Goal: Task Accomplishment & Management: Manage account settings

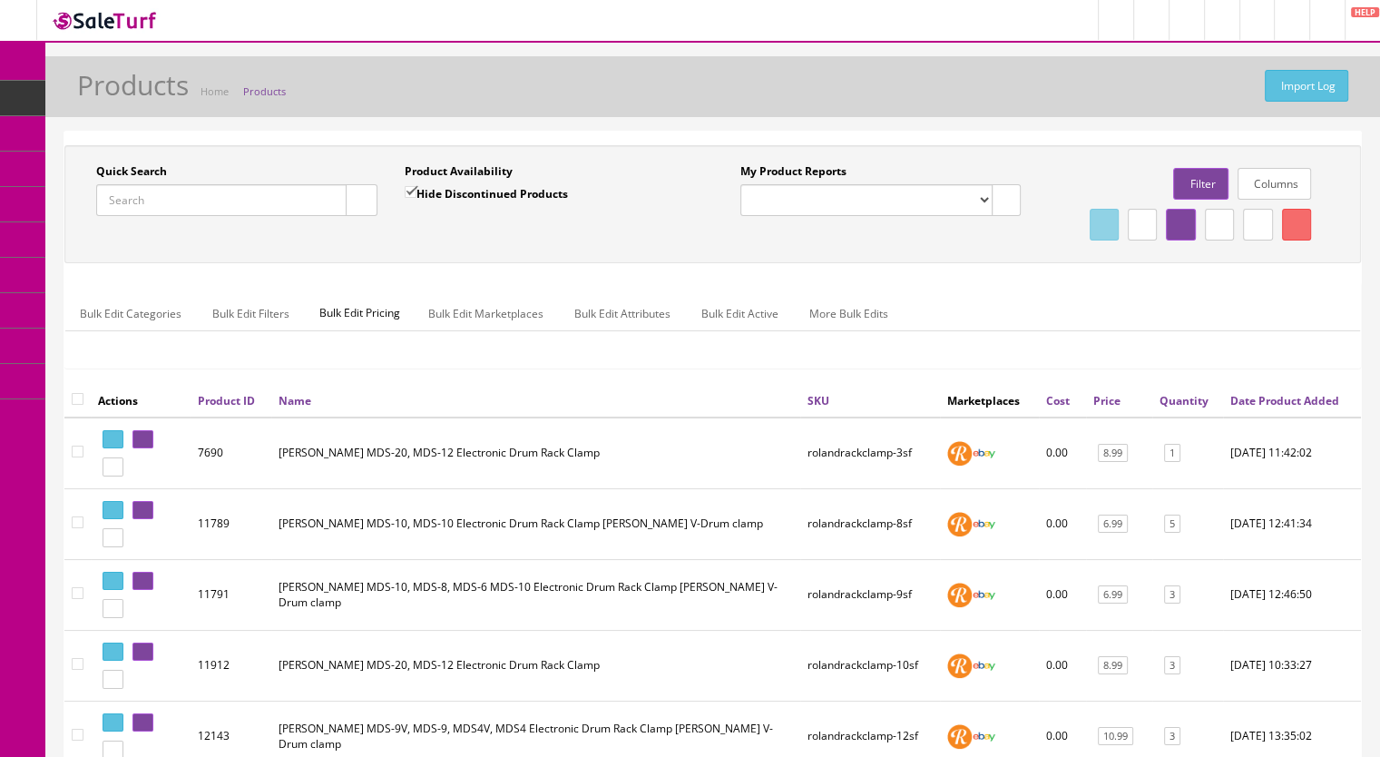
click at [146, 197] on input "Quick Search" at bounding box center [221, 200] width 250 height 32
paste input "MDS4VCymbalMountx2-1b"
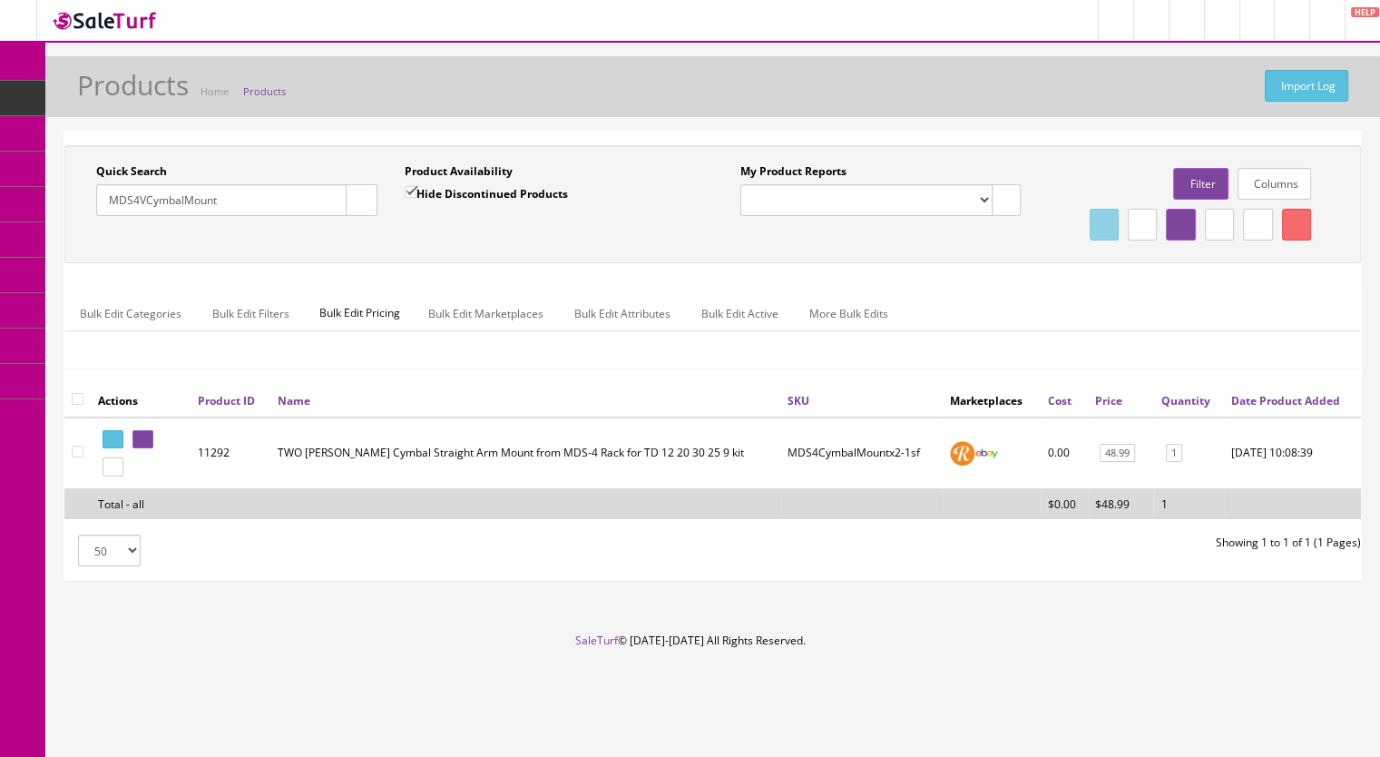
type input "MDS4VCymbalMount"
click at [407, 190] on input "Hide Discontinued Products" at bounding box center [411, 192] width 12 height 12
checkbox input "false"
click at [361, 195] on icon "button" at bounding box center [361, 200] width 6 height 11
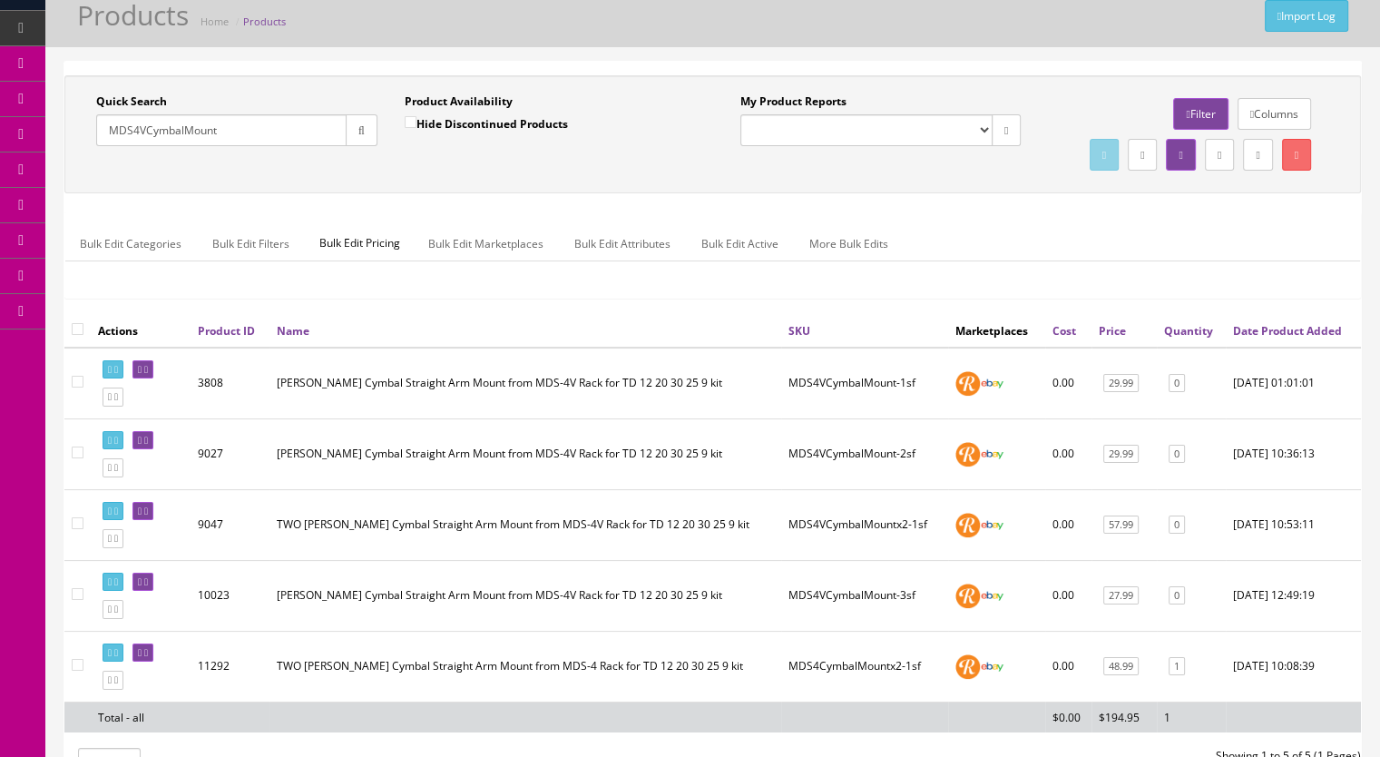
scroll to position [272, 0]
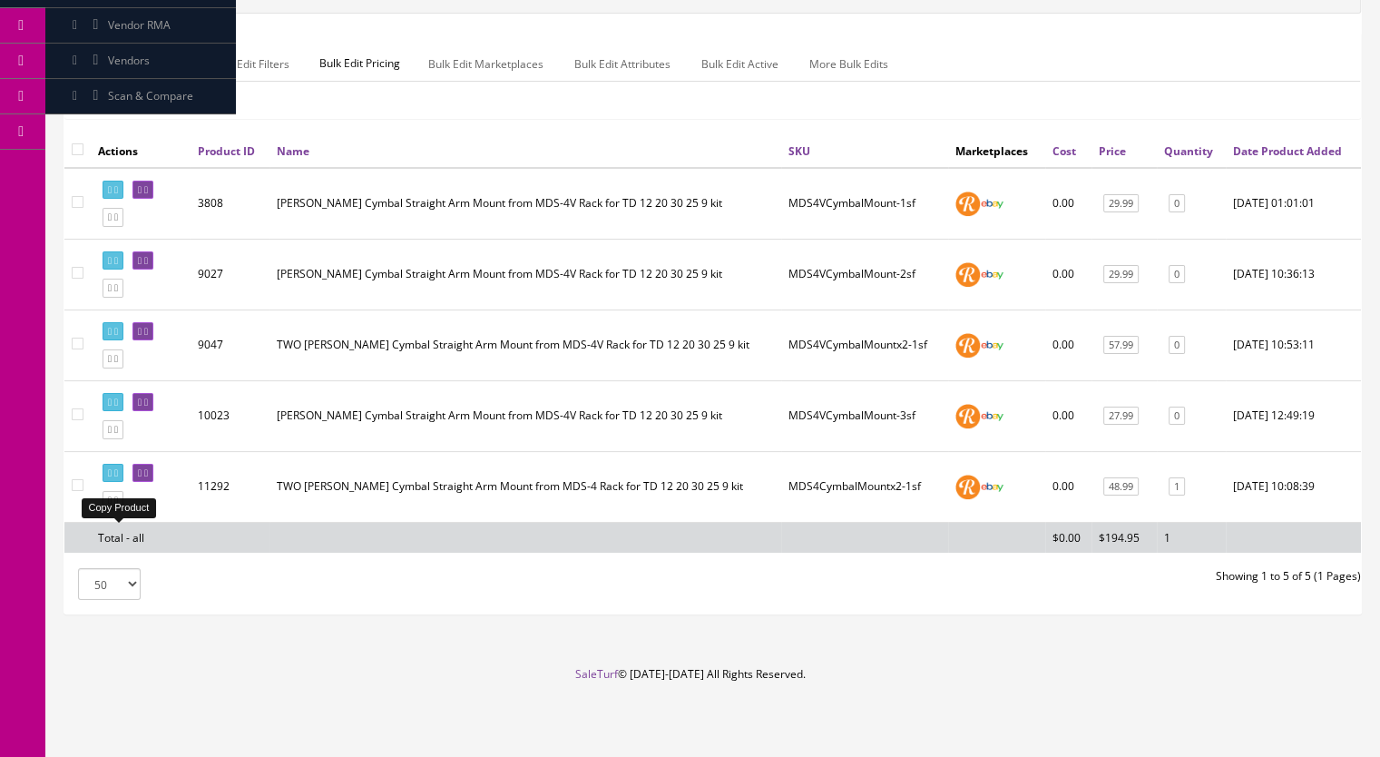
click at [118, 505] on icon at bounding box center [116, 500] width 4 height 10
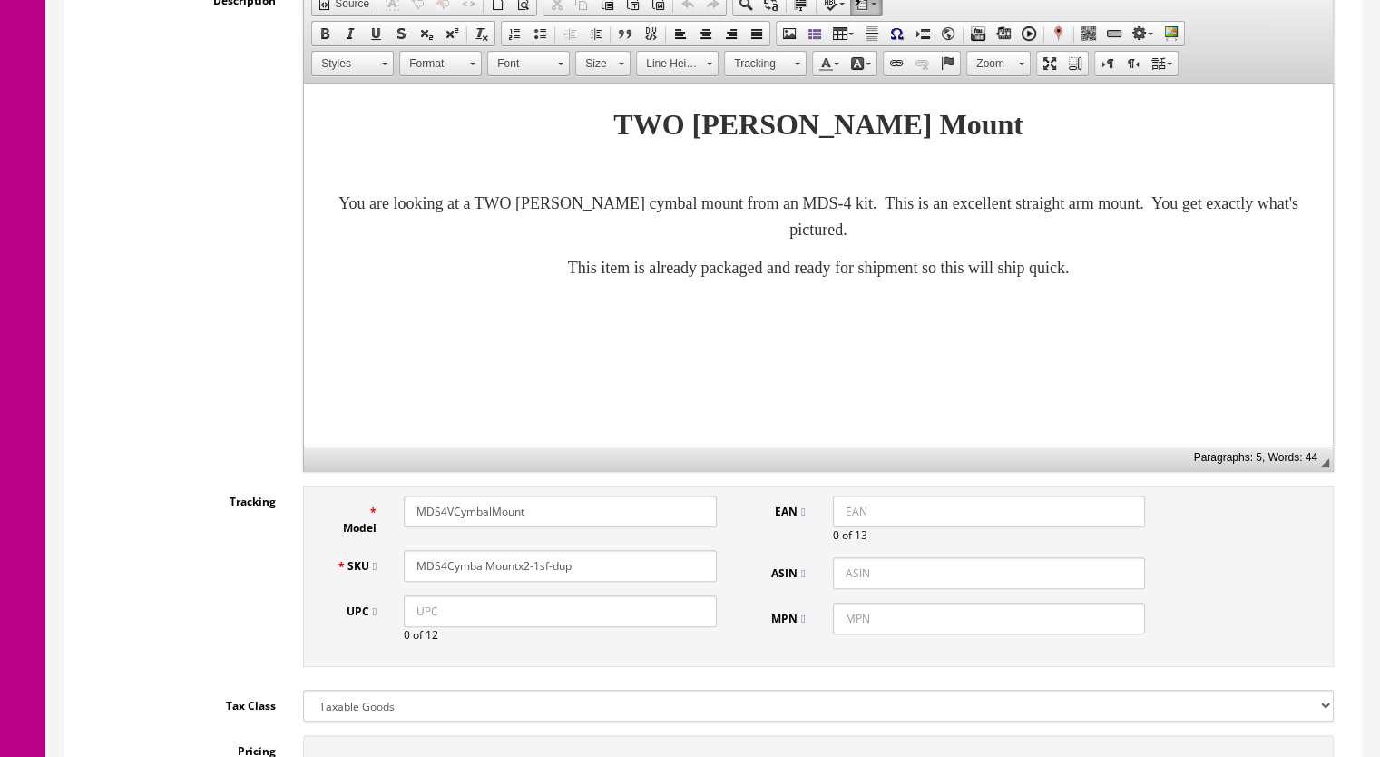
scroll to position [544, 0]
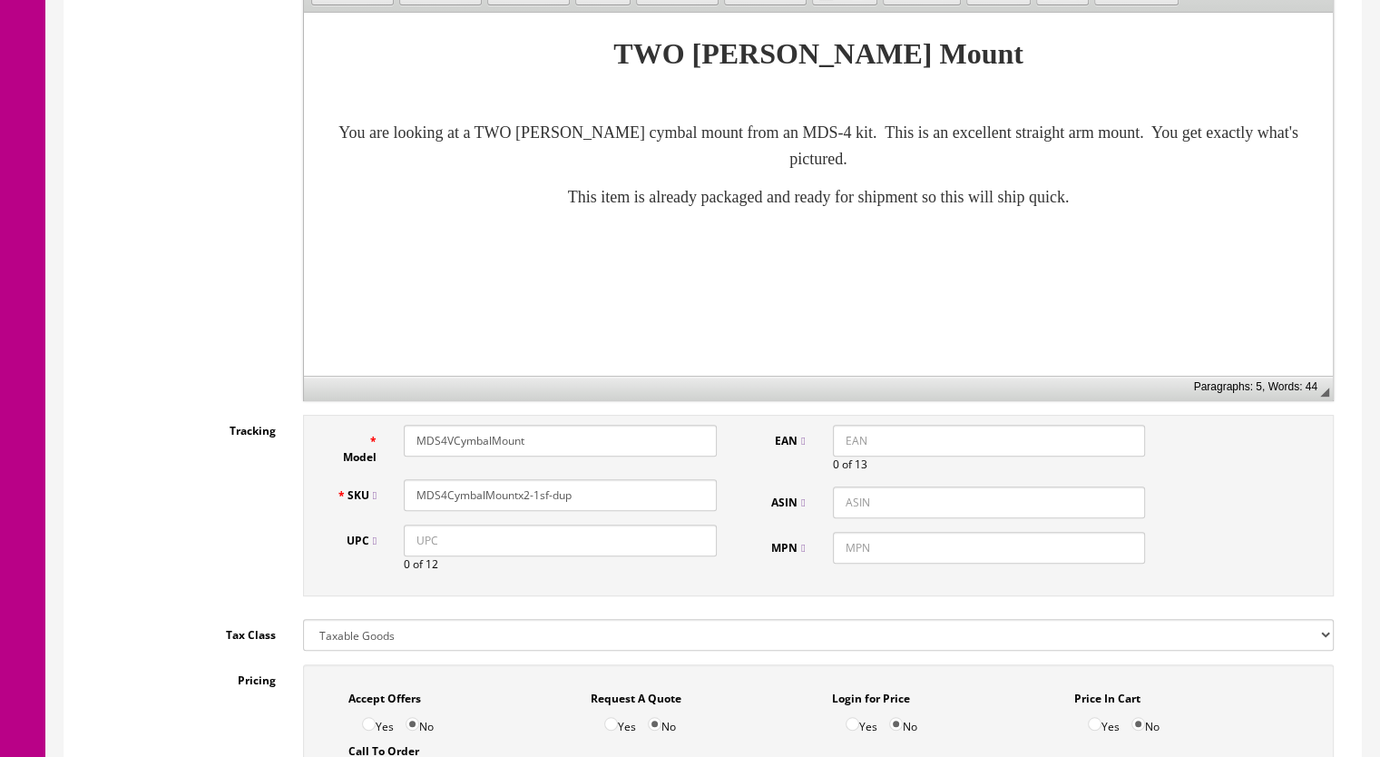
drag, startPoint x: 578, startPoint y: 493, endPoint x: 533, endPoint y: 505, distance: 47.1
click at [534, 505] on input "MDS4CymbalMountx2-1sf-dup" at bounding box center [560, 495] width 313 height 32
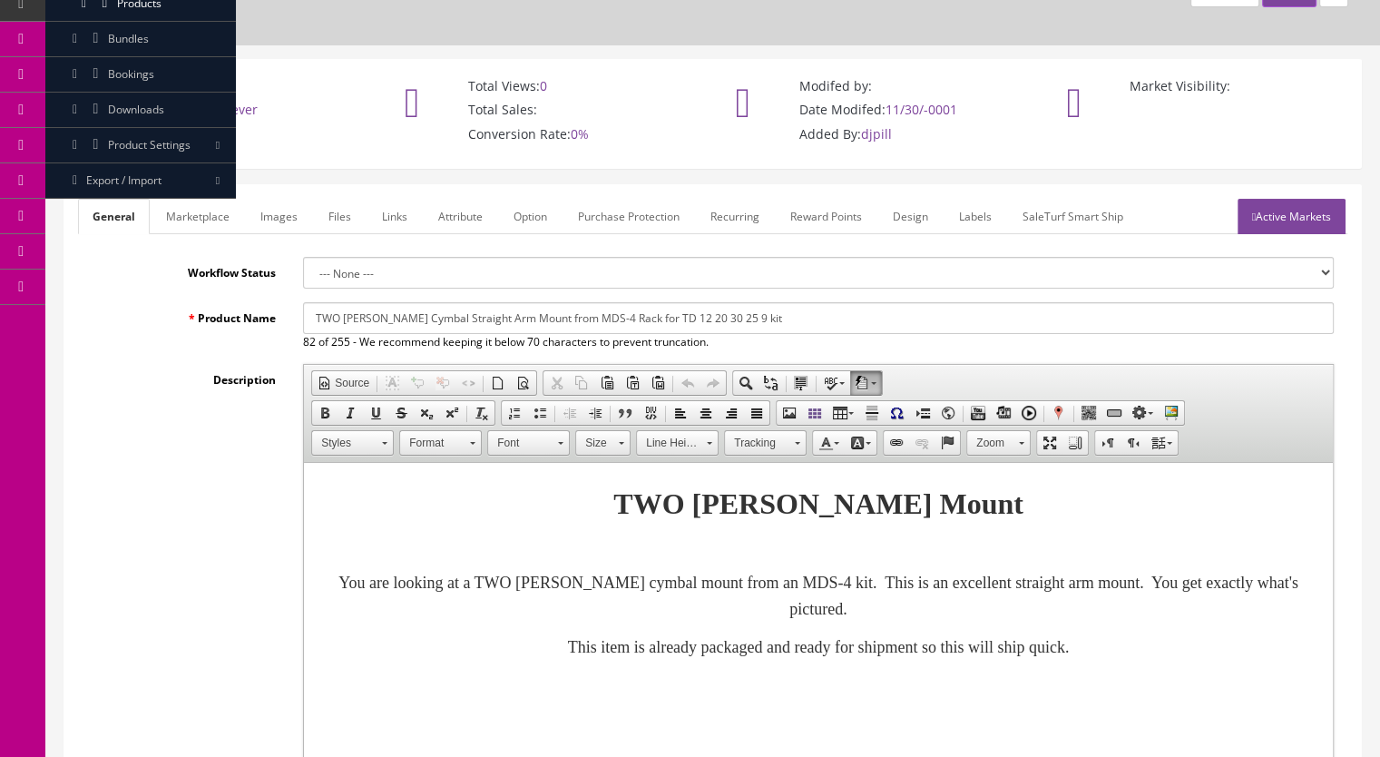
scroll to position [91, 0]
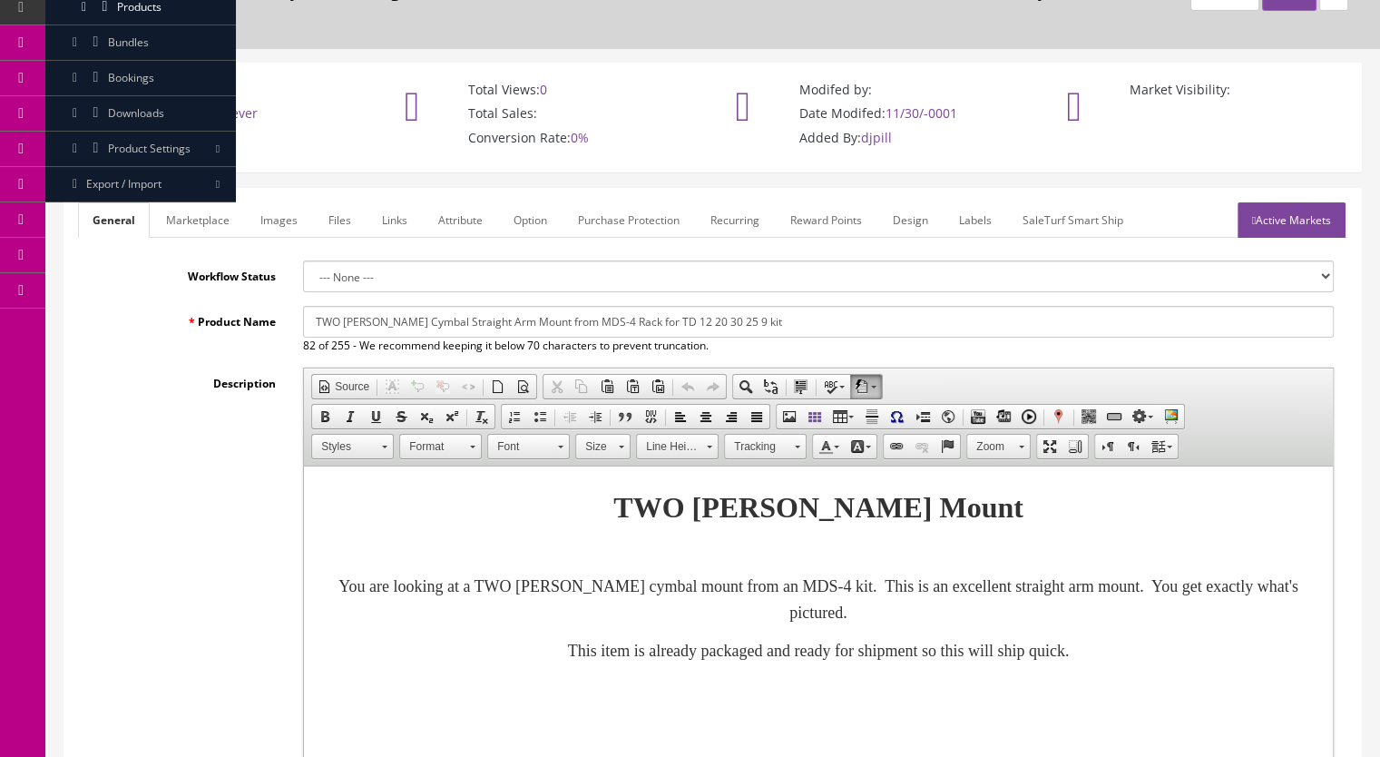
type input "MDS4CymbalMountx2-2sf"
drag, startPoint x: 201, startPoint y: 220, endPoint x: 233, endPoint y: 221, distance: 32.7
click at [203, 221] on link "Marketplace" at bounding box center [198, 219] width 93 height 35
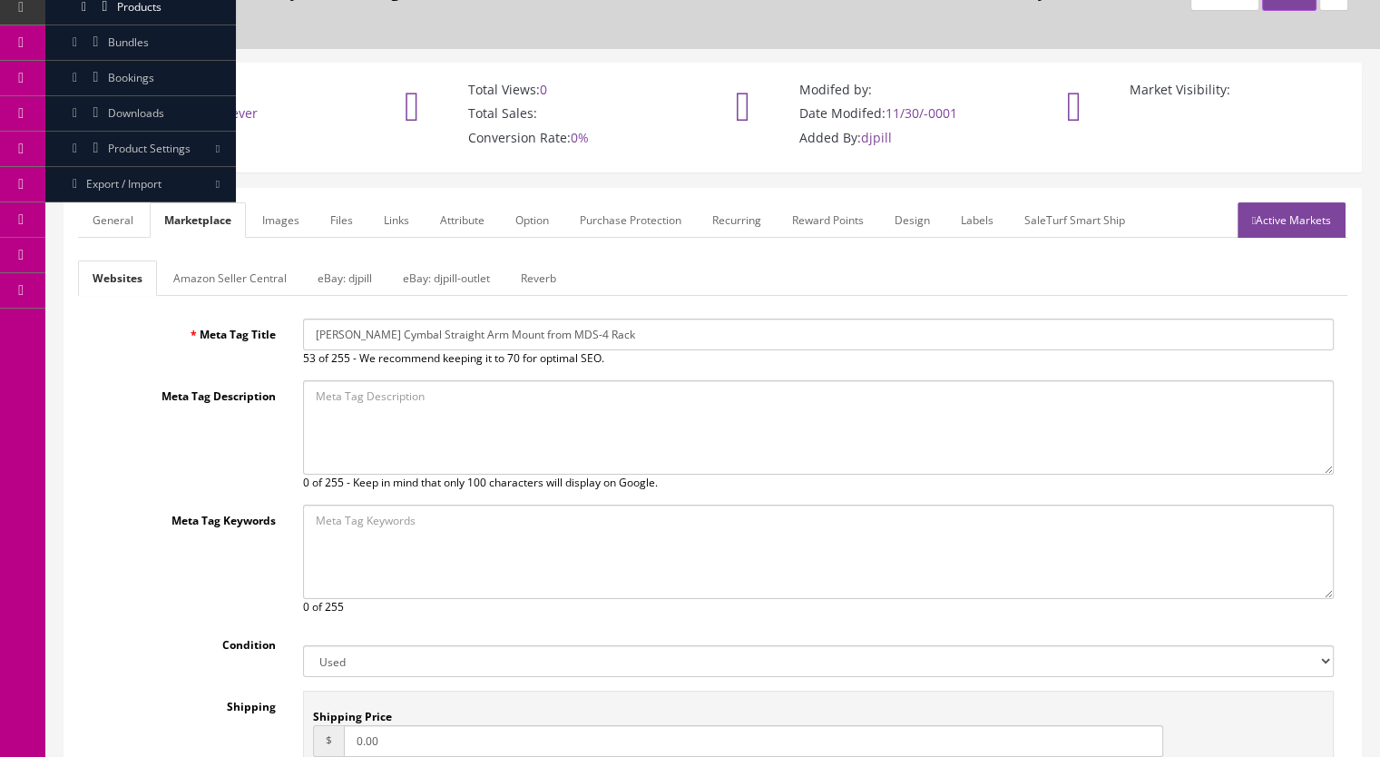
click at [530, 279] on link "Reverb" at bounding box center [538, 277] width 64 height 35
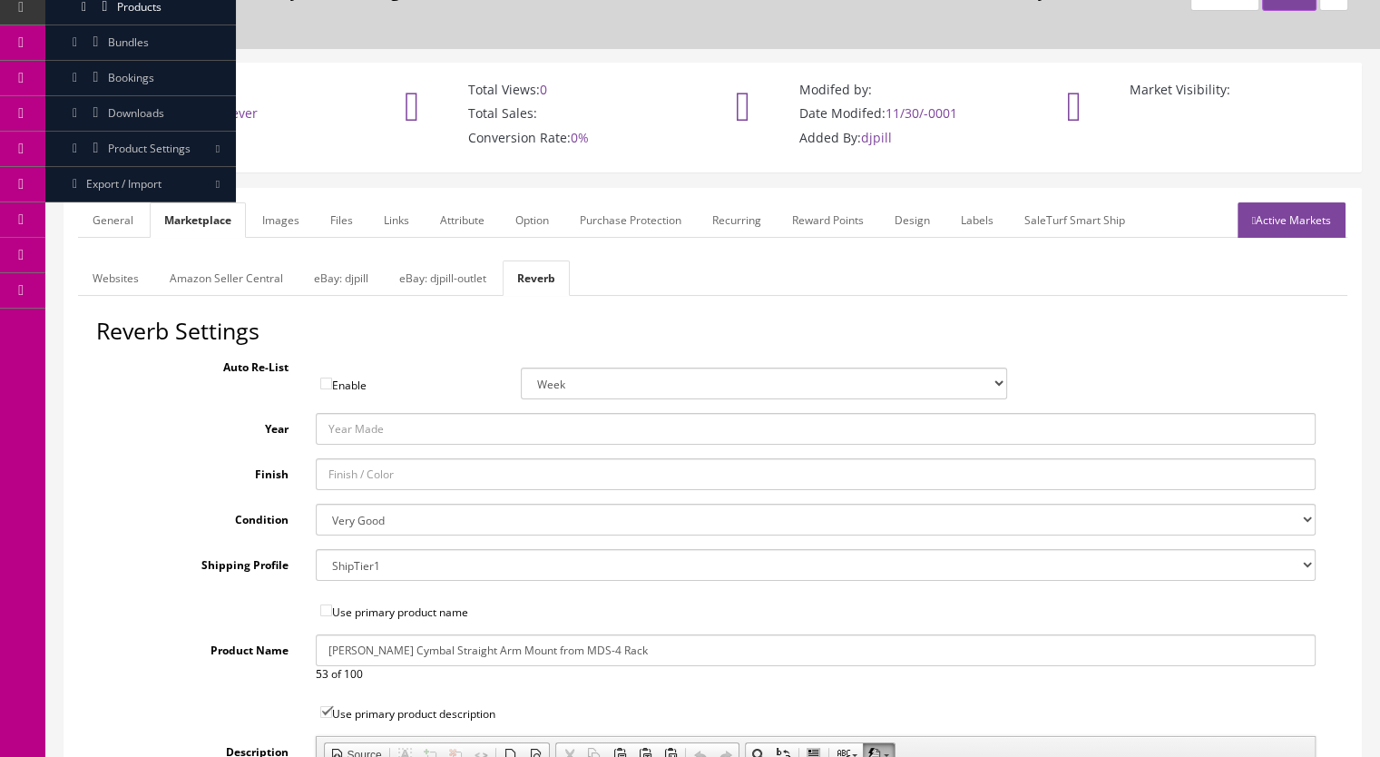
click at [342, 513] on select "Brand New Mint Excellent Very Good Good Fair Poor B-Stock Non Functioning" at bounding box center [816, 520] width 1001 height 32
select select "f7a3f48c-972a-44c6-b01a-0cd27488d3f6"
click at [316, 504] on select "Brand New Mint Excellent Very Good Good Fair Poor B-Stock Non Functioning" at bounding box center [816, 520] width 1001 height 32
click at [287, 228] on link "Images" at bounding box center [281, 219] width 66 height 35
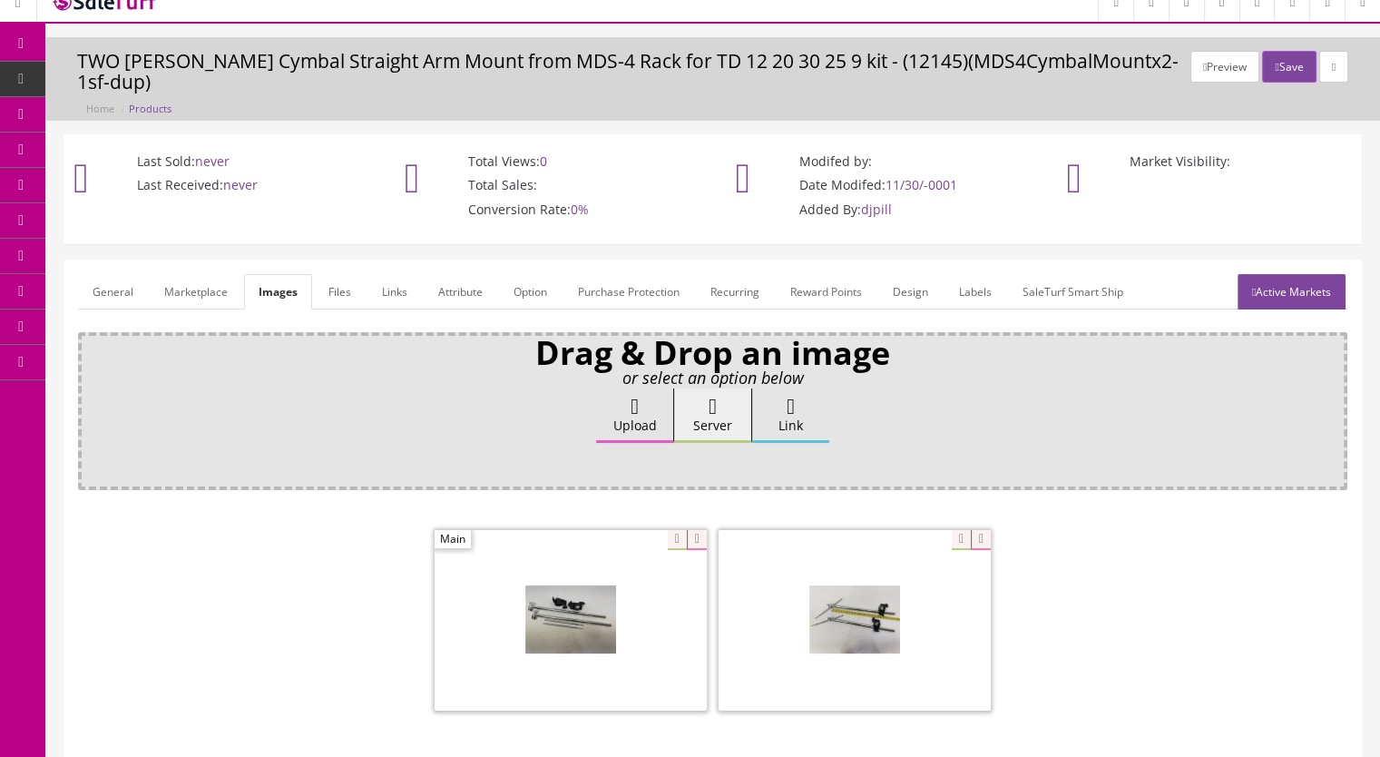
scroll to position [0, 0]
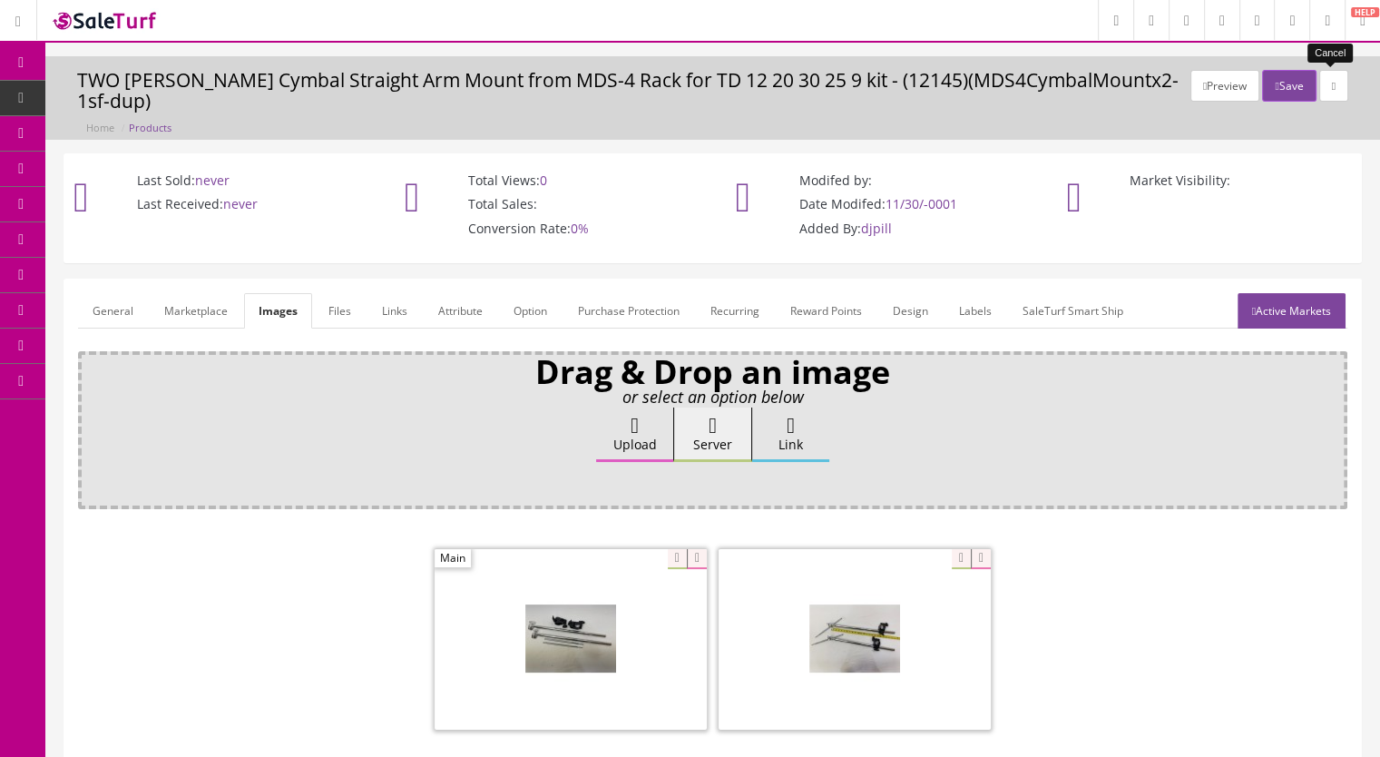
click at [1332, 88] on icon at bounding box center [1334, 86] width 4 height 11
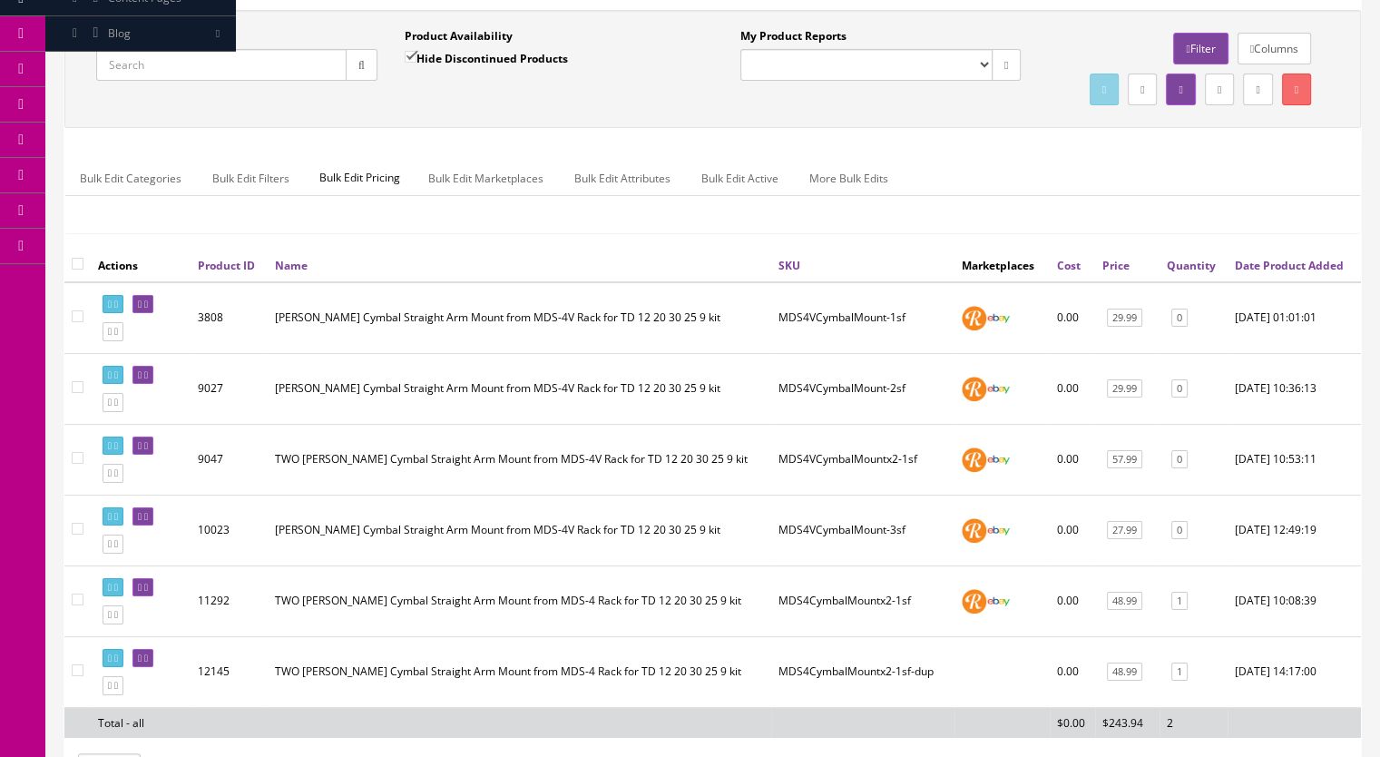
scroll to position [352, 0]
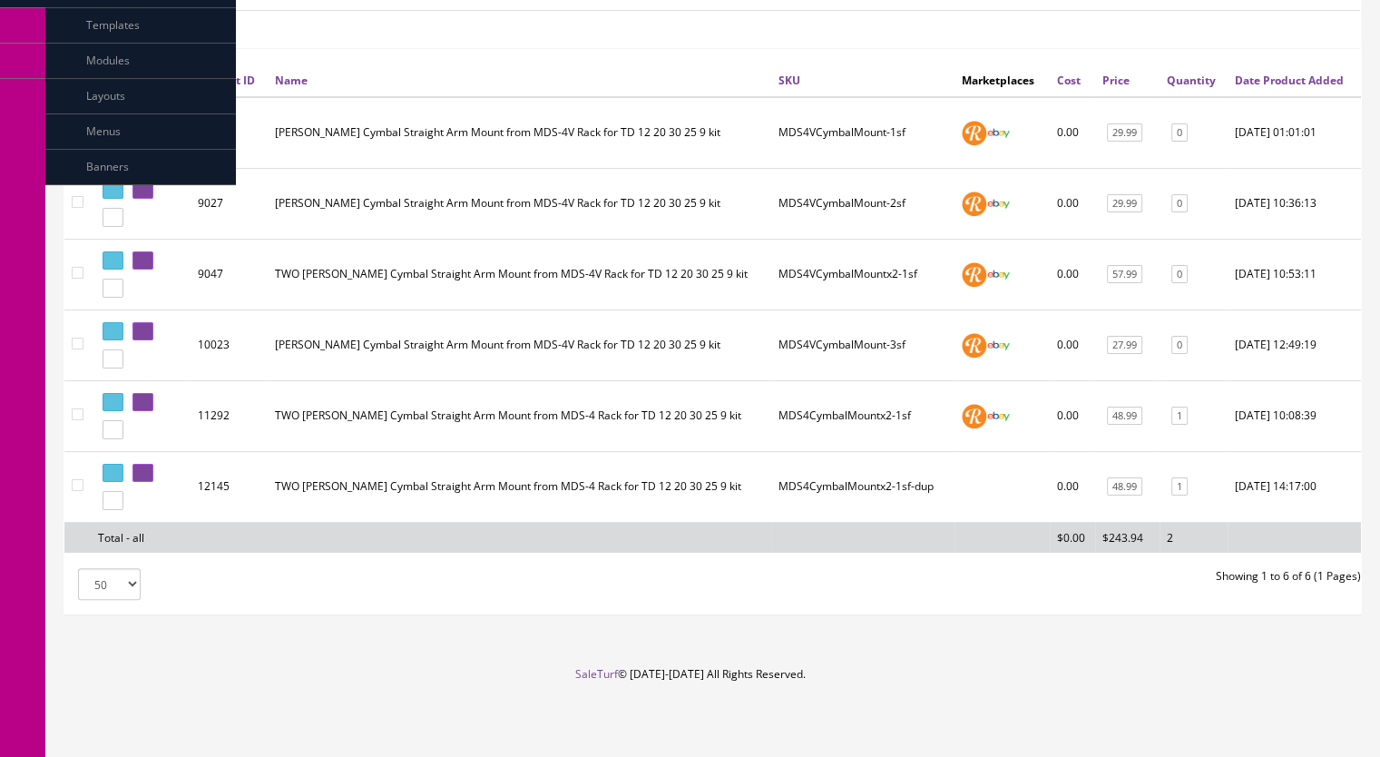
click at [81, 483] on input"] "checkbox" at bounding box center [78, 485] width 12 height 12
checkbox input"] "true"
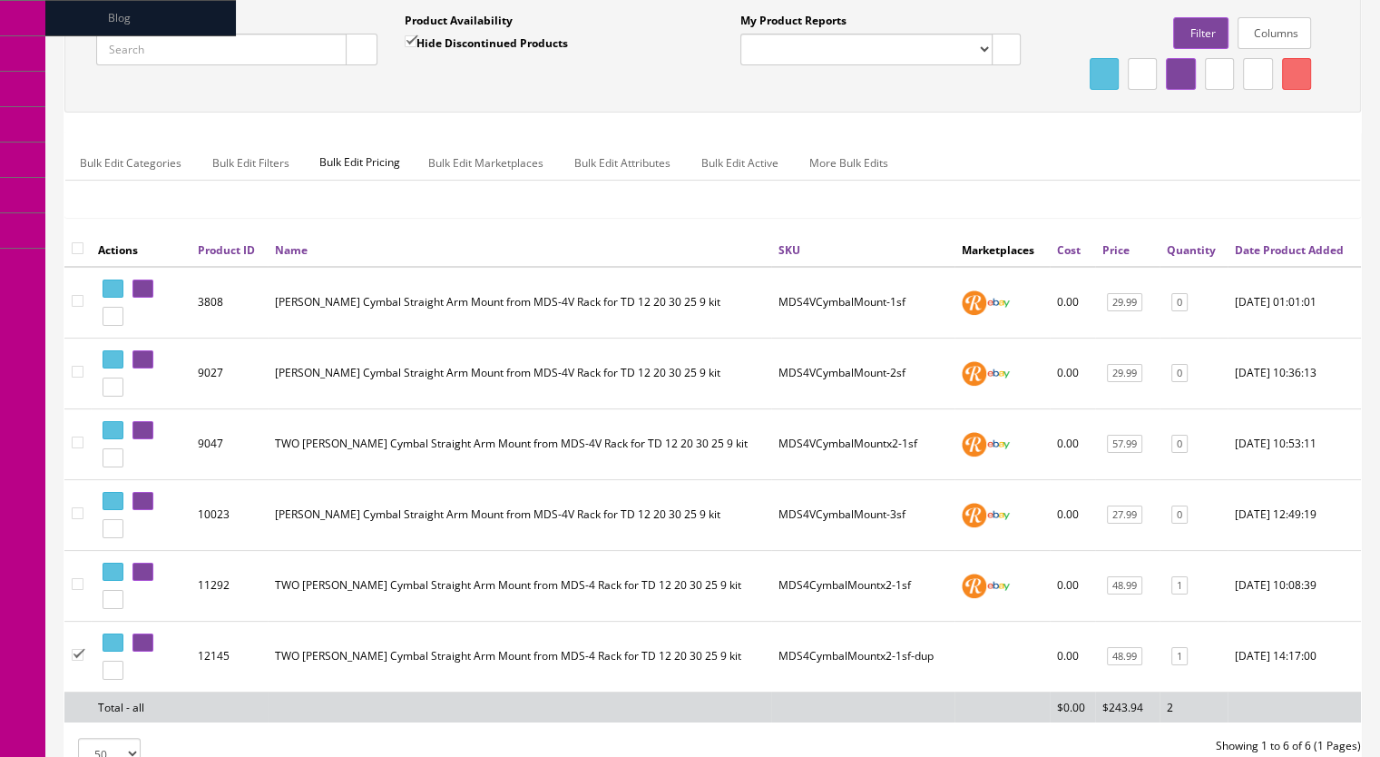
scroll to position [0, 0]
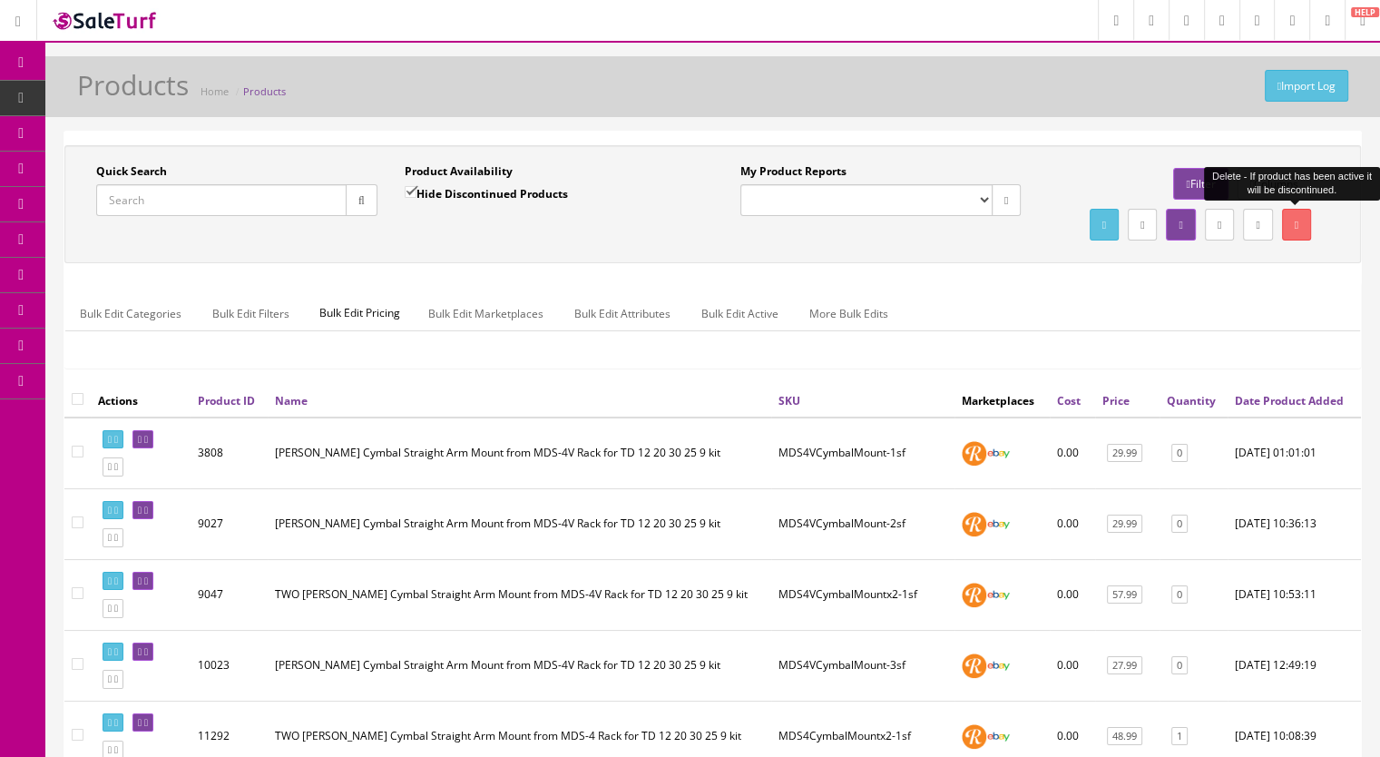
click at [1305, 222] on link at bounding box center [1296, 225] width 29 height 32
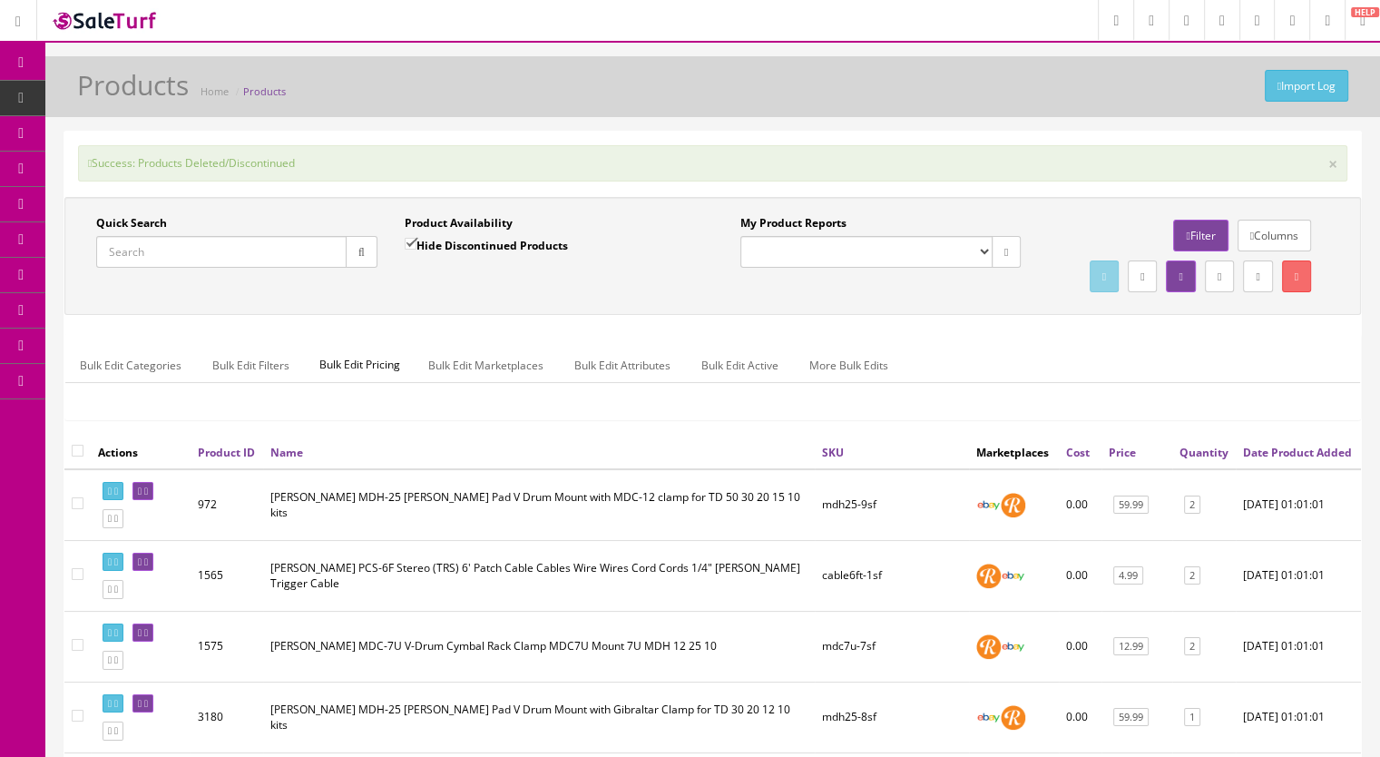
click at [188, 250] on input "Quick Search" at bounding box center [221, 252] width 250 height 32
paste input "MDS4VCymbalMountx2-1b"
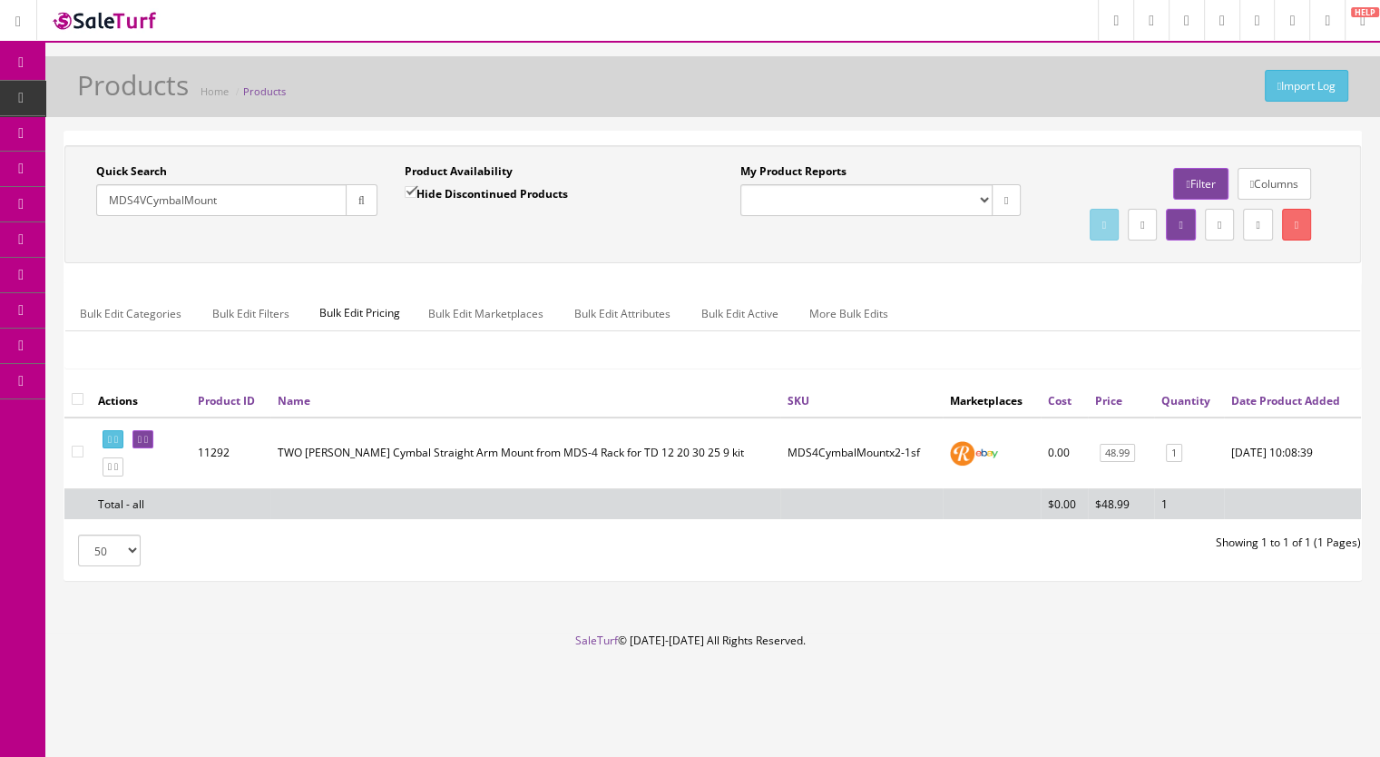
type input "MDS4VCymbalMount"
drag, startPoint x: 411, startPoint y: 190, endPoint x: 394, endPoint y: 191, distance: 17.3
click at [410, 189] on input "Hide Discontinued Products" at bounding box center [411, 192] width 12 height 12
checkbox input "false"
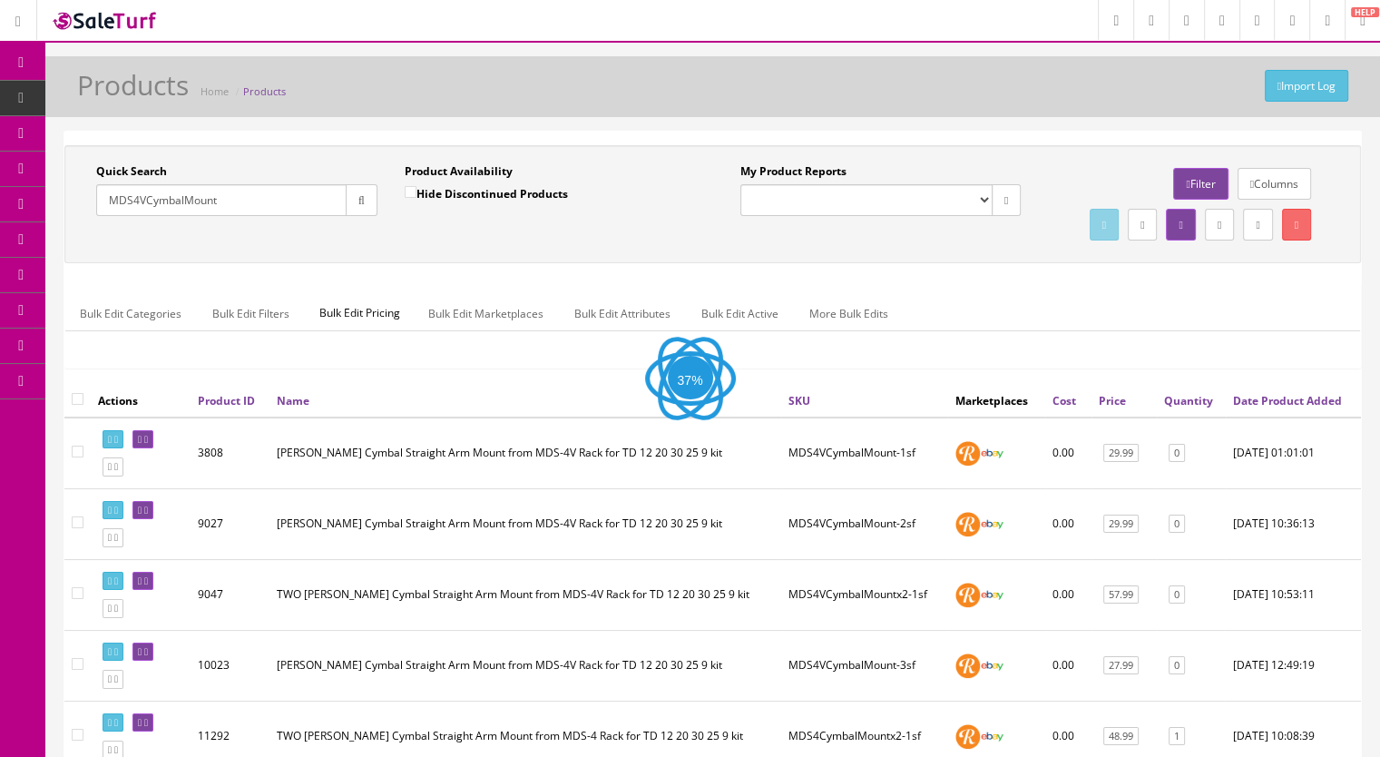
click at [358, 197] on icon "button" at bounding box center [361, 200] width 6 height 11
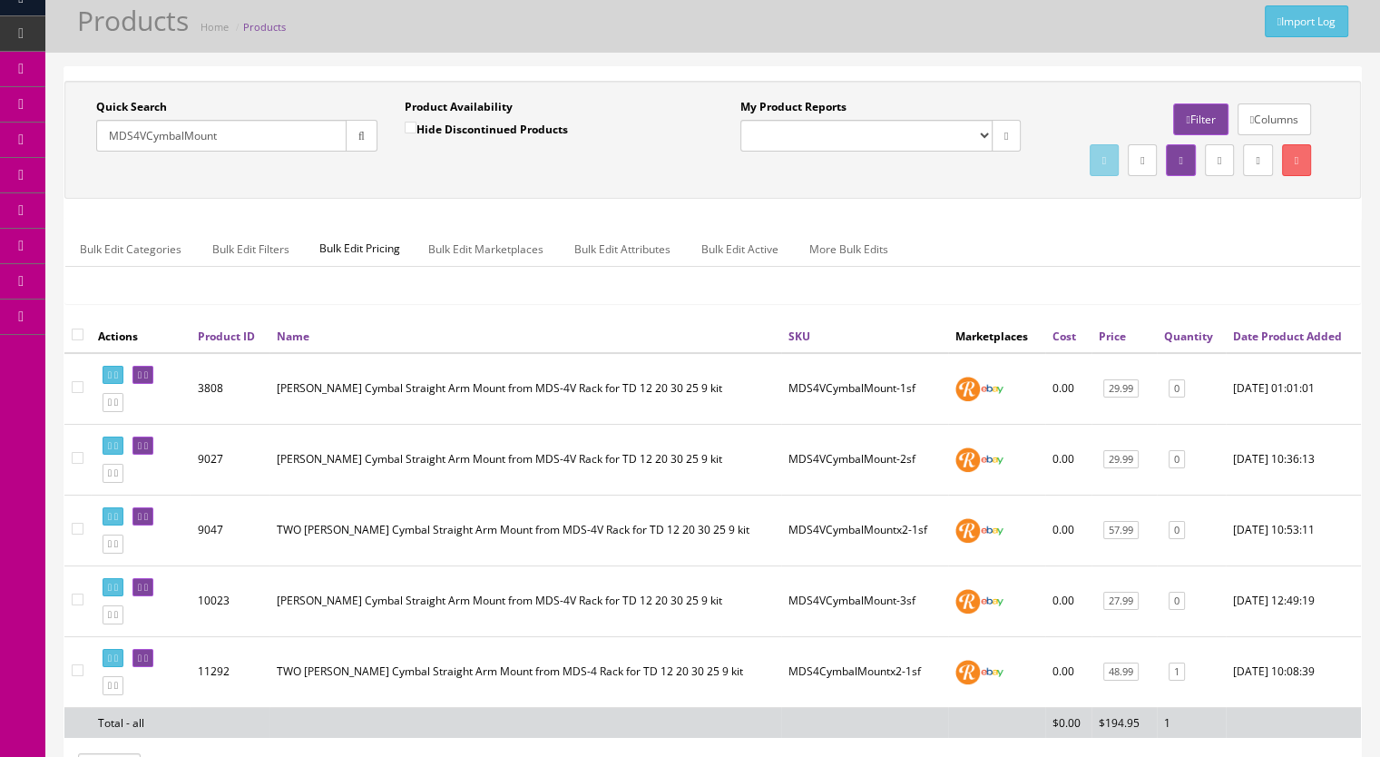
scroll to position [181, 0]
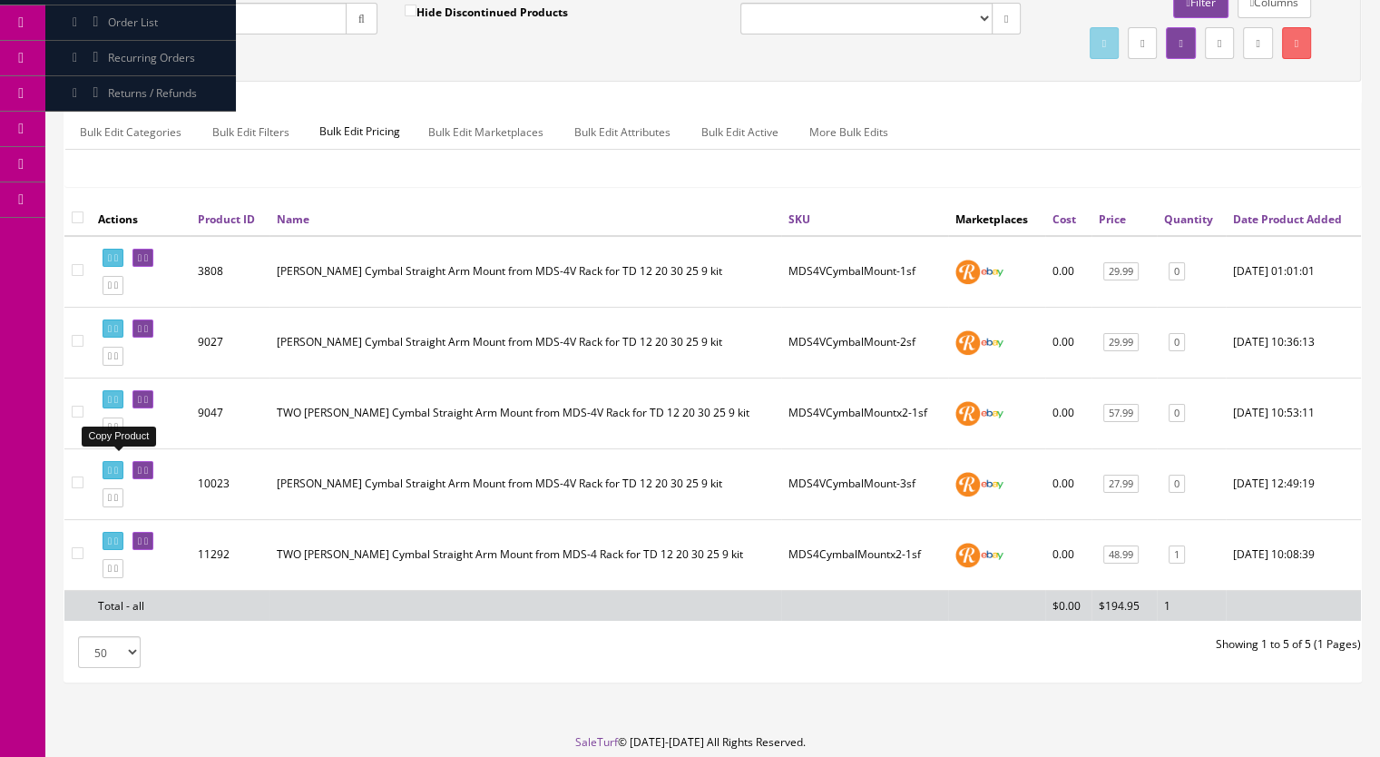
click at [123, 436] on link at bounding box center [113, 426] width 21 height 19
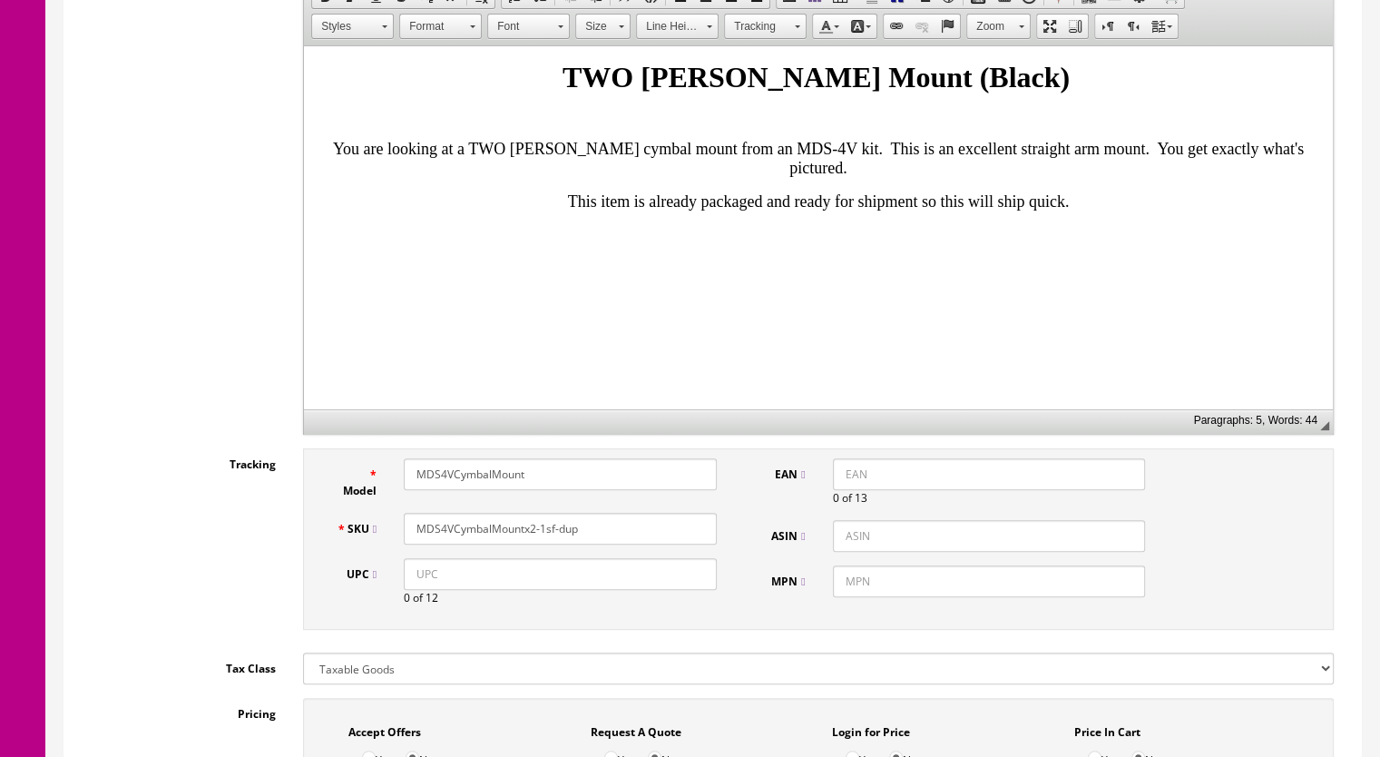
scroll to position [544, 0]
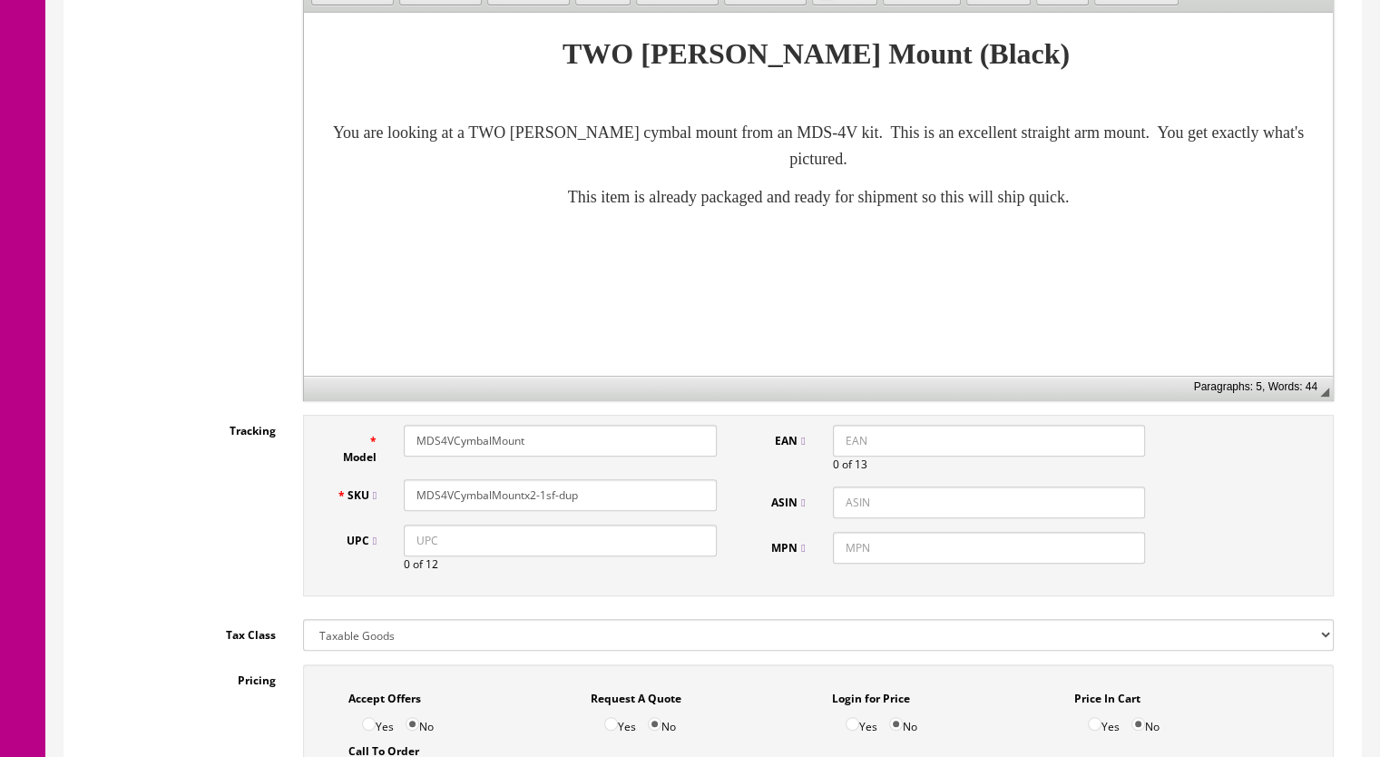
drag, startPoint x: 603, startPoint y: 494, endPoint x: 542, endPoint y: 505, distance: 61.9
click at [542, 505] on input "MDS4VCymbalMountx2-1sf-dup" at bounding box center [560, 495] width 313 height 32
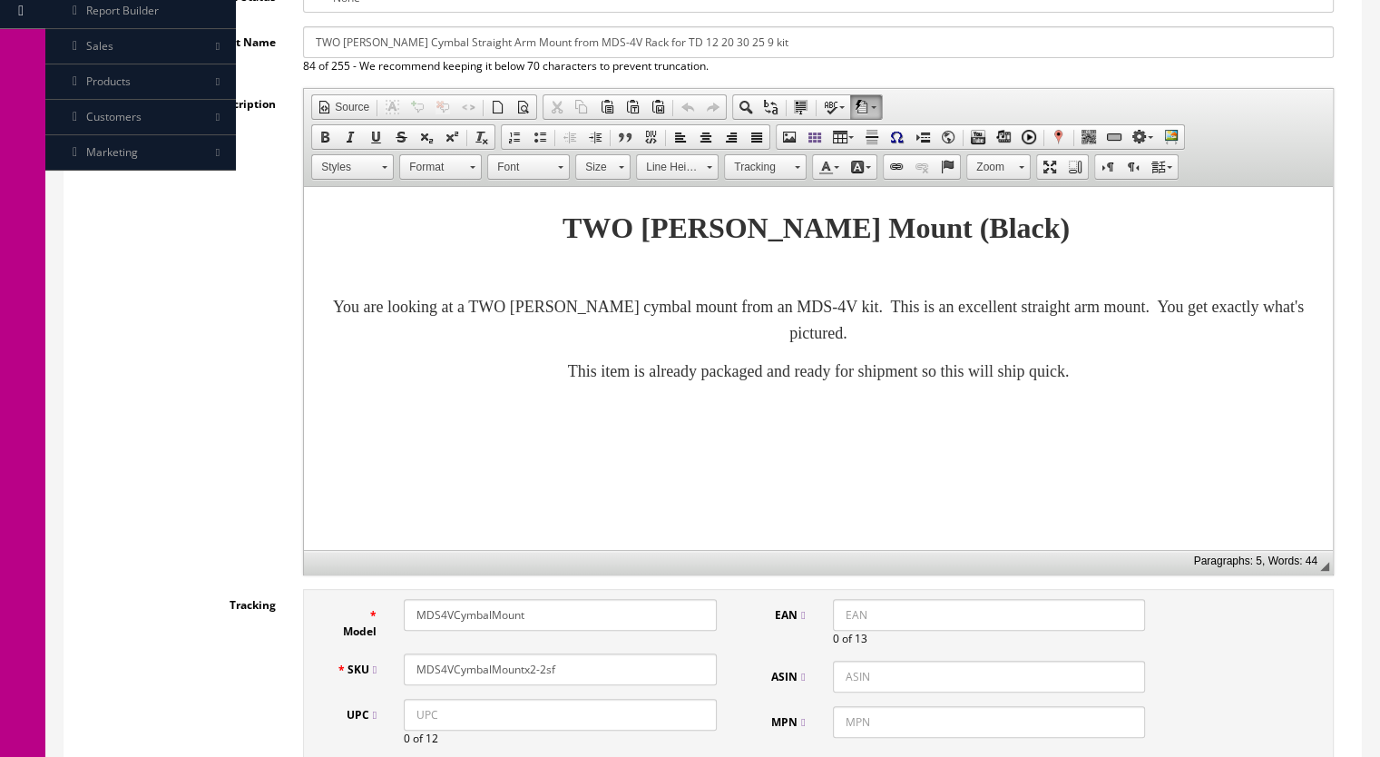
scroll to position [181, 0]
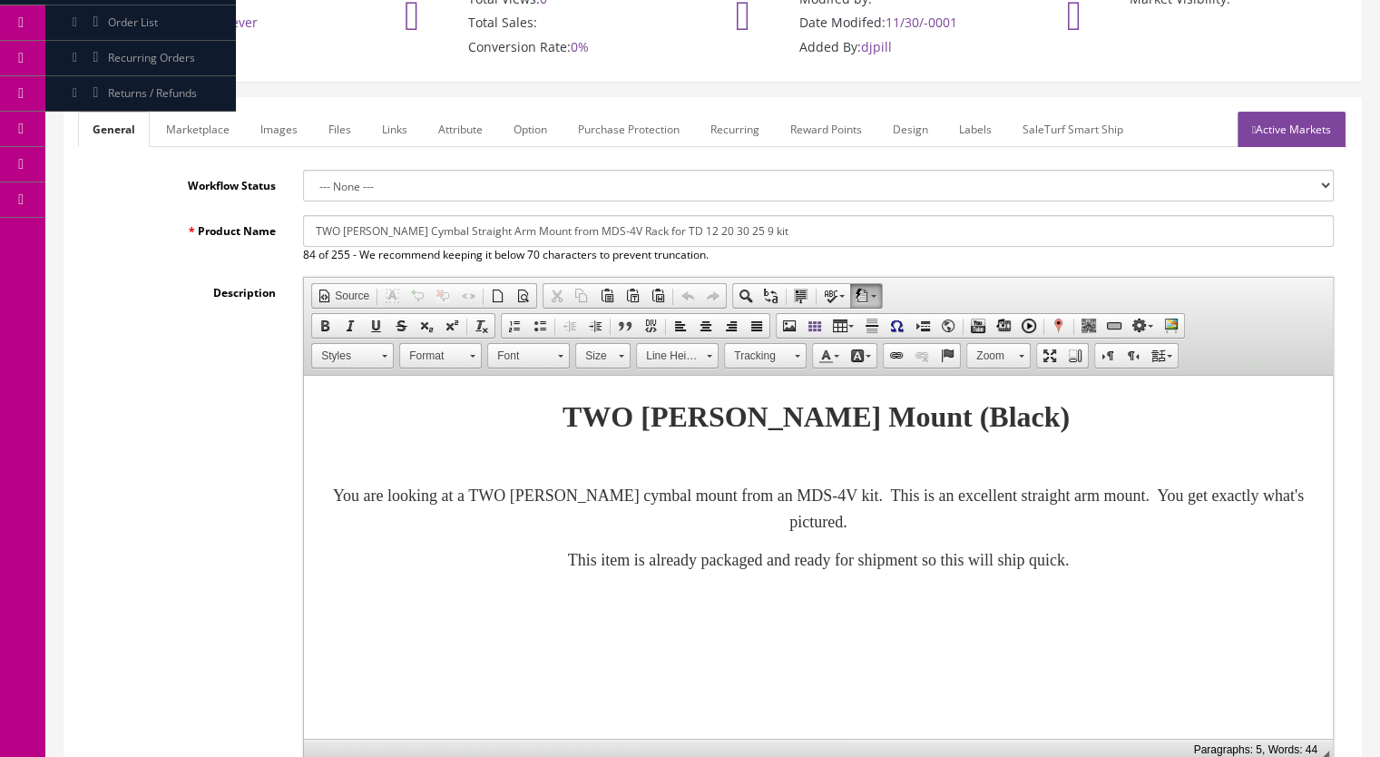
type input "MDS4VCymbalMountx2-2sf"
click at [196, 132] on link "Marketplace" at bounding box center [198, 129] width 93 height 35
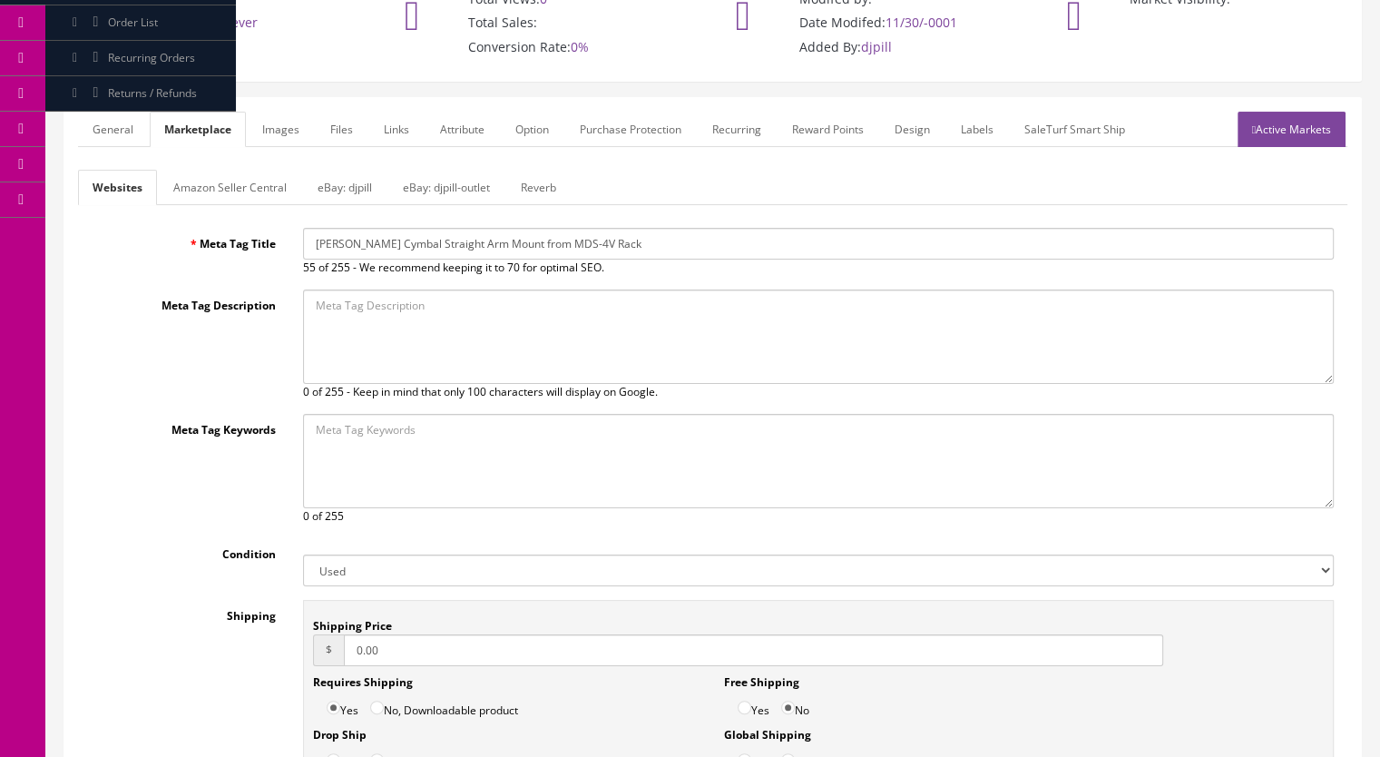
click at [563, 190] on link "Reverb" at bounding box center [538, 187] width 64 height 35
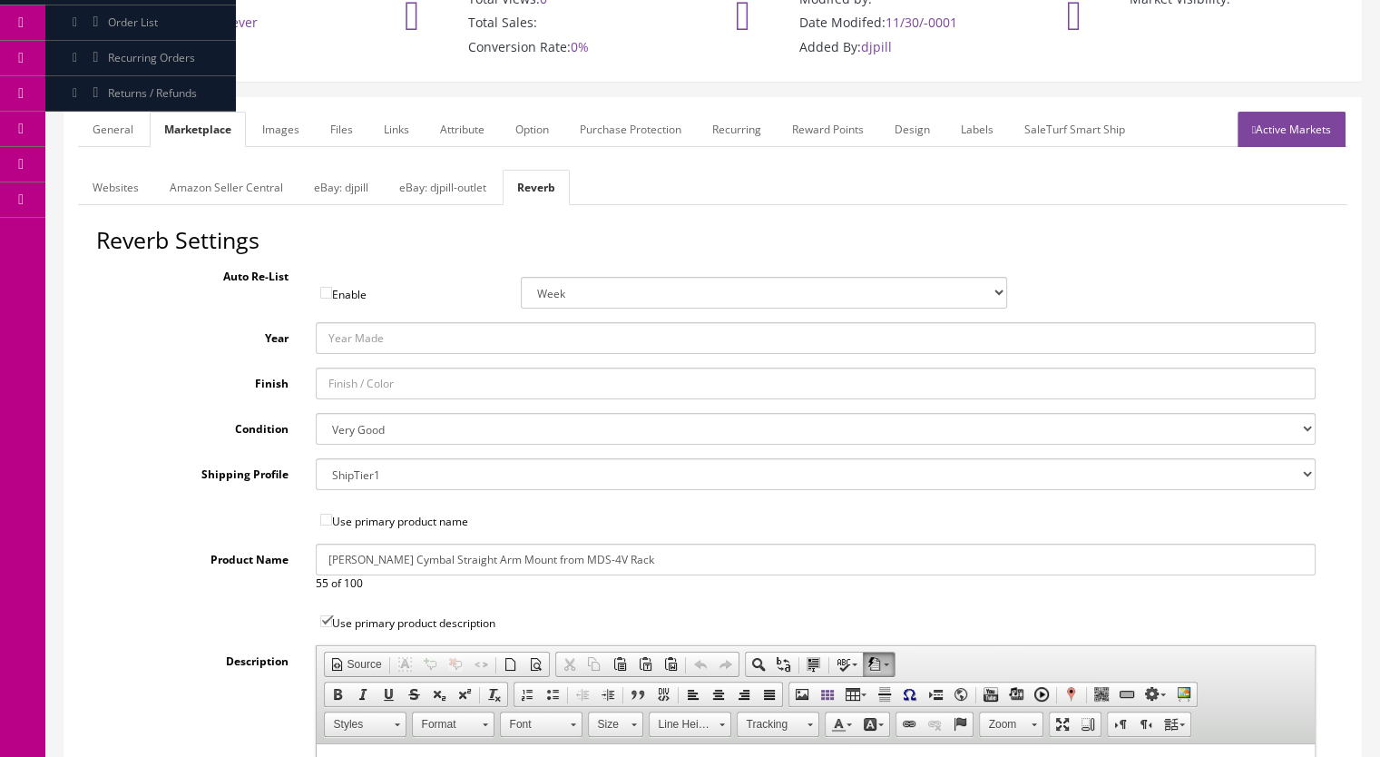
click at [352, 418] on select "Brand New Mint Excellent Very Good Good Fair Poor B-Stock Non Functioning" at bounding box center [816, 429] width 1001 height 32
select select "f7a3f48c-972a-44c6-b01a-0cd27488d3f6"
click at [316, 413] on select "Brand New Mint Excellent Very Good Good Fair Poor B-Stock Non Functioning" at bounding box center [816, 429] width 1001 height 32
click at [274, 125] on link "Images" at bounding box center [281, 129] width 66 height 35
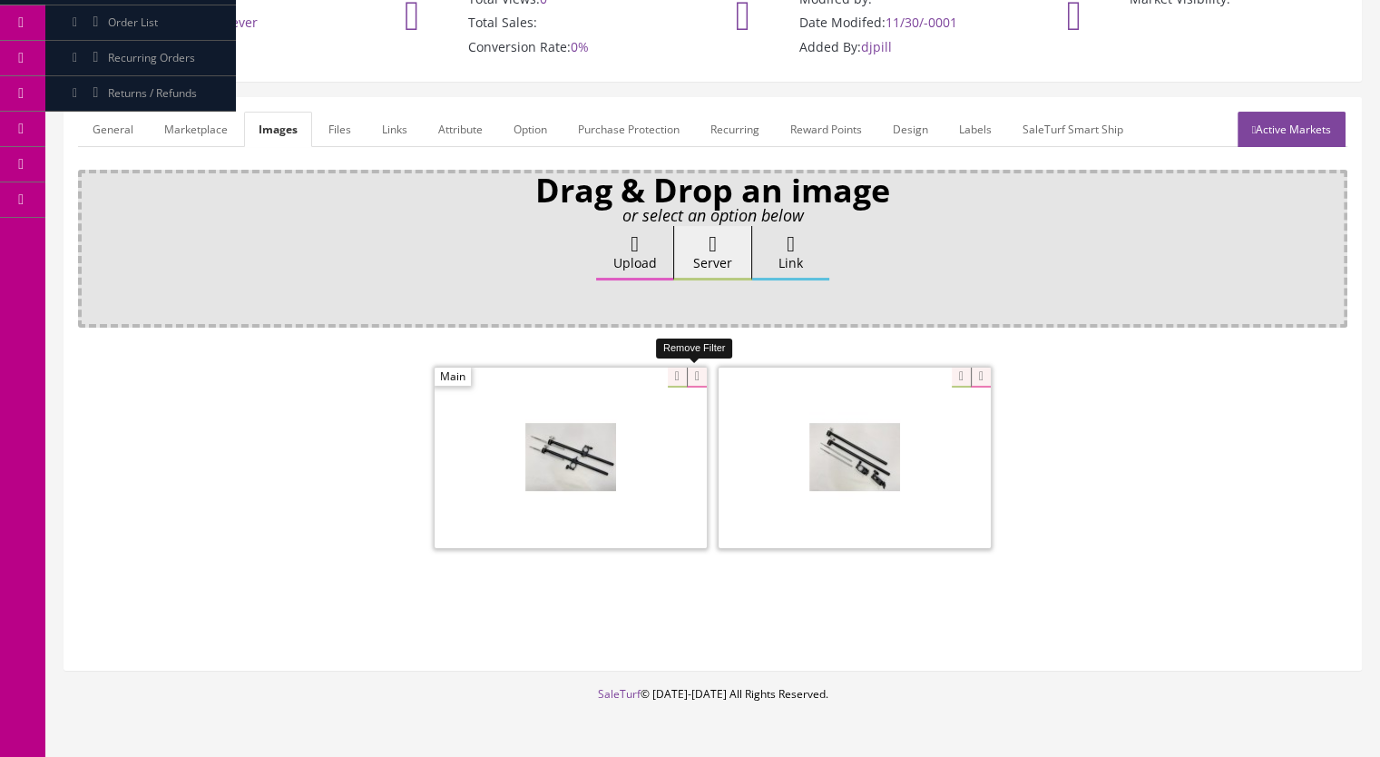
drag, startPoint x: 701, startPoint y: 378, endPoint x: 711, endPoint y: 377, distance: 11.0
click at [701, 378] on icon at bounding box center [697, 378] width 20 height 20
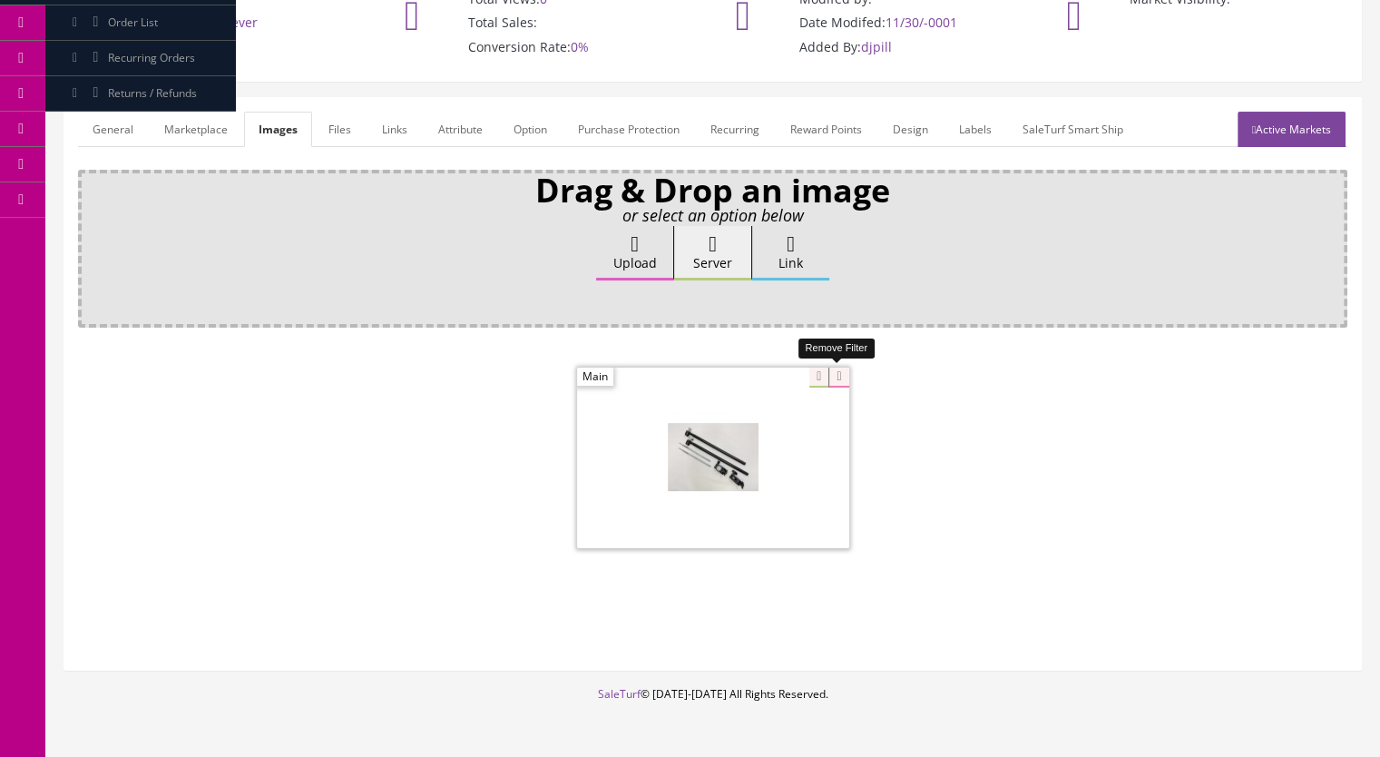
click at [838, 371] on icon at bounding box center [839, 378] width 20 height 20
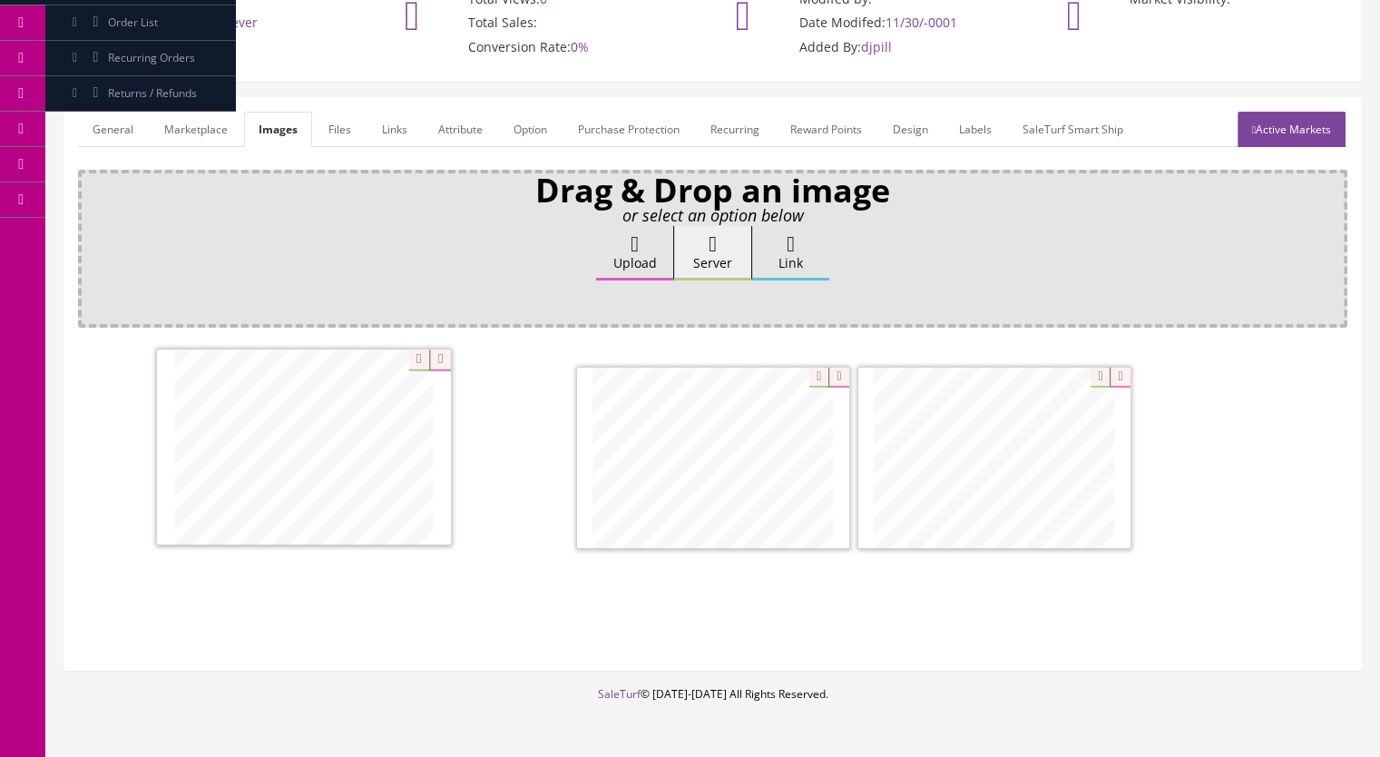
drag, startPoint x: 778, startPoint y: 509, endPoint x: 385, endPoint y: 498, distance: 393.1
click at [1274, 129] on link "Active Markets" at bounding box center [1292, 129] width 108 height 35
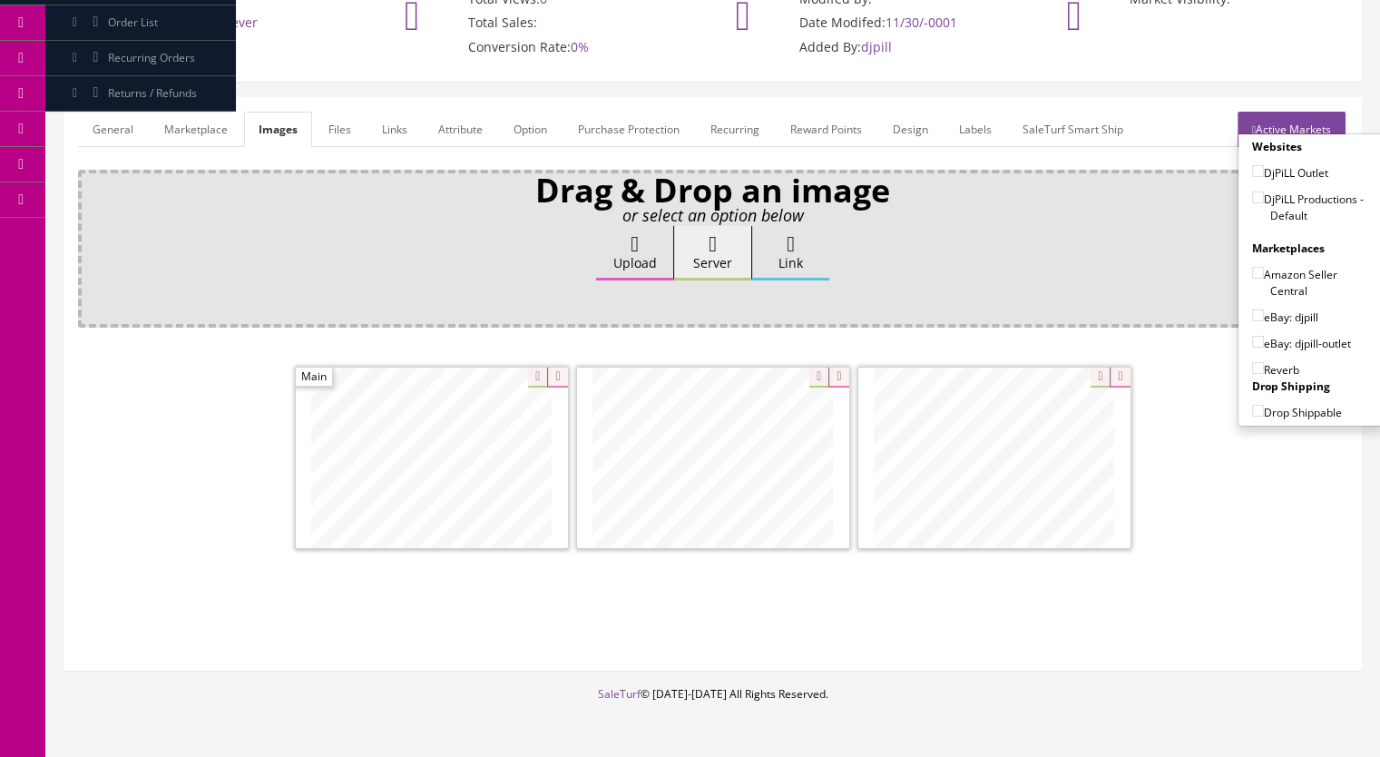
click at [1253, 196] on input"] "DjPiLL Productions - Default" at bounding box center [1258, 197] width 12 height 12
checkbox input"] "true"
click at [1252, 338] on input"] "eBay: djpill-outlet" at bounding box center [1258, 342] width 12 height 12
checkbox input"] "true"
click at [1252, 367] on input"] "Reverb" at bounding box center [1258, 368] width 12 height 12
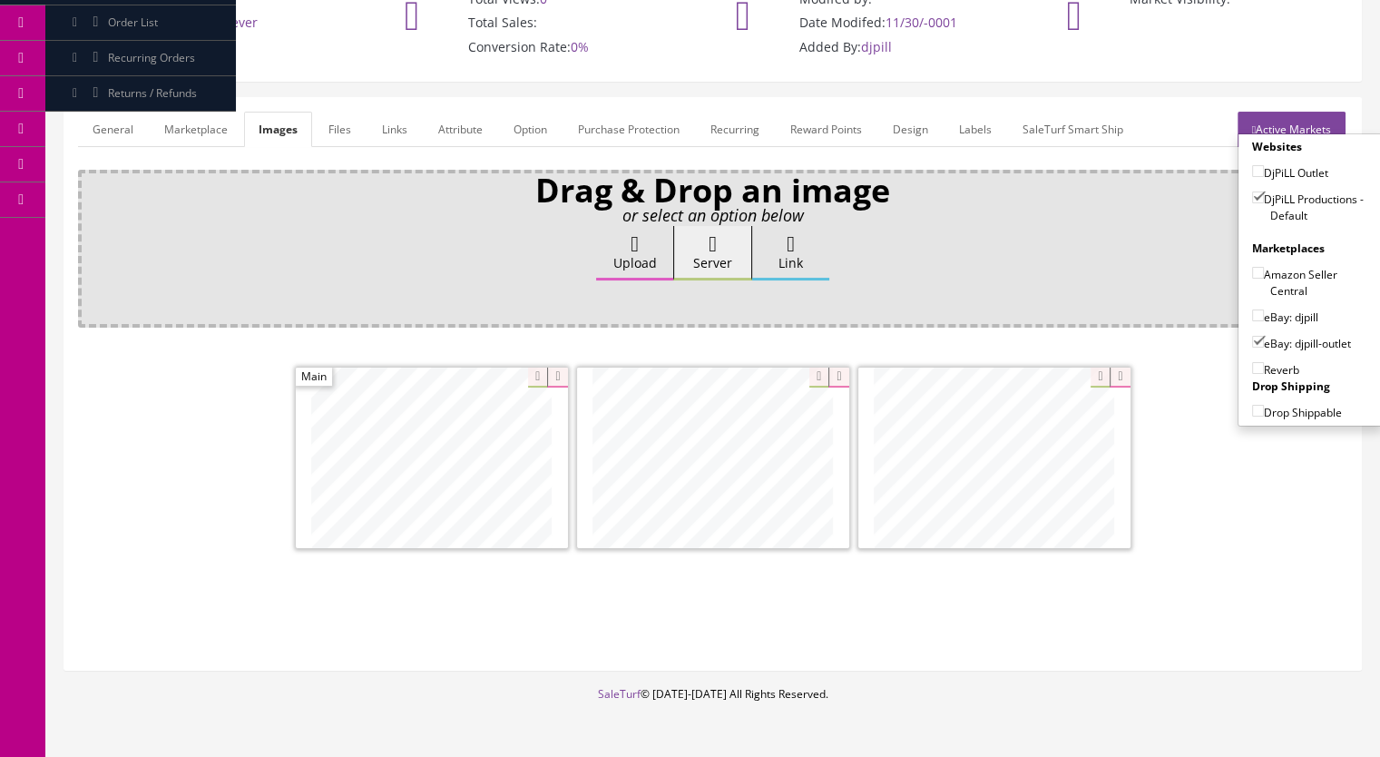
checkbox input"] "true"
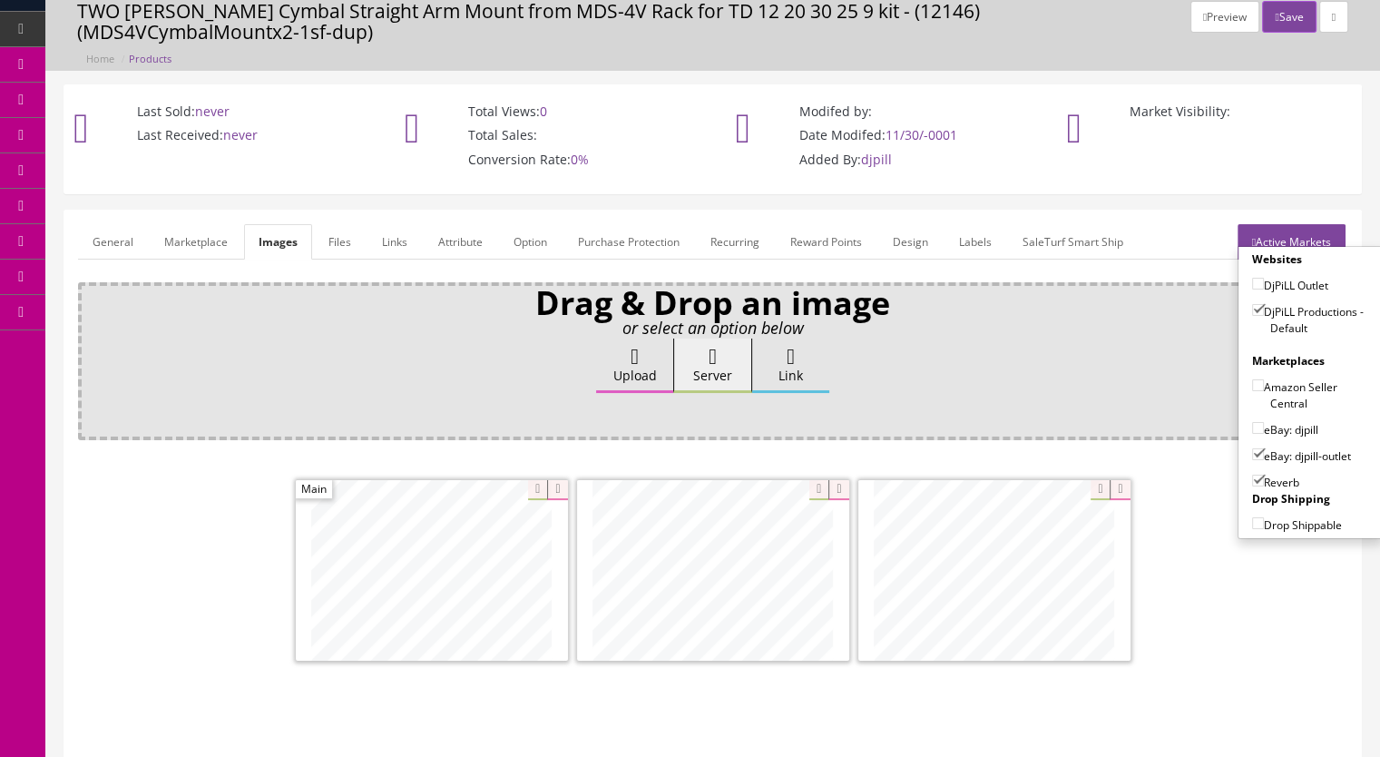
scroll to position [0, 0]
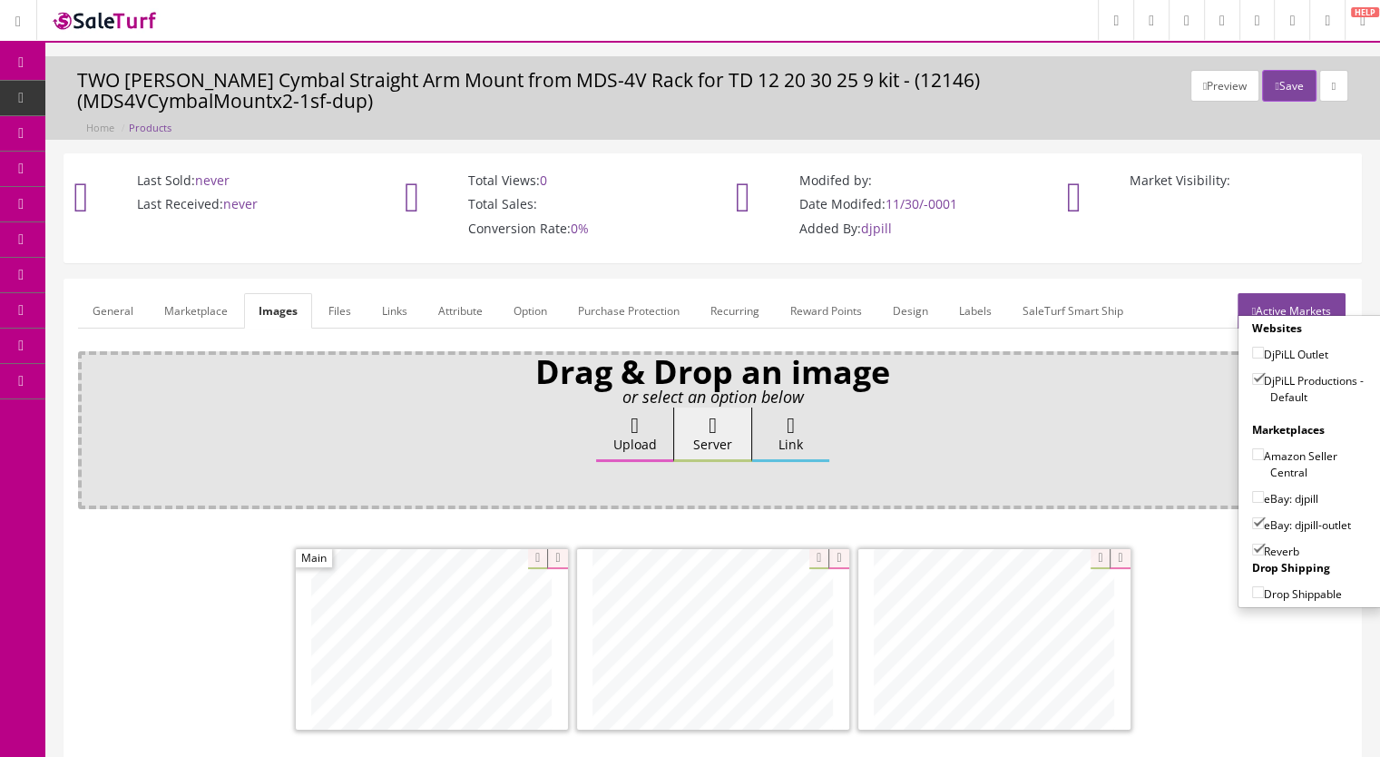
click at [1290, 68] on div "Preview Save TWO Roland Black Cymbal Straight Arm Mount from MDS-4V Rack for TD…" at bounding box center [712, 97] width 1335 height 83
click at [1296, 82] on button "Save" at bounding box center [1289, 86] width 54 height 32
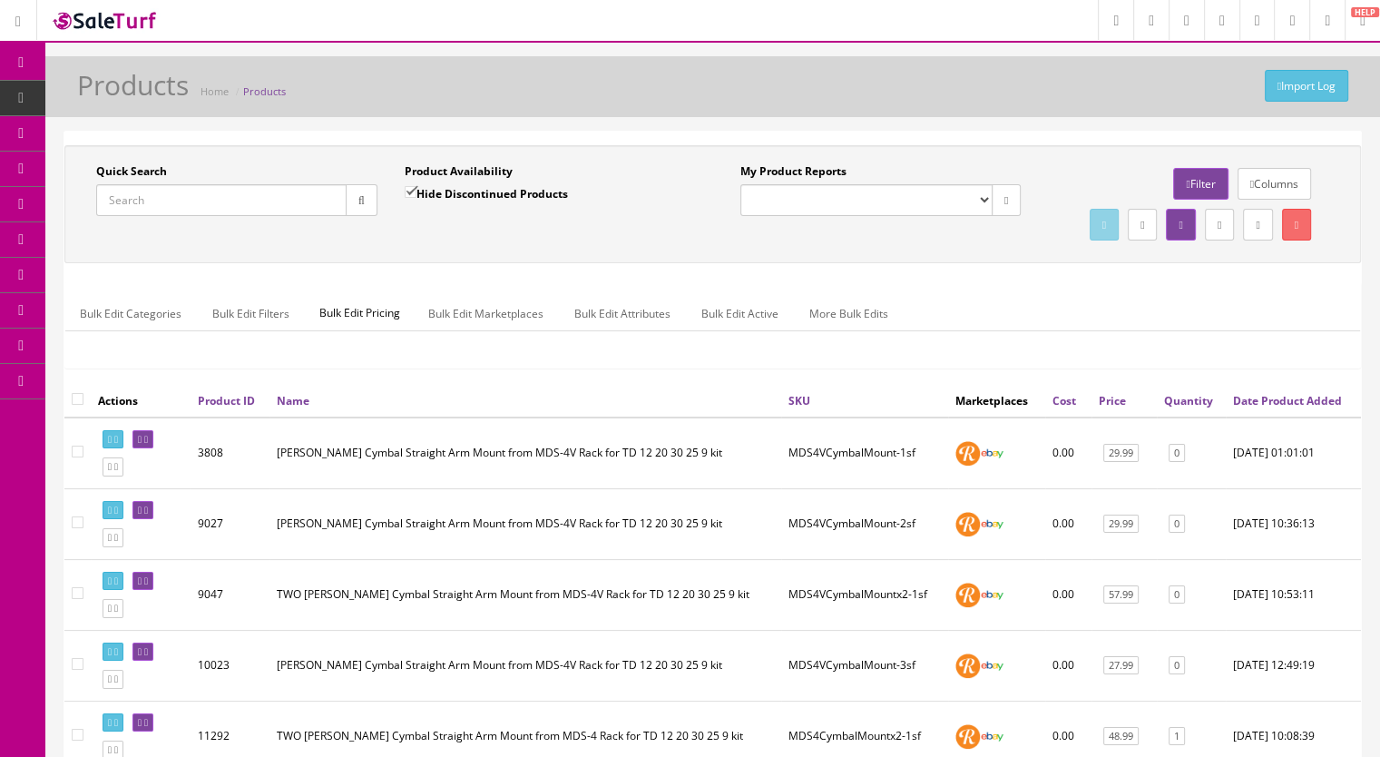
click at [176, 202] on input "Quick Search" at bounding box center [221, 200] width 250 height 32
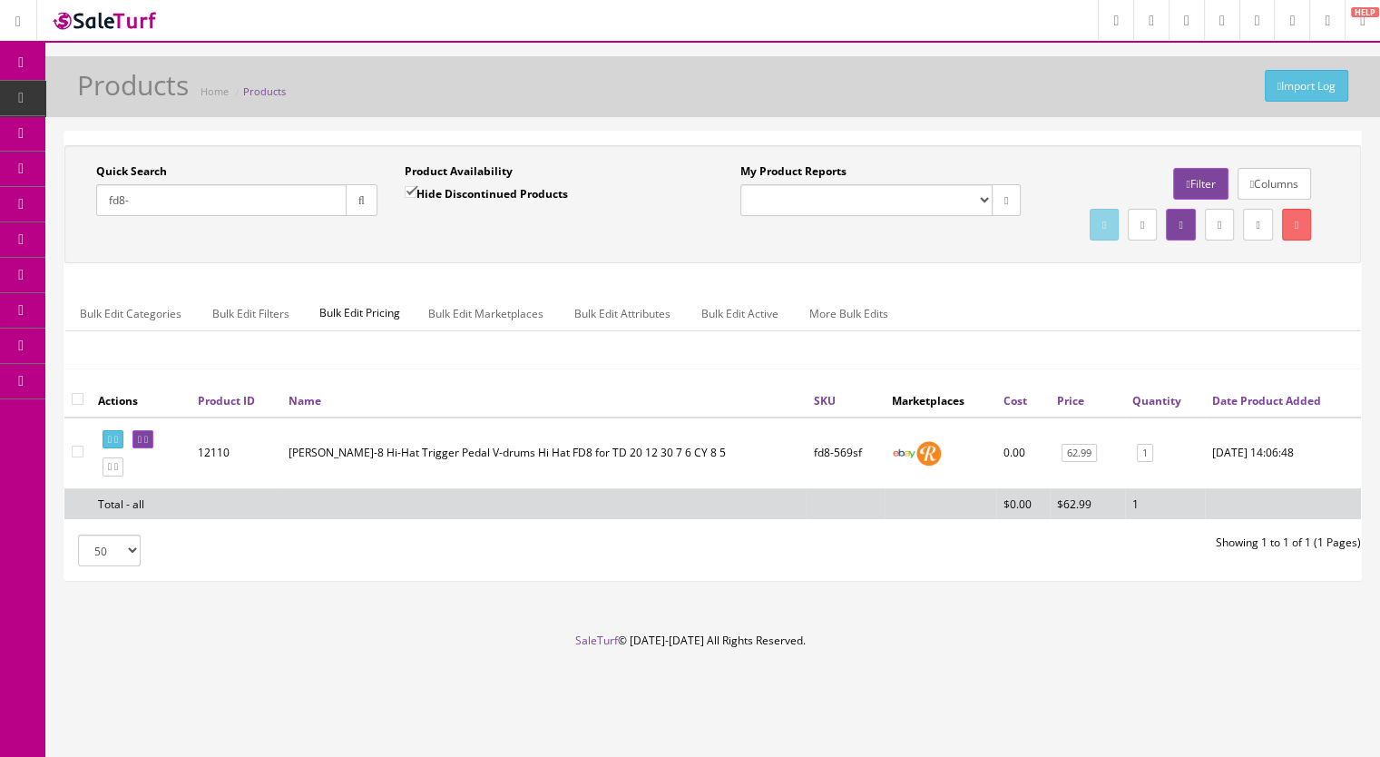
drag, startPoint x: 169, startPoint y: 197, endPoint x: 56, endPoint y: 208, distance: 113.1
click at [56, 208] on div "Quick Search fd8- Date From Product Availability Hide Discontinued Products Dat…" at bounding box center [712, 364] width 1335 height 466
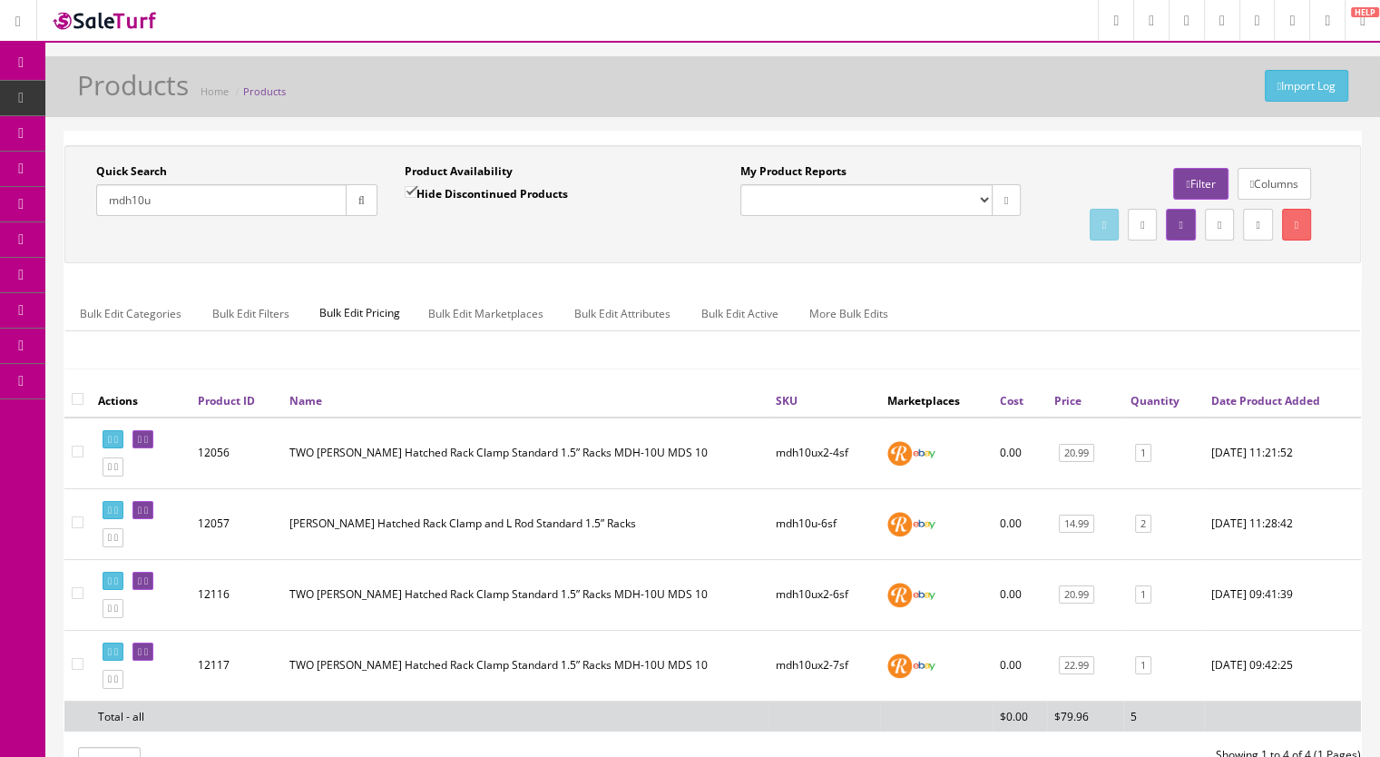
type input "mdh10u"
click at [142, 107] on link "Products" at bounding box center [140, 98] width 191 height 35
click at [137, 198] on input "Quick Search" at bounding box center [221, 200] width 250 height 32
paste input "MDS9VHiHatMount-4c"
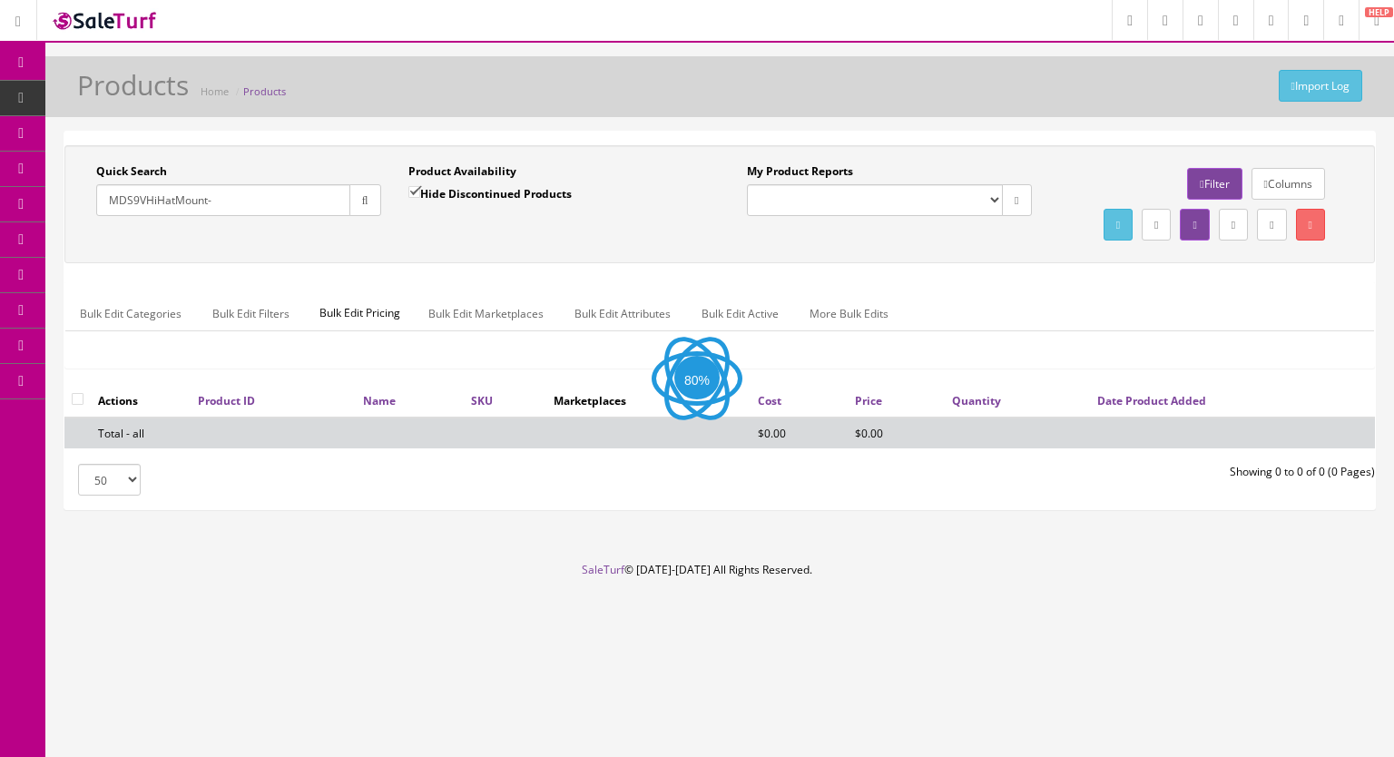
type input "MDS9VHiHatMount-"
click at [415, 189] on input "Hide Discontinued Products" at bounding box center [414, 192] width 12 height 12
checkbox input "false"
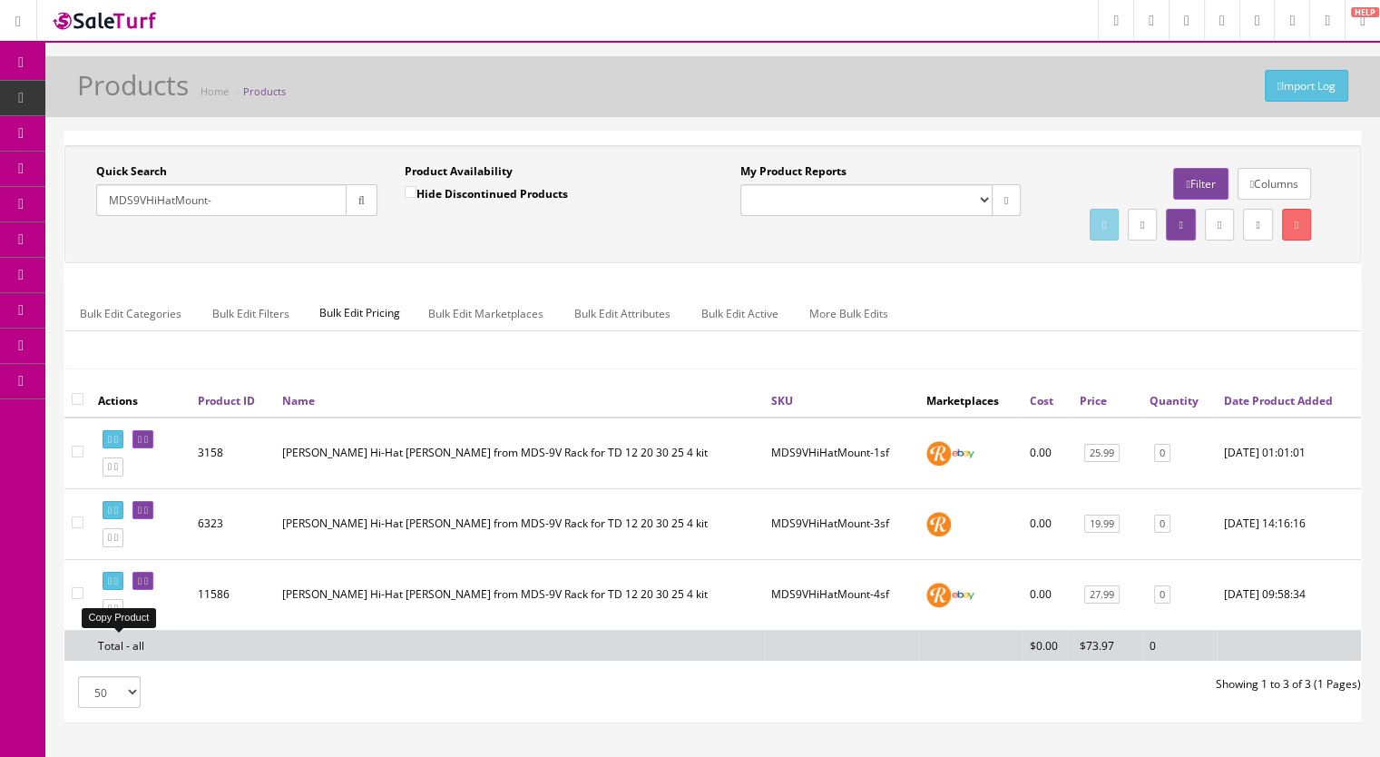
click at [118, 613] on icon at bounding box center [116, 608] width 4 height 10
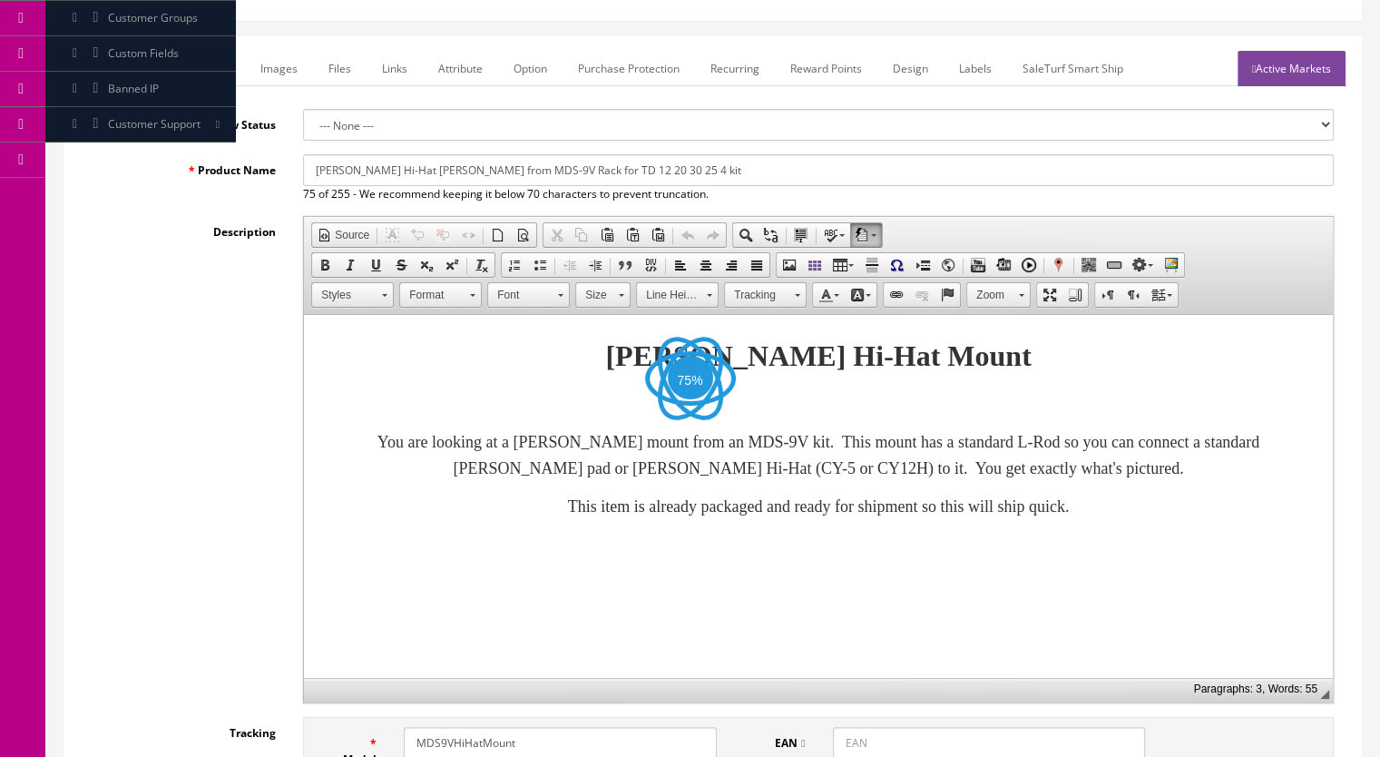
scroll to position [544, 0]
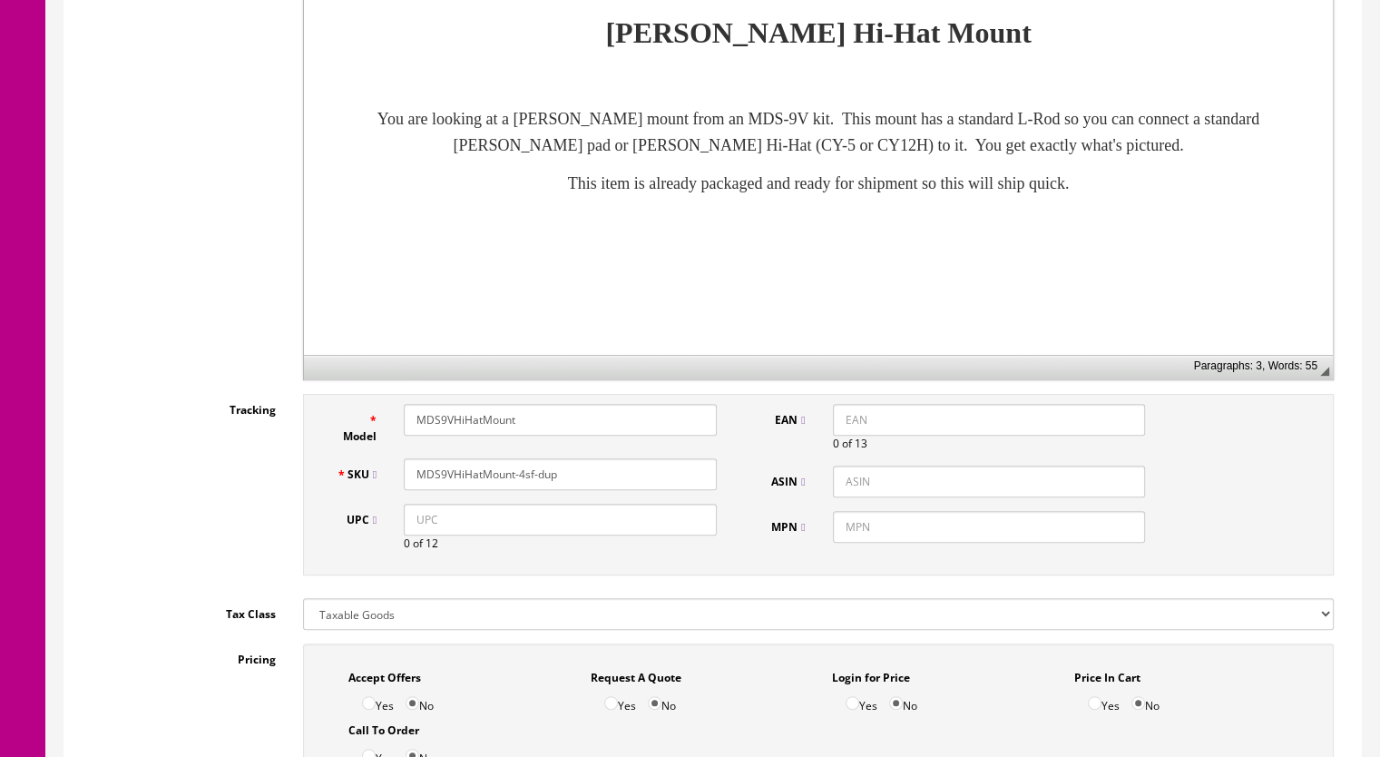
drag, startPoint x: 565, startPoint y: 477, endPoint x: 521, endPoint y: 484, distance: 44.9
click at [521, 484] on input "MDS9VHiHatMount-4sf-dup" at bounding box center [560, 474] width 313 height 32
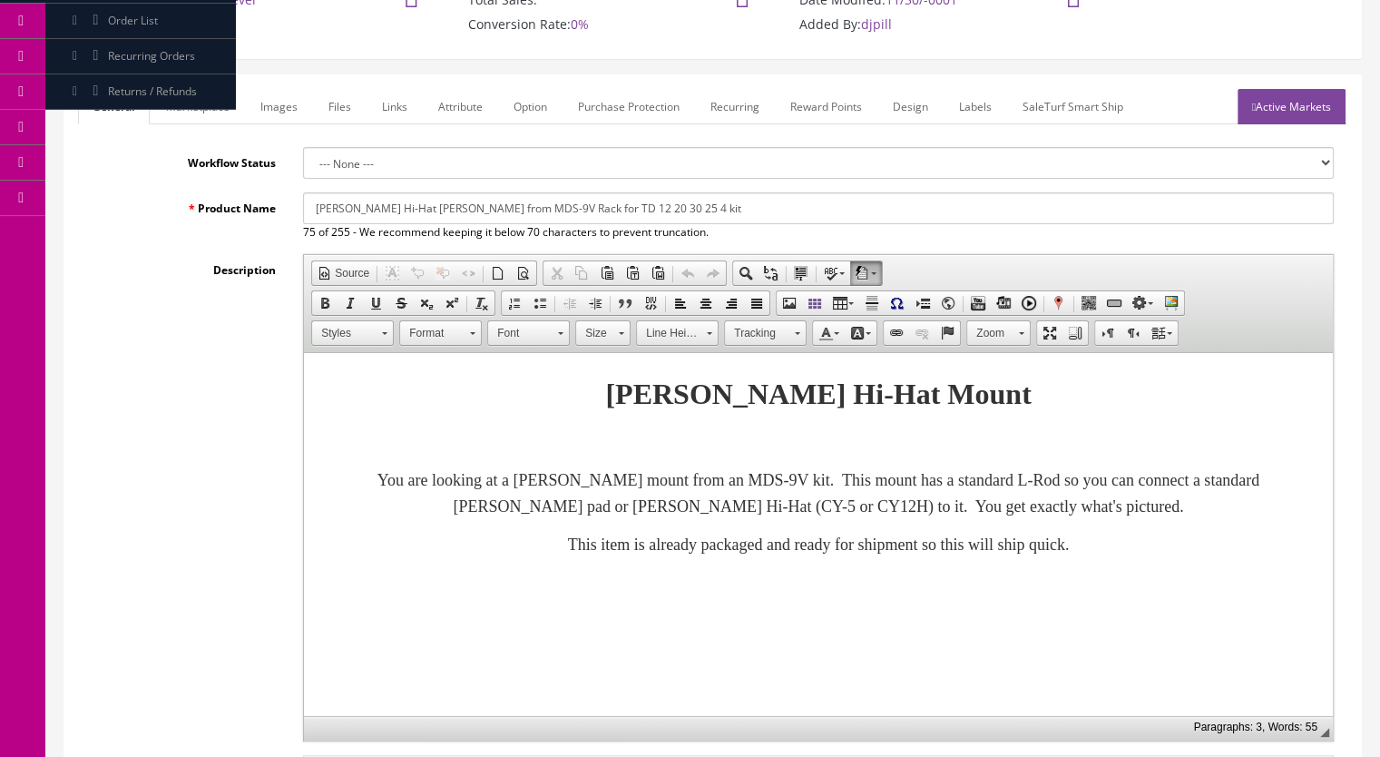
scroll to position [181, 0]
type input "MDS9VHiHatMount-5sf"
click at [178, 110] on link "Marketplace" at bounding box center [198, 108] width 93 height 35
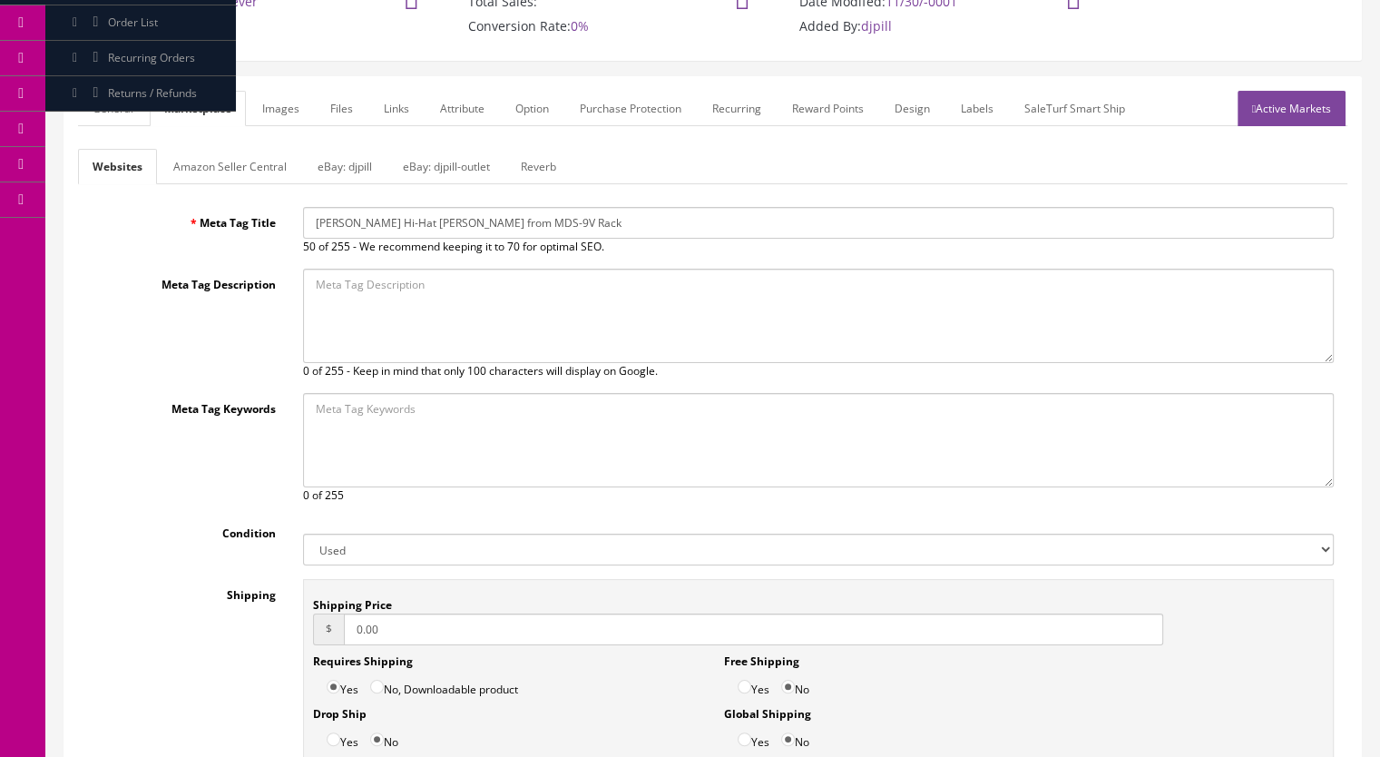
click at [528, 156] on link "Reverb" at bounding box center [538, 166] width 64 height 35
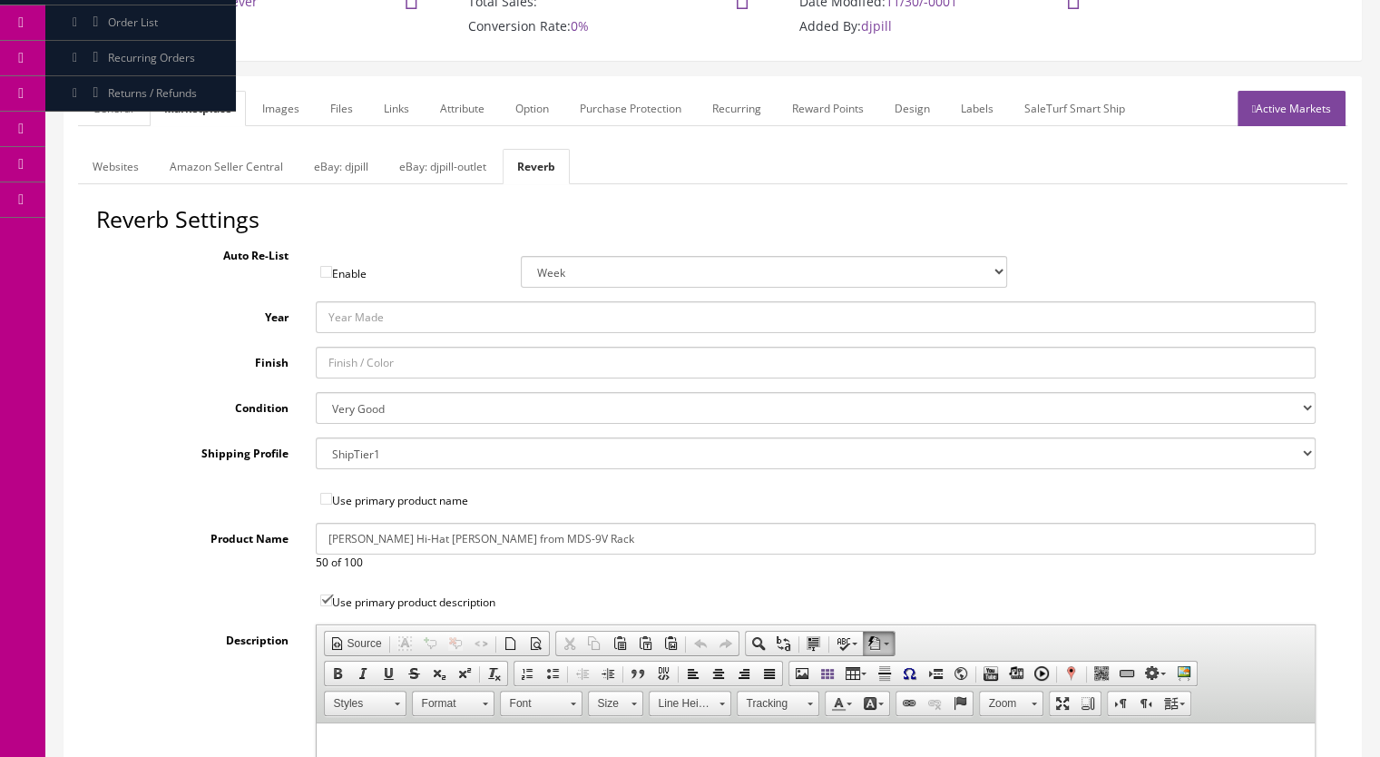
click at [380, 400] on select "Brand New Mint Excellent Very Good Good Fair Poor B-Stock Non Functioning" at bounding box center [816, 408] width 1001 height 32
select select "f7a3f48c-972a-44c6-b01a-0cd27488d3f6"
click at [316, 392] on select "Brand New Mint Excellent Very Good Good Fair Poor B-Stock Non Functioning" at bounding box center [816, 408] width 1001 height 32
click at [107, 106] on link "General" at bounding box center [113, 108] width 70 height 35
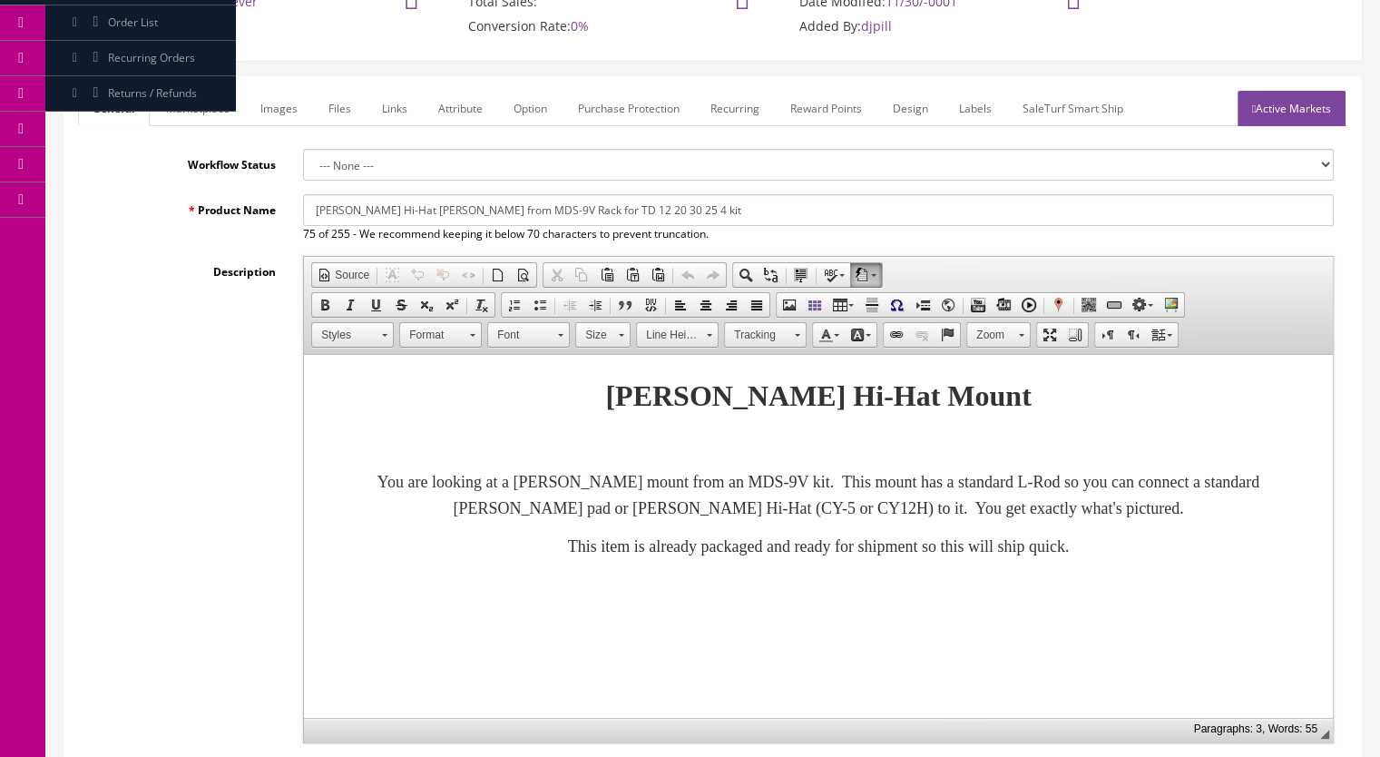
click at [275, 111] on link "Images" at bounding box center [279, 108] width 66 height 35
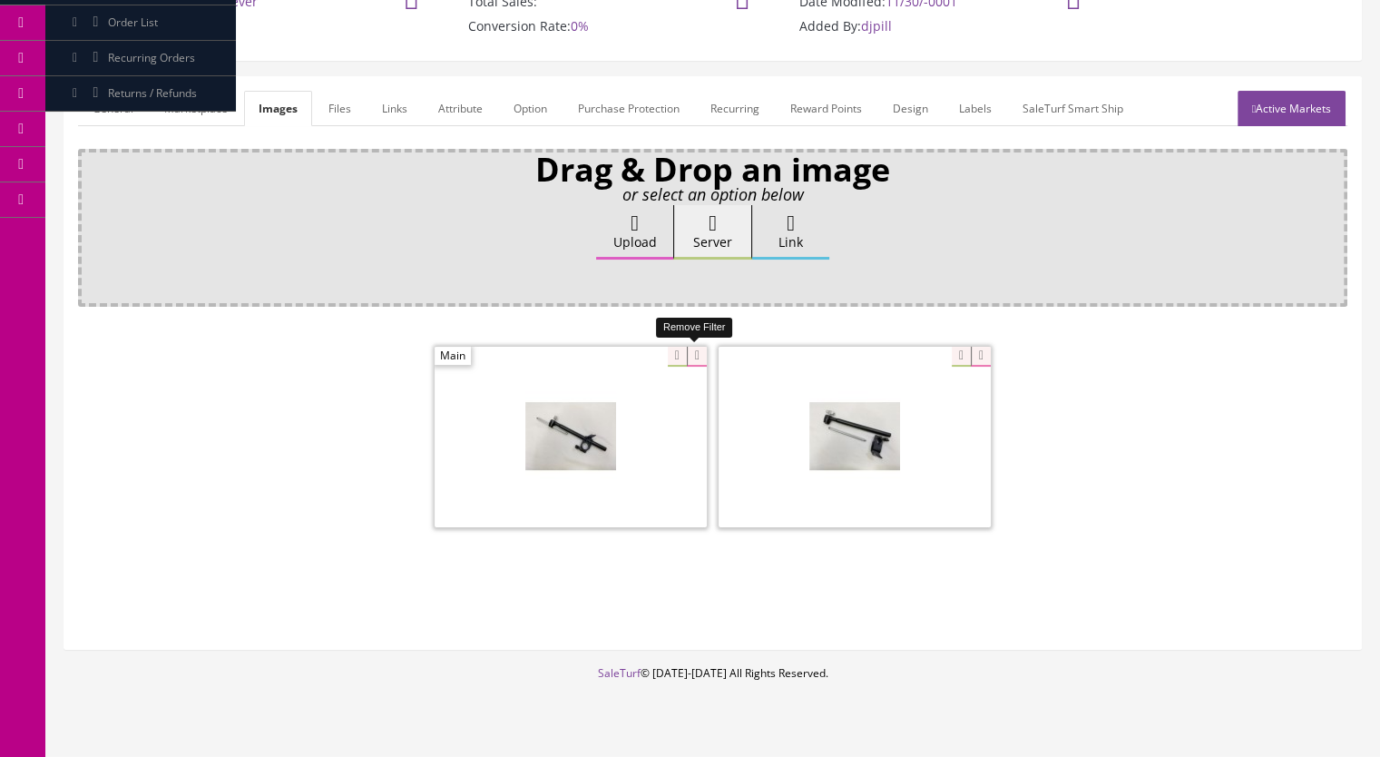
click at [699, 349] on icon at bounding box center [697, 357] width 20 height 20
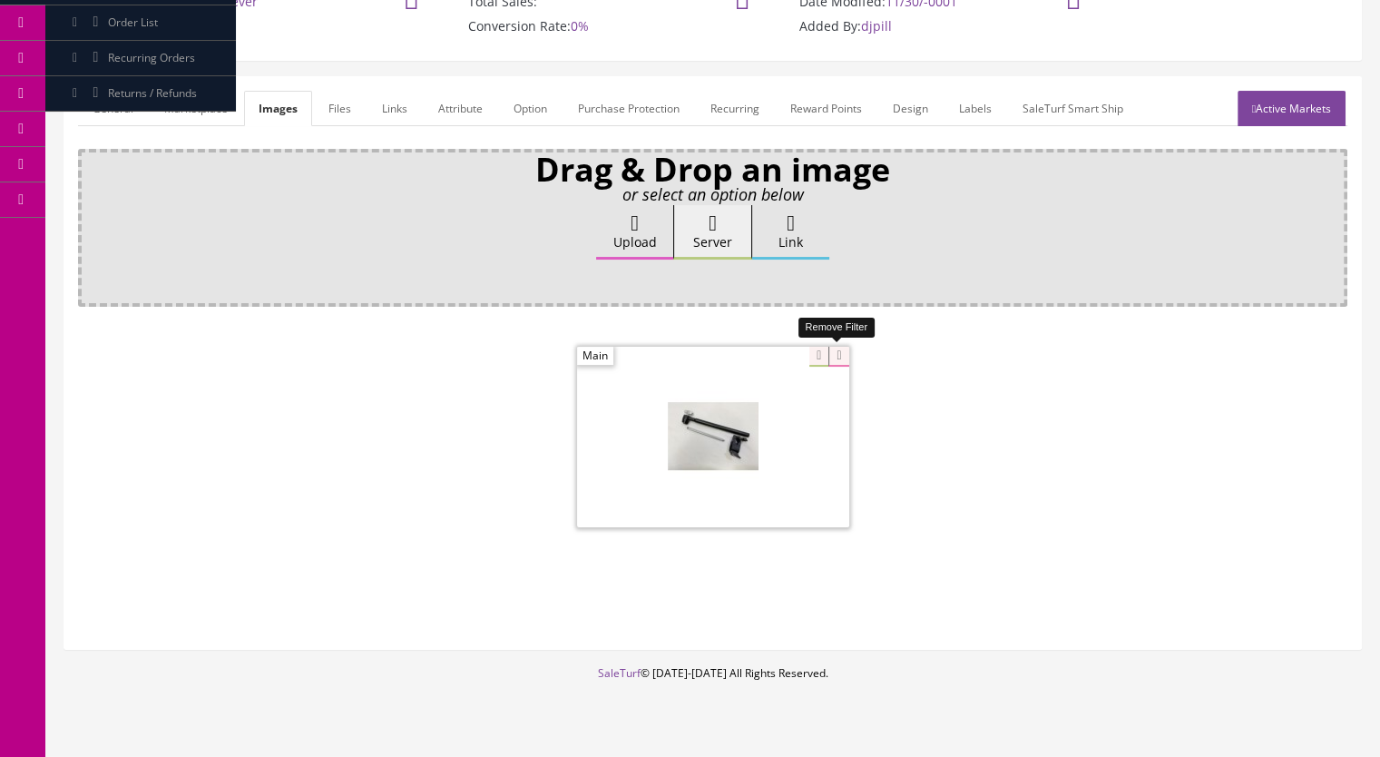
click at [847, 355] on icon at bounding box center [839, 357] width 20 height 20
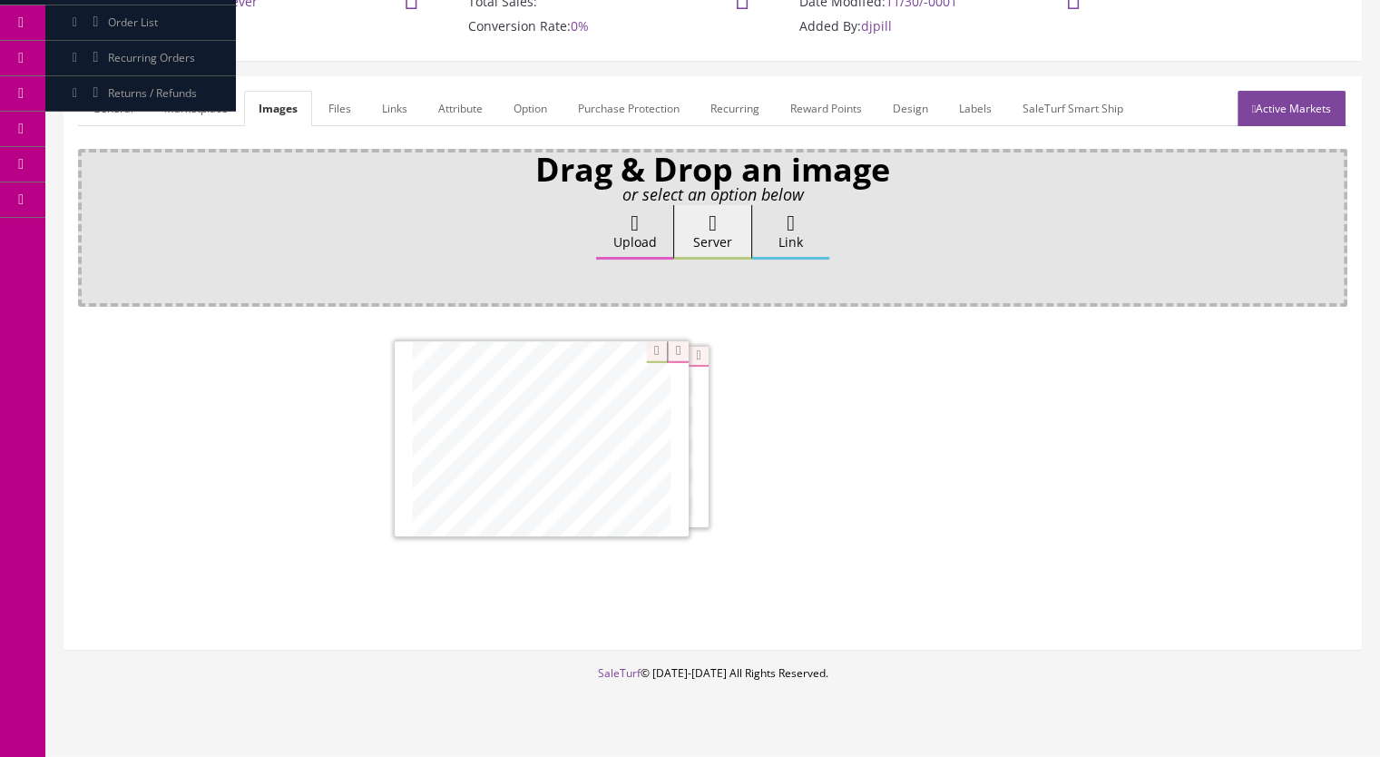
drag, startPoint x: 882, startPoint y: 458, endPoint x: 554, endPoint y: 462, distance: 327.6
click at [1319, 105] on link "Active Markets" at bounding box center [1292, 108] width 108 height 35
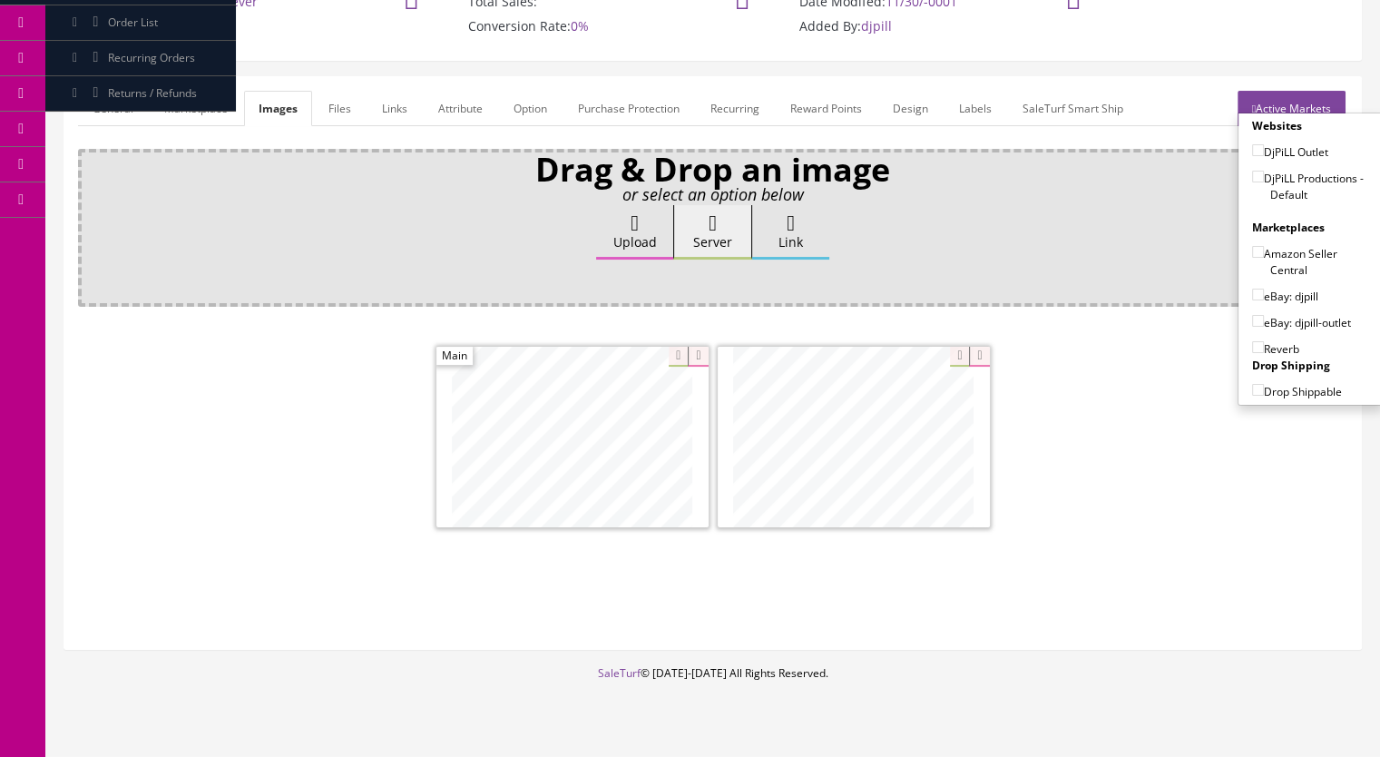
click at [1253, 176] on input"] "DjPiLL Productions - Default" at bounding box center [1258, 177] width 12 height 12
checkbox input"] "true"
drag, startPoint x: 1249, startPoint y: 322, endPoint x: 1252, endPoint y: 338, distance: 16.7
click at [1252, 322] on input"] "eBay: djpill-outlet" at bounding box center [1258, 321] width 12 height 12
checkbox input"] "true"
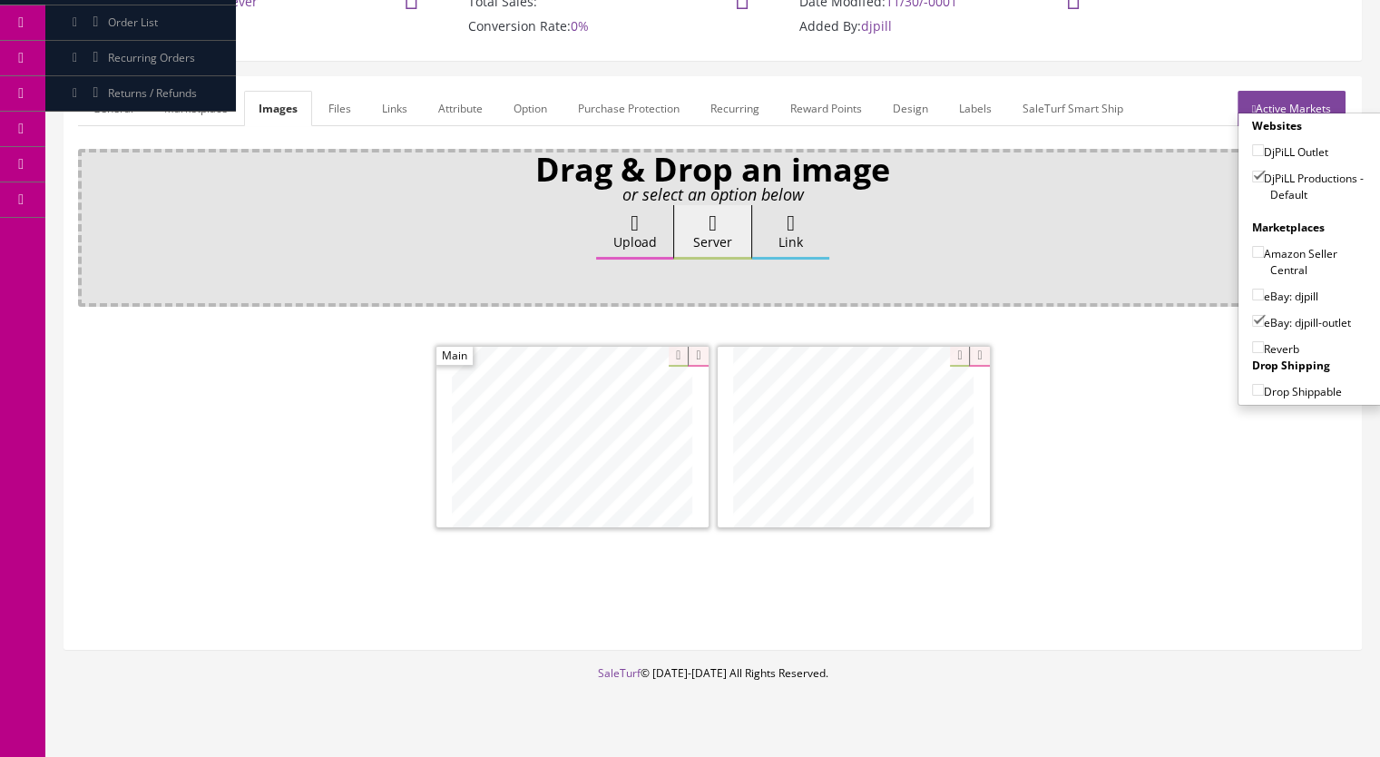
click at [1252, 345] on input"] "Reverb" at bounding box center [1258, 347] width 12 height 12
checkbox input"] "true"
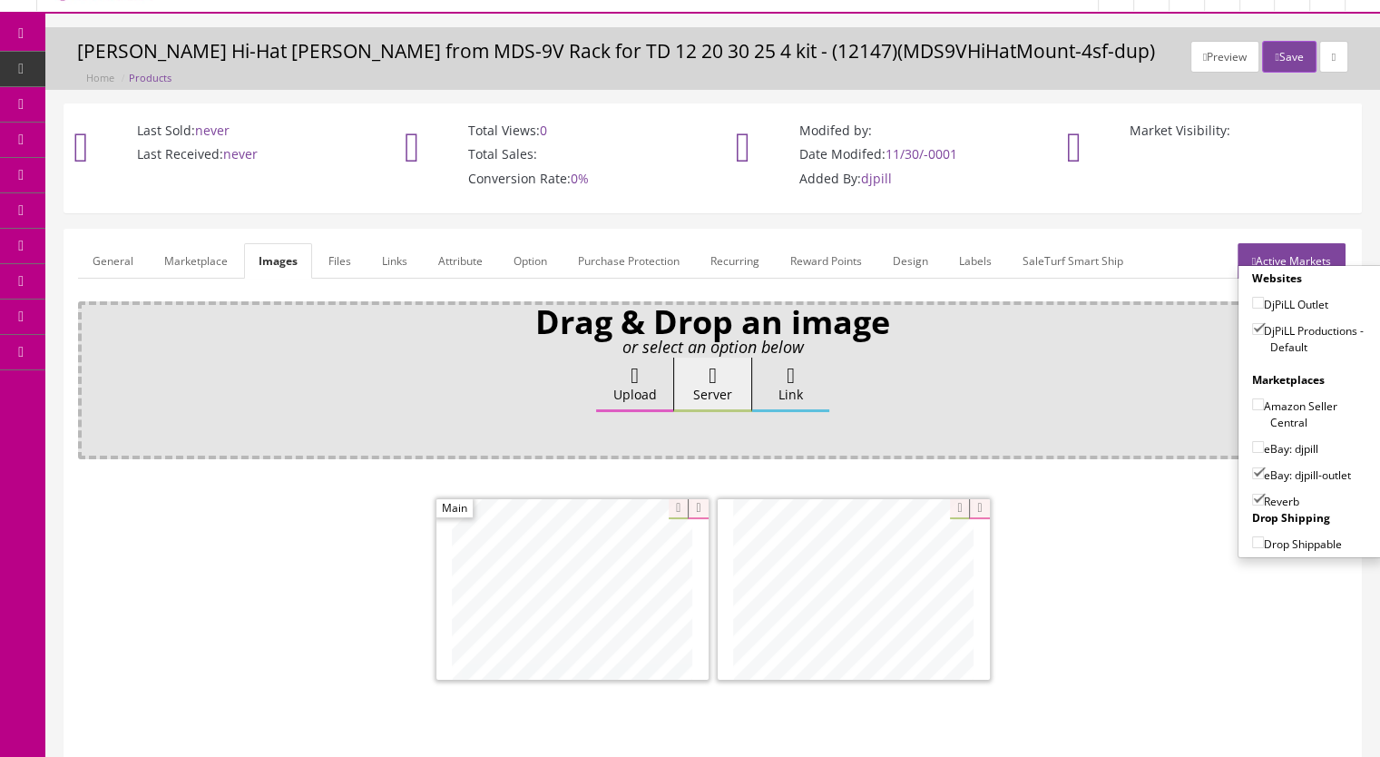
scroll to position [0, 0]
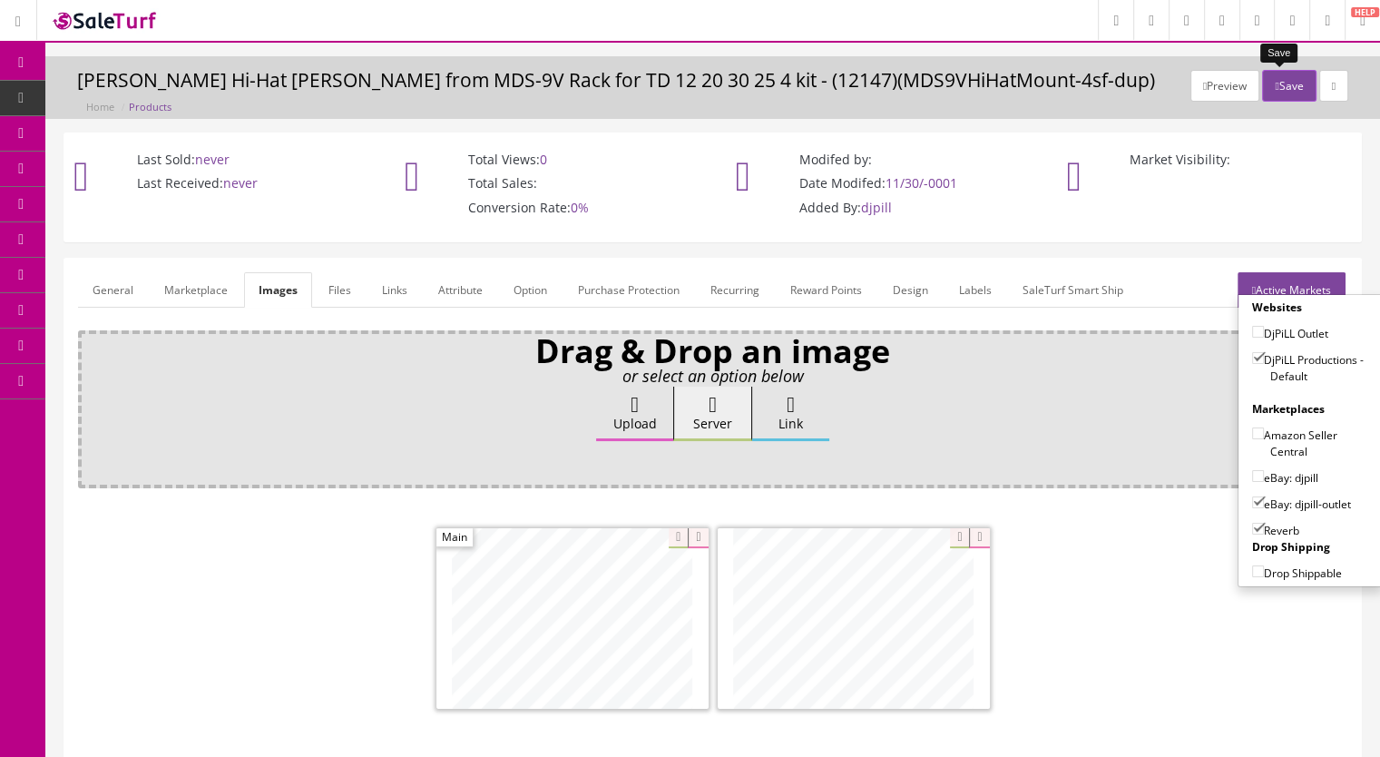
click at [1275, 85] on button "Save" at bounding box center [1289, 86] width 54 height 32
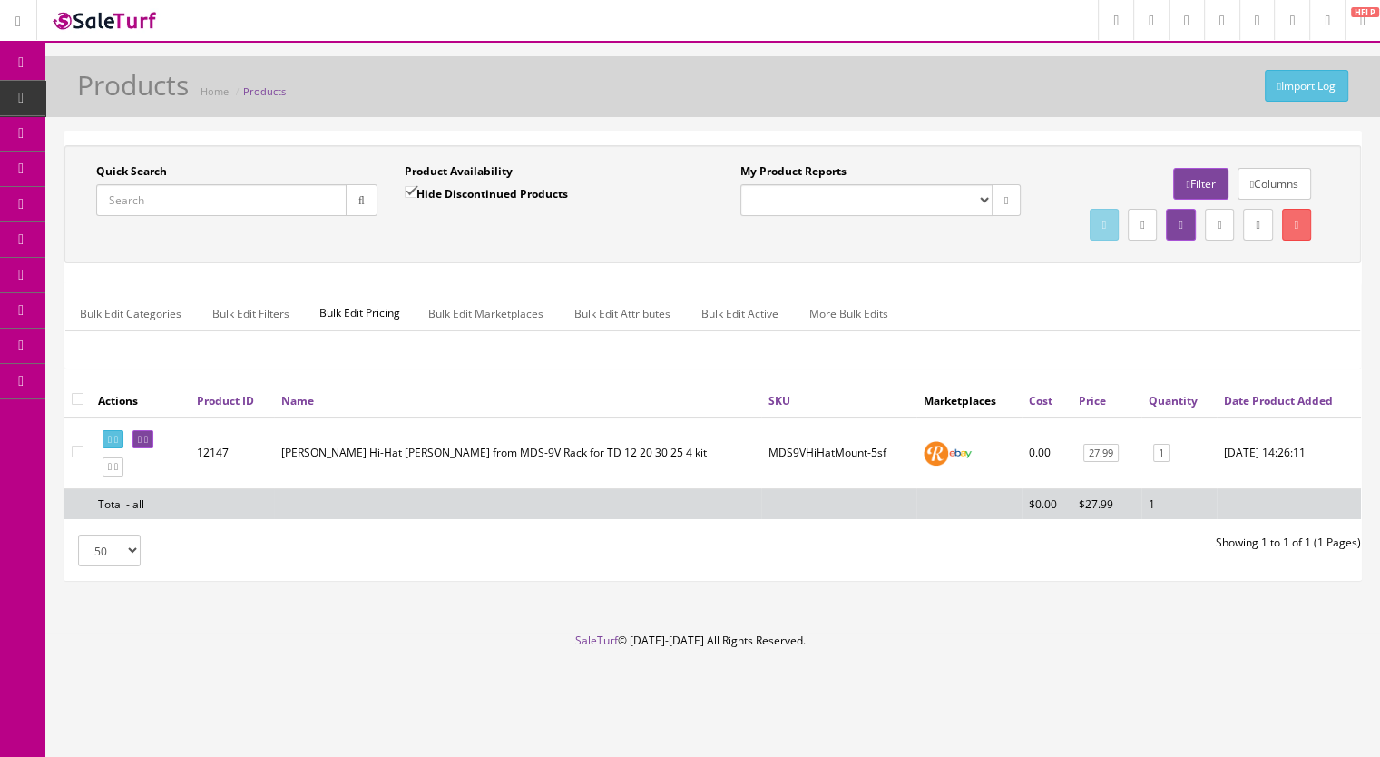
click at [99, 96] on icon at bounding box center [104, 97] width 19 height 15
click at [152, 204] on input "Quick Search" at bounding box center [221, 200] width 250 height 32
type input "fd8-56"
click at [406, 189] on input "Hide Discontinued Products" at bounding box center [411, 192] width 12 height 12
checkbox input "false"
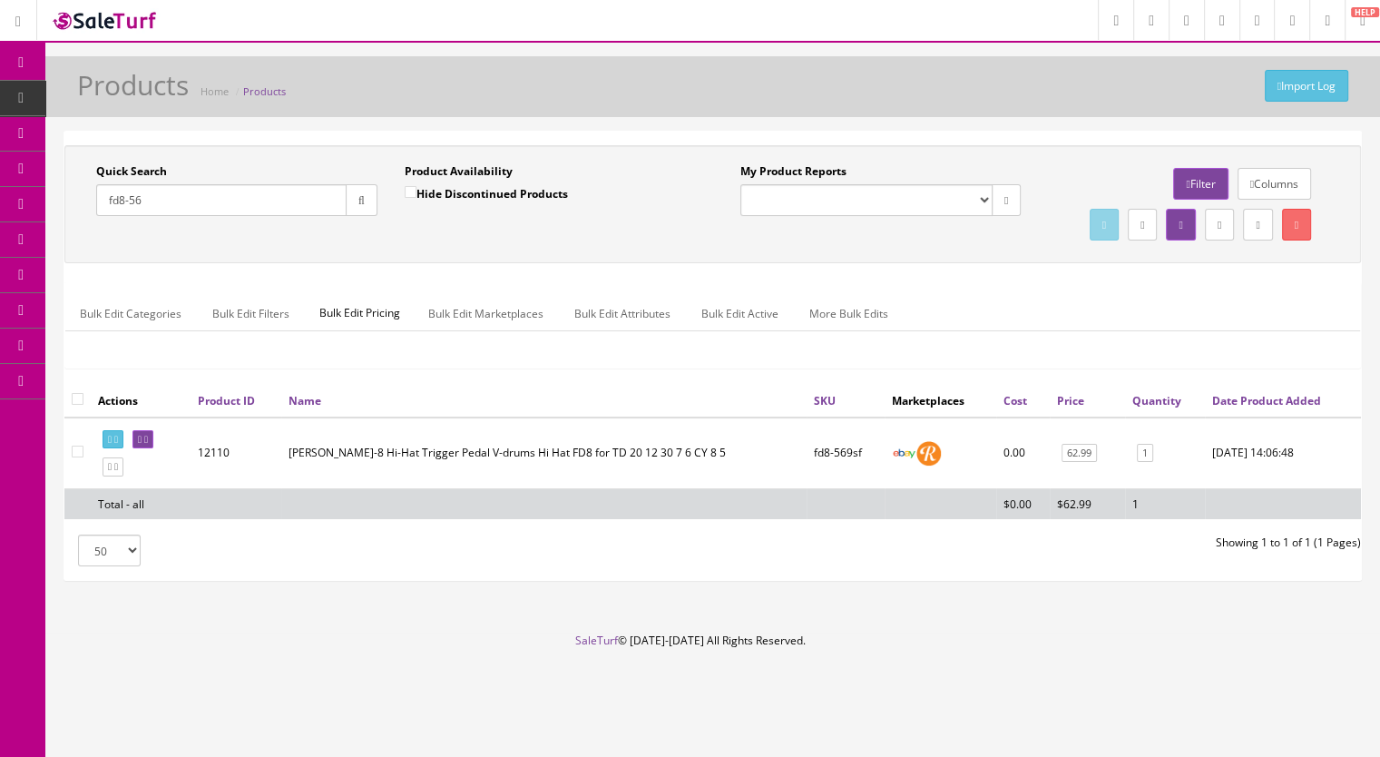
click at [352, 198] on button "button" at bounding box center [362, 200] width 32 height 32
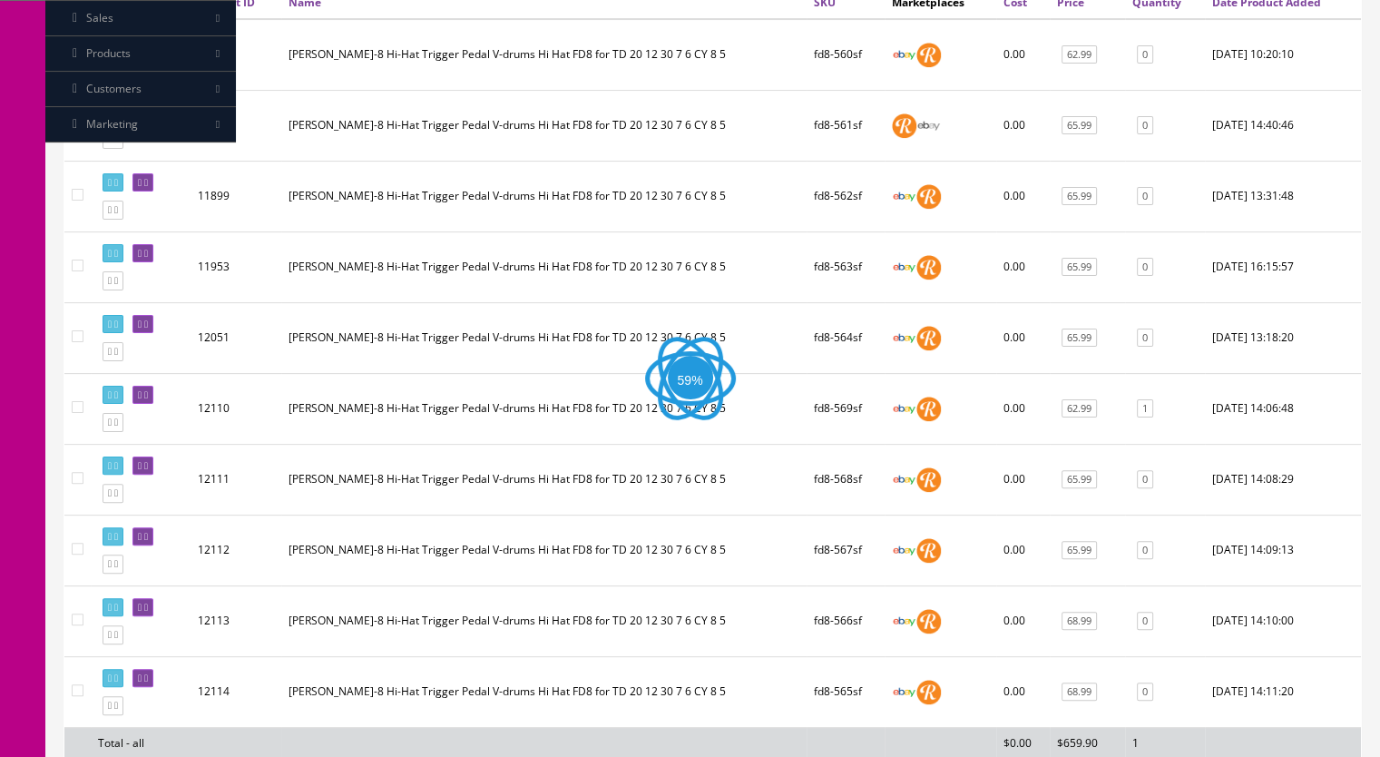
scroll to position [632, 0]
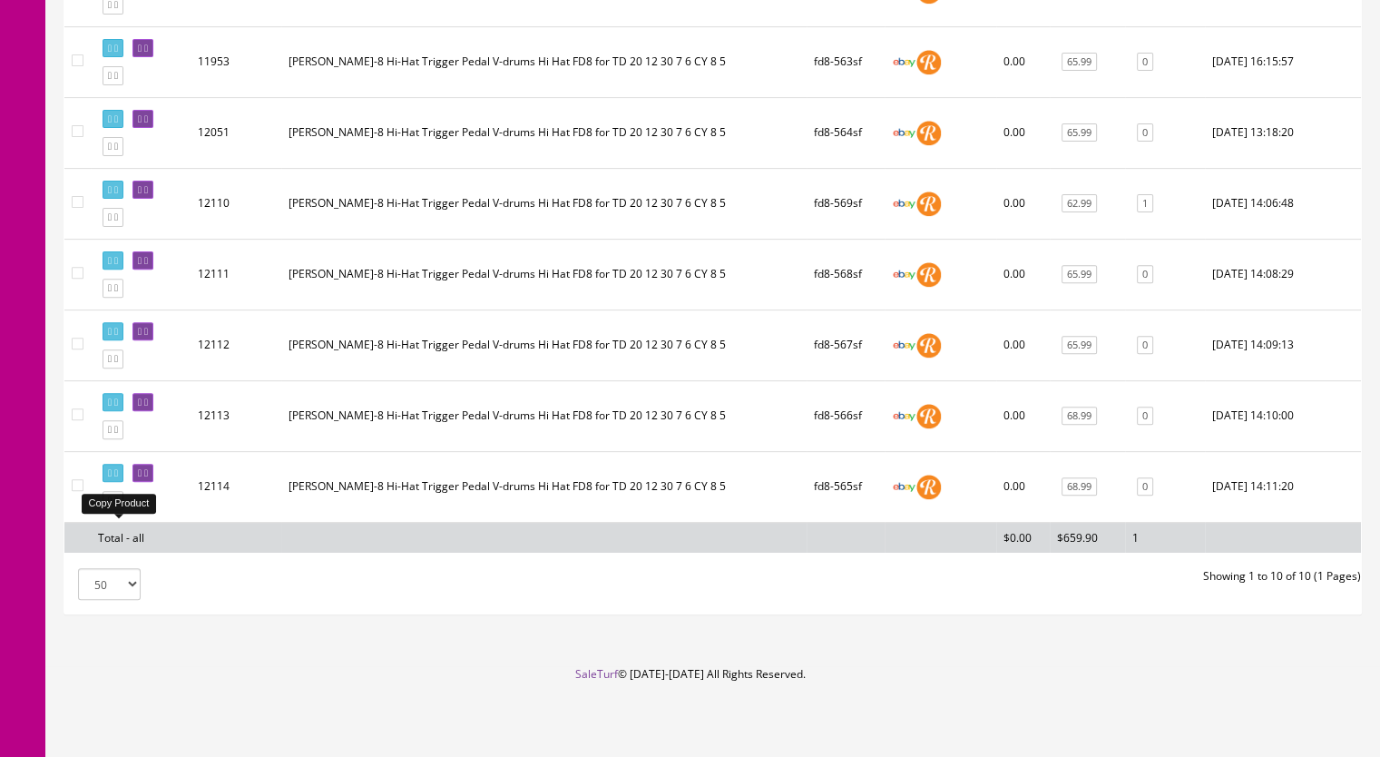
click at [118, 505] on icon at bounding box center [116, 500] width 4 height 10
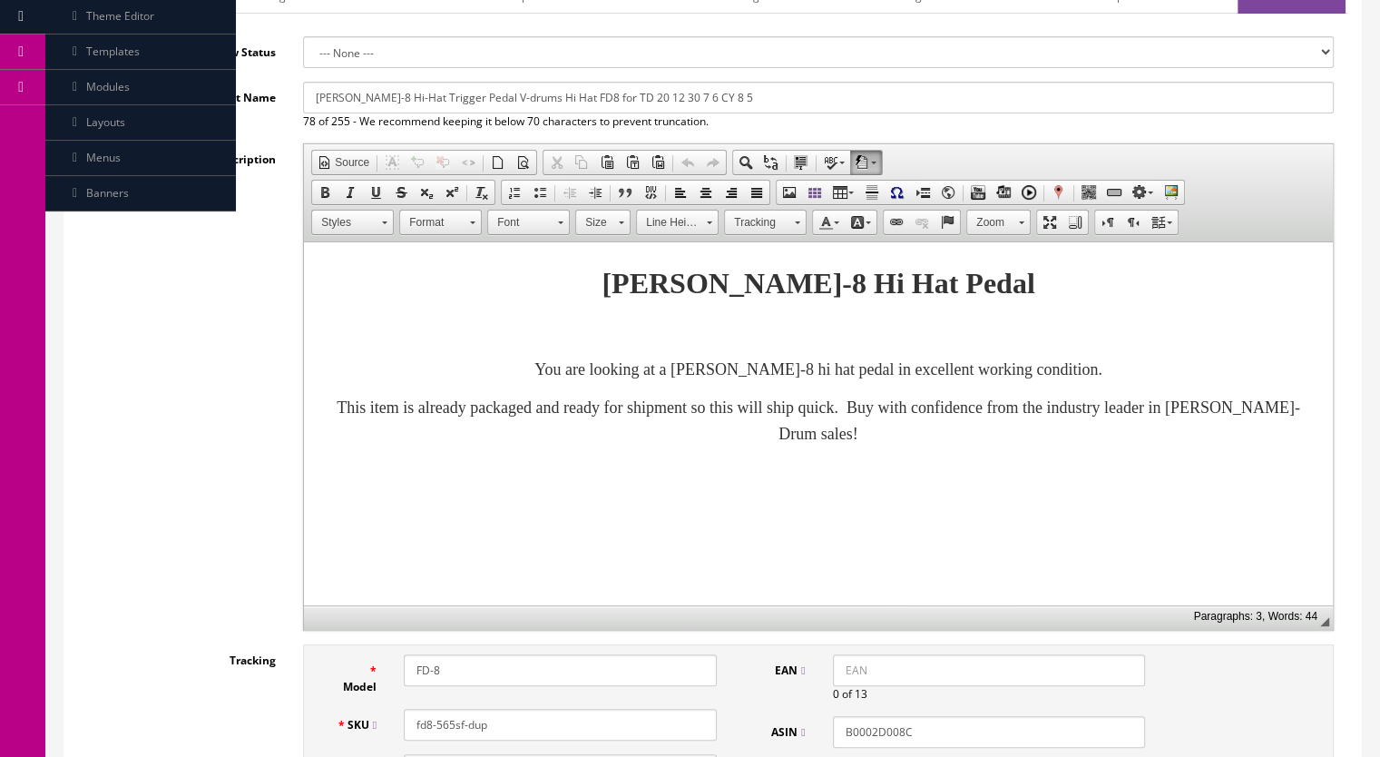
scroll to position [454, 0]
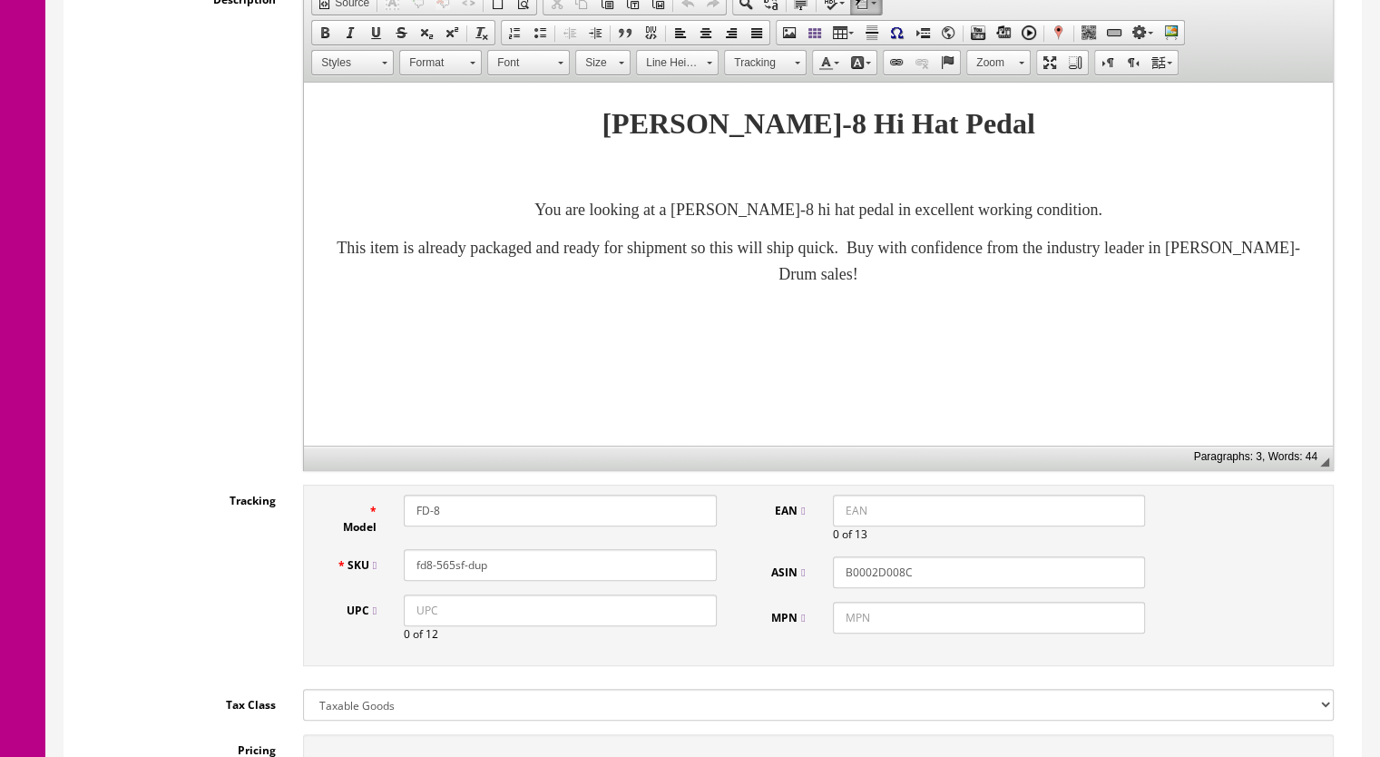
drag, startPoint x: 504, startPoint y: 560, endPoint x: 444, endPoint y: 574, distance: 61.4
click at [444, 574] on input "fd8-565sf-dup" at bounding box center [560, 565] width 313 height 32
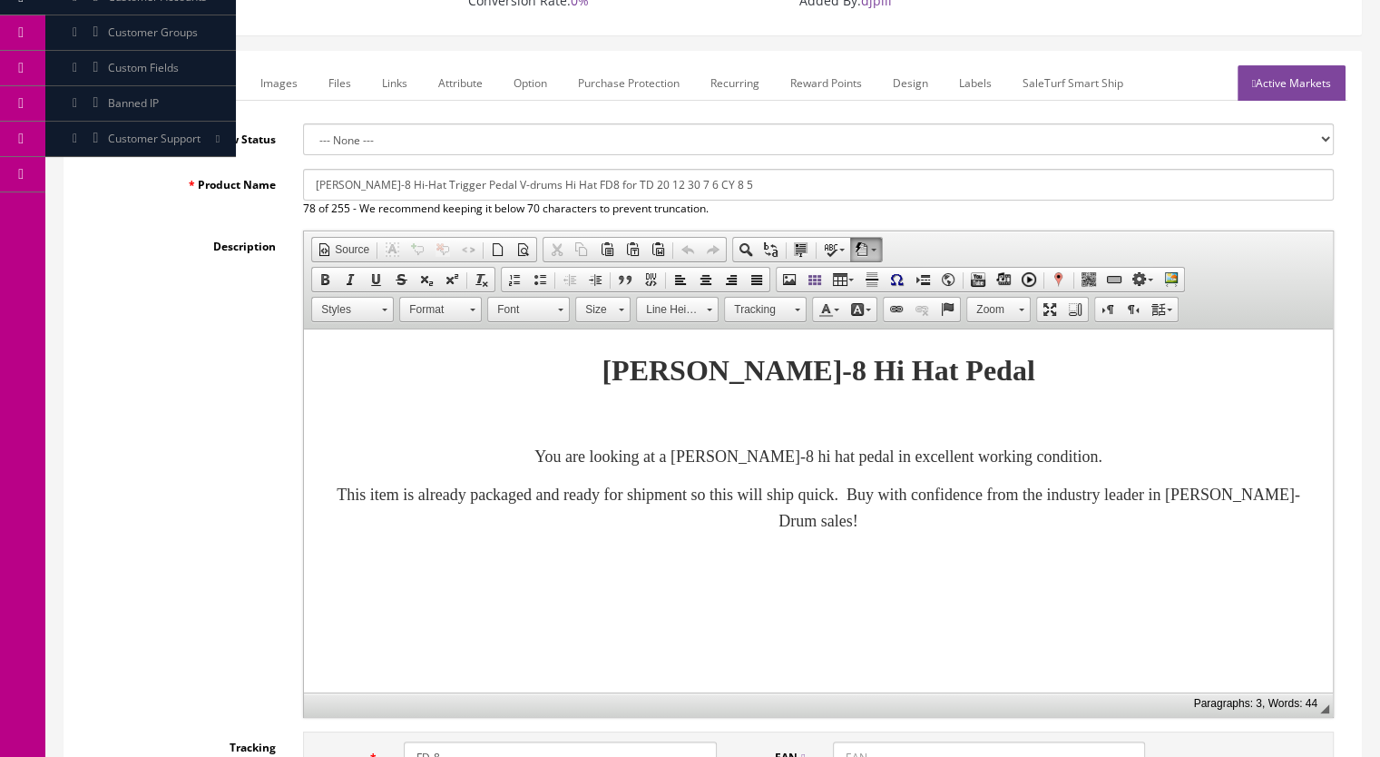
scroll to position [0, 0]
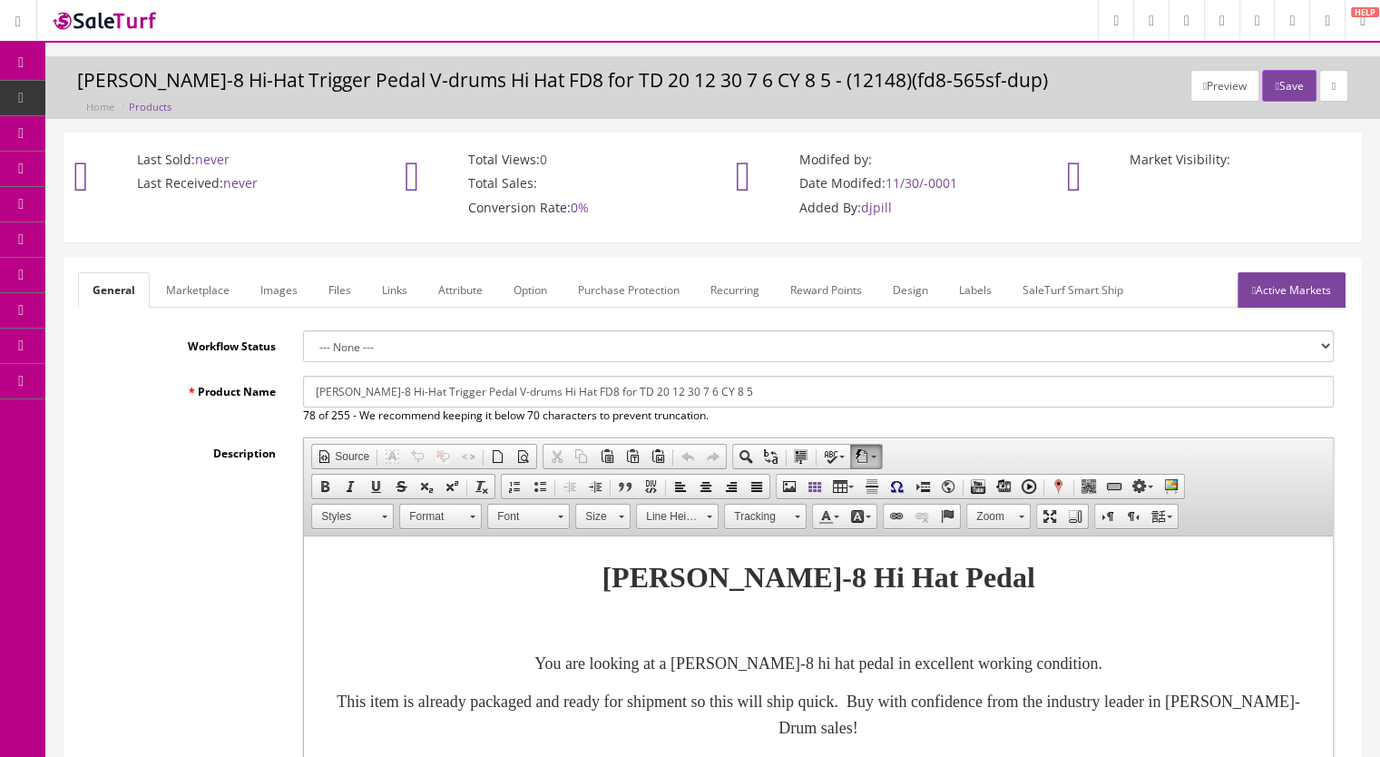
type input "fd8-570sf"
click at [211, 288] on link "Marketplace" at bounding box center [198, 289] width 93 height 35
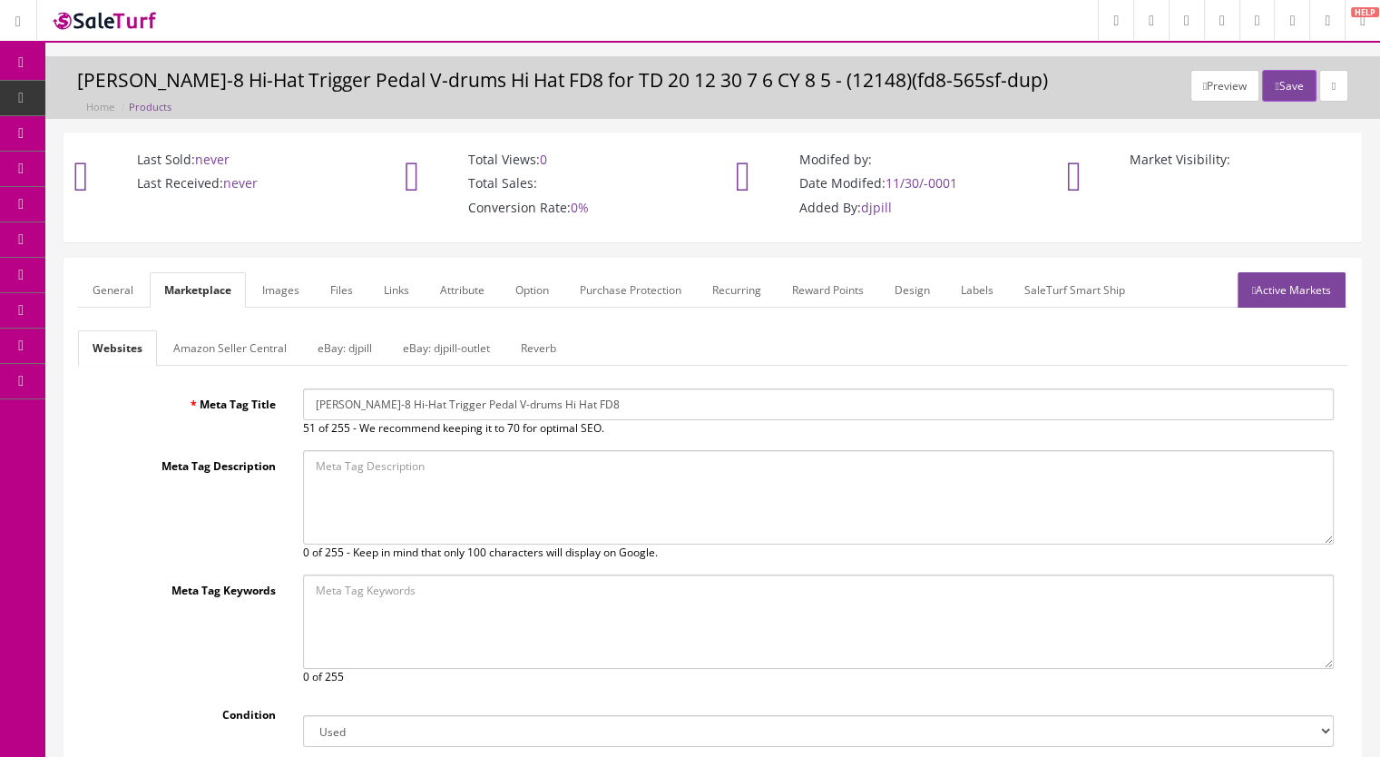
click at [531, 353] on link "Reverb" at bounding box center [538, 347] width 64 height 35
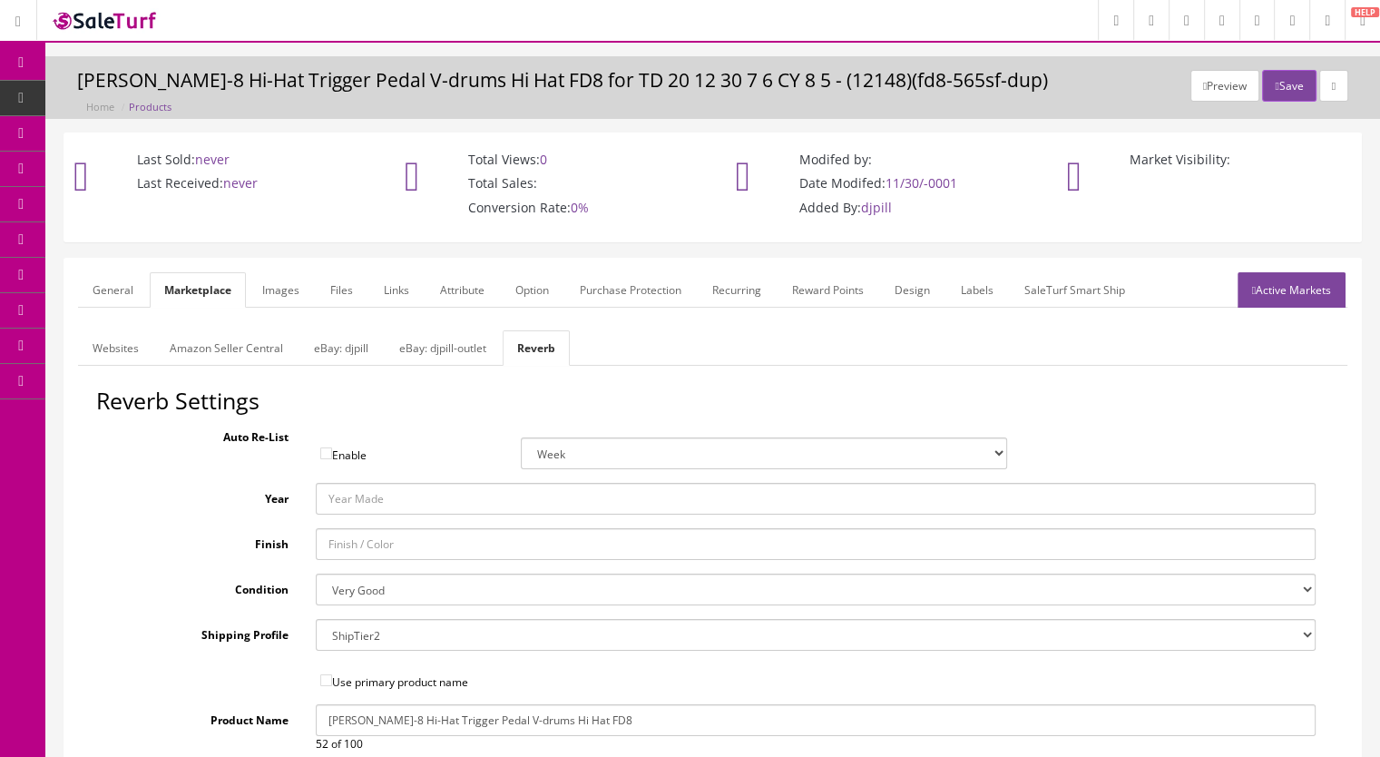
click at [273, 279] on link "Images" at bounding box center [281, 289] width 66 height 35
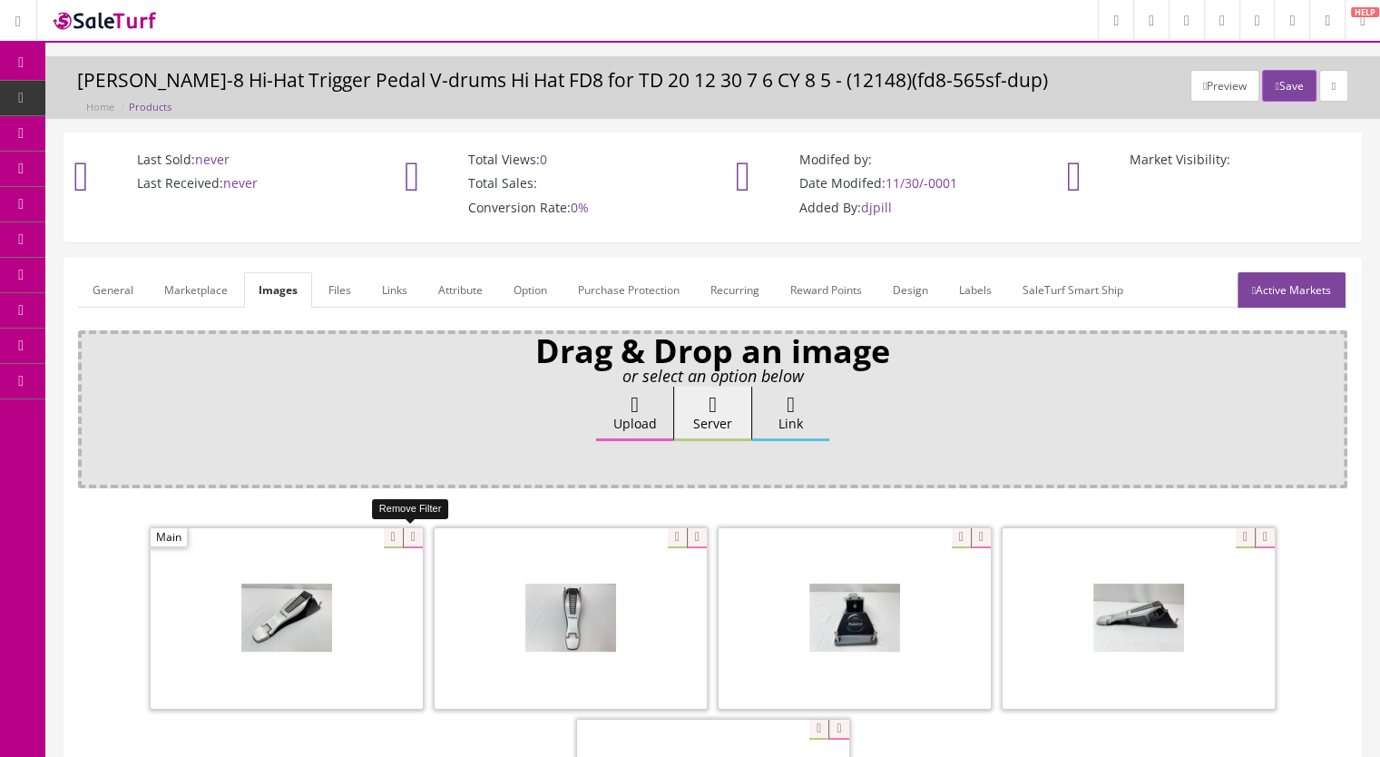
click at [409, 542] on icon at bounding box center [413, 538] width 20 height 20
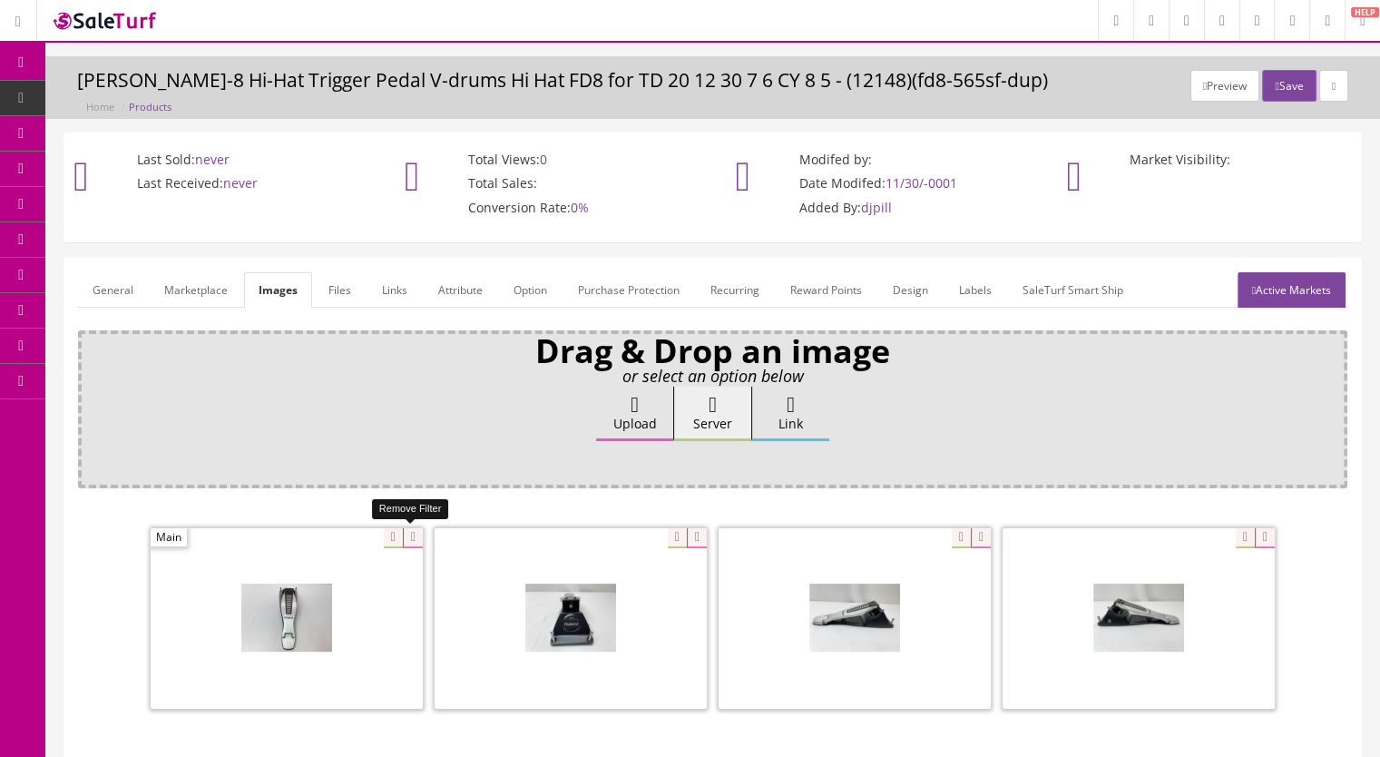
click at [407, 535] on icon at bounding box center [413, 538] width 20 height 20
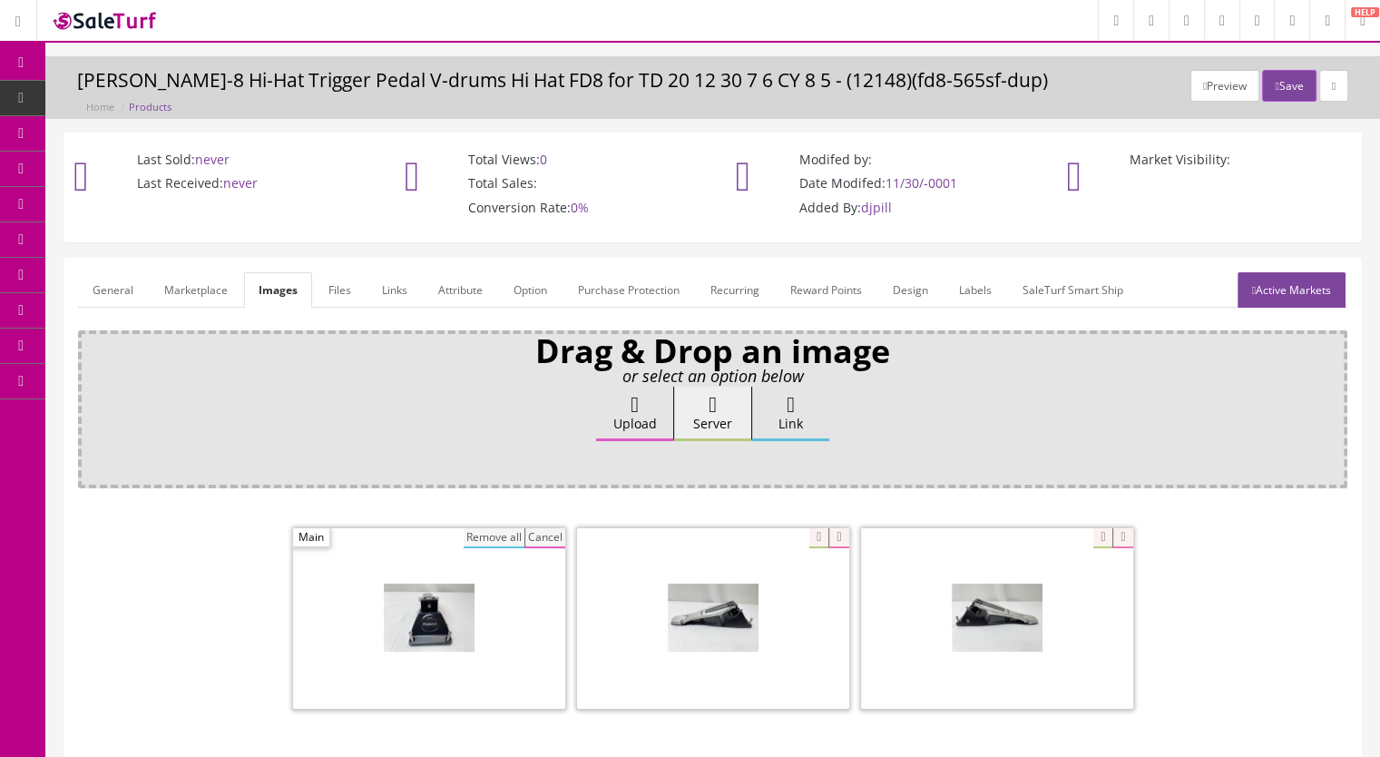
drag, startPoint x: 485, startPoint y: 543, endPoint x: 551, endPoint y: 554, distance: 66.2
click at [485, 543] on button "Remove all" at bounding box center [494, 538] width 61 height 20
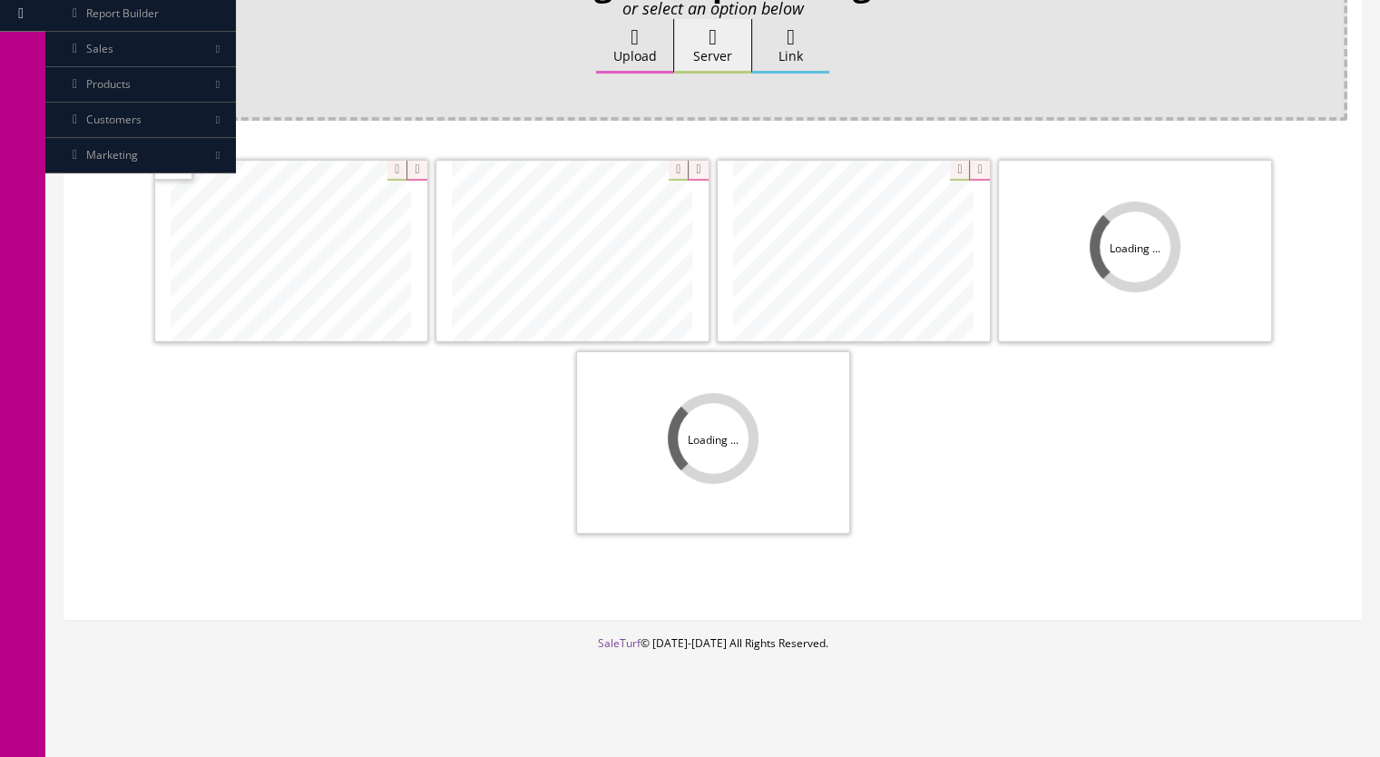
scroll to position [369, 0]
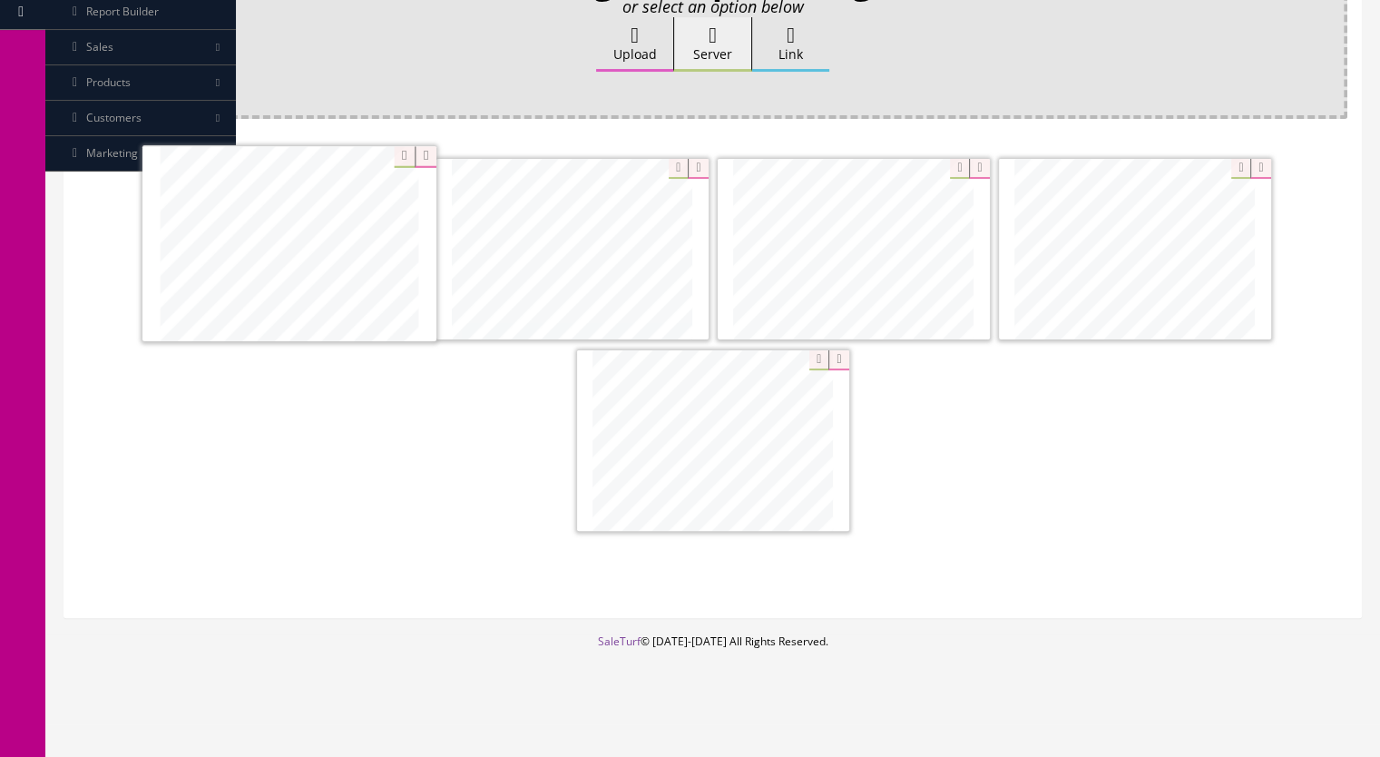
drag, startPoint x: 1147, startPoint y: 292, endPoint x: 319, endPoint y: 289, distance: 828.5
drag, startPoint x: 1121, startPoint y: 266, endPoint x: 547, endPoint y: 270, distance: 573.5
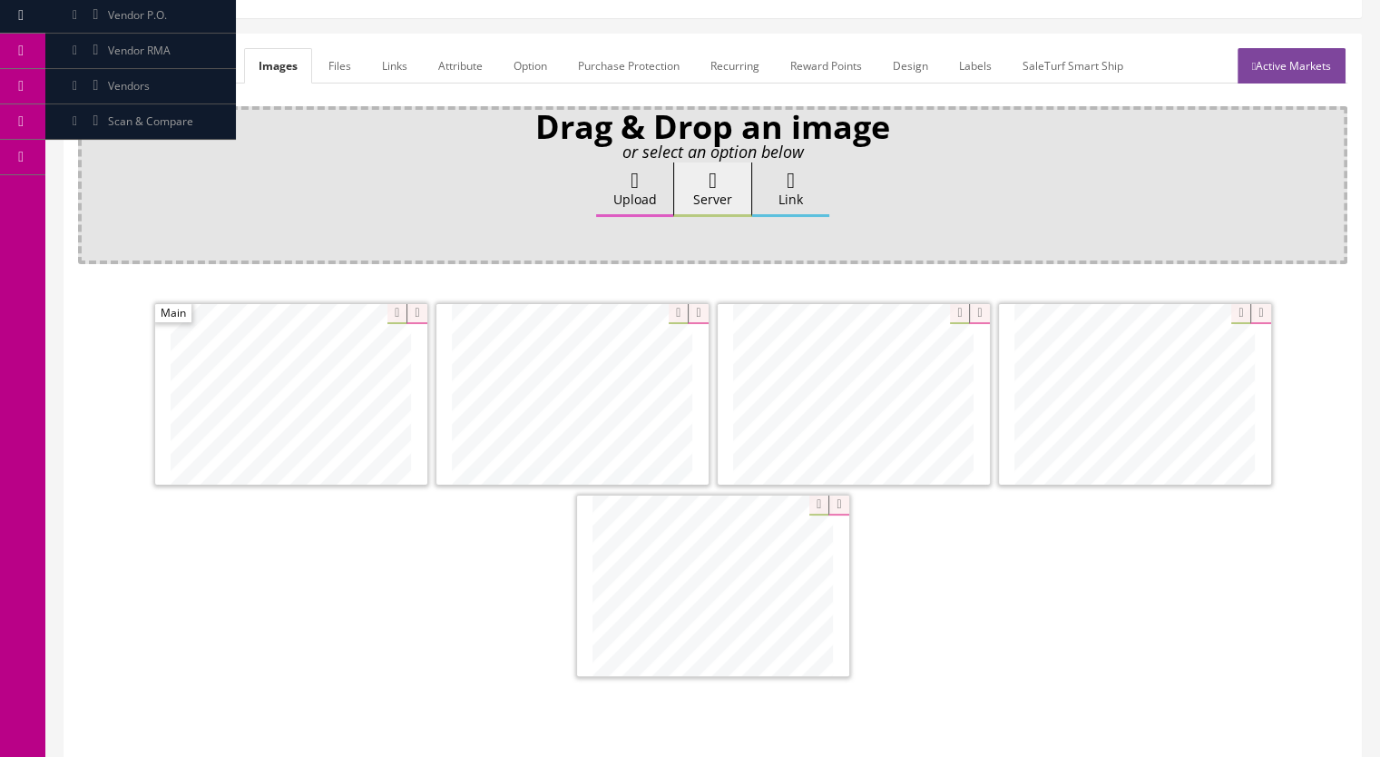
scroll to position [97, 0]
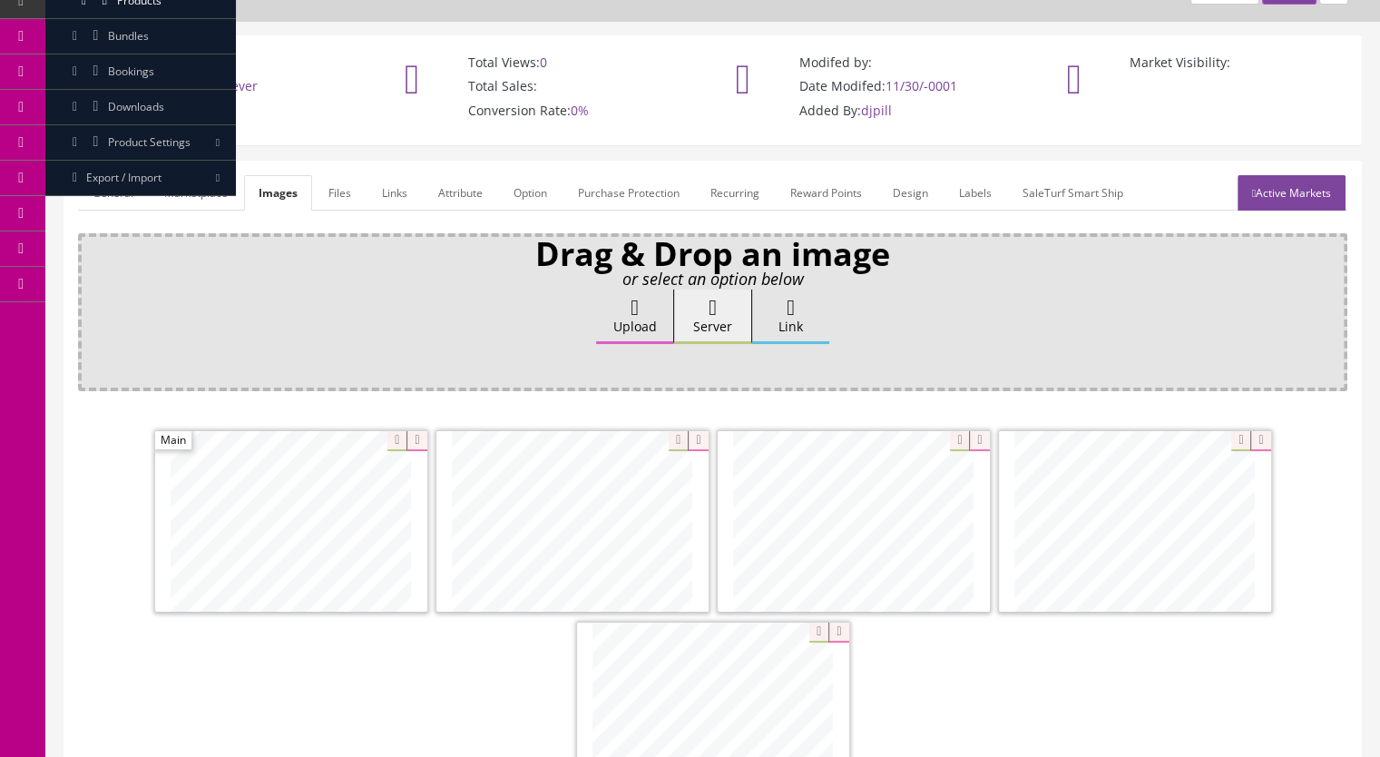
click at [1299, 200] on link "Active Markets" at bounding box center [1292, 192] width 108 height 35
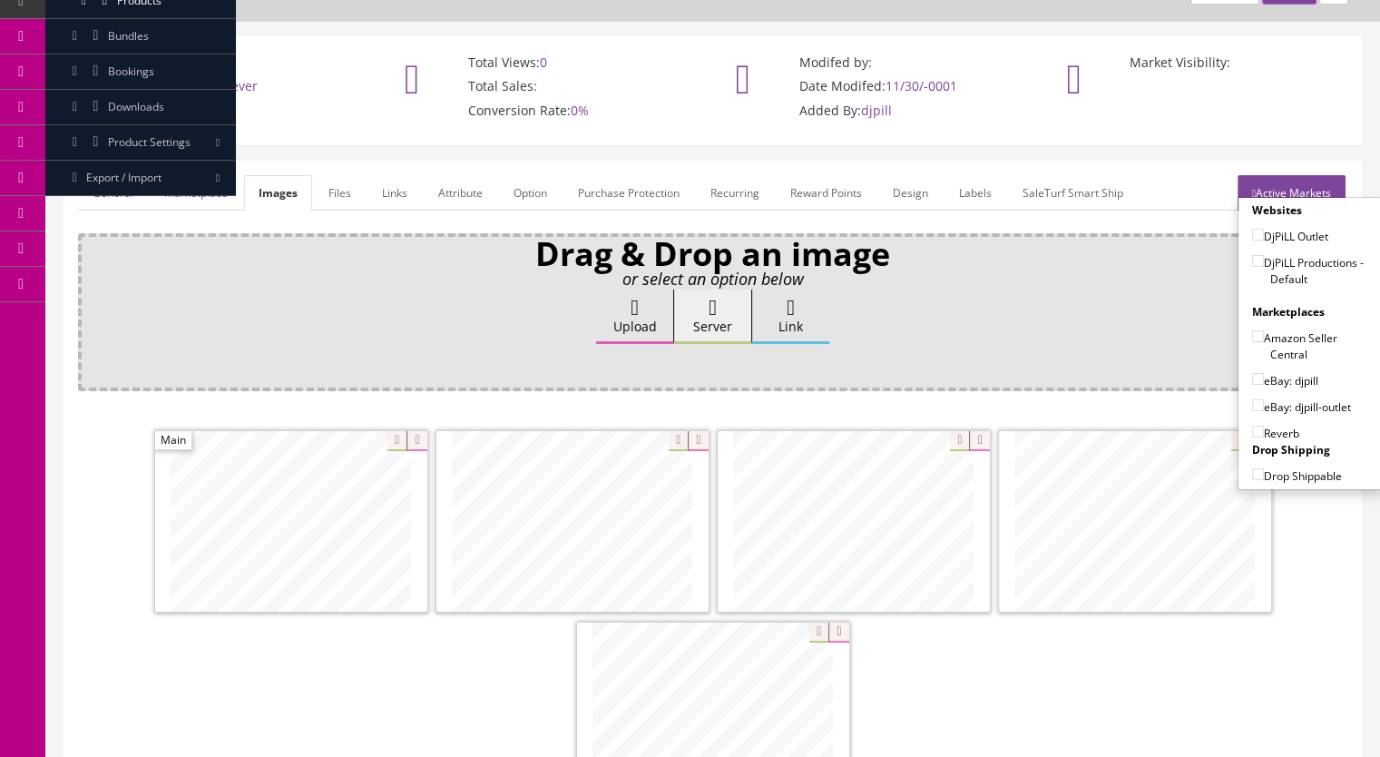
click at [1252, 262] on input"] "DjPiLL Productions - Default" at bounding box center [1258, 261] width 12 height 12
checkbox input"] "true"
click at [1252, 378] on input"] "eBay: djpill" at bounding box center [1258, 379] width 12 height 12
checkbox input"] "true"
click at [1254, 432] on input"] "Reverb" at bounding box center [1258, 432] width 12 height 12
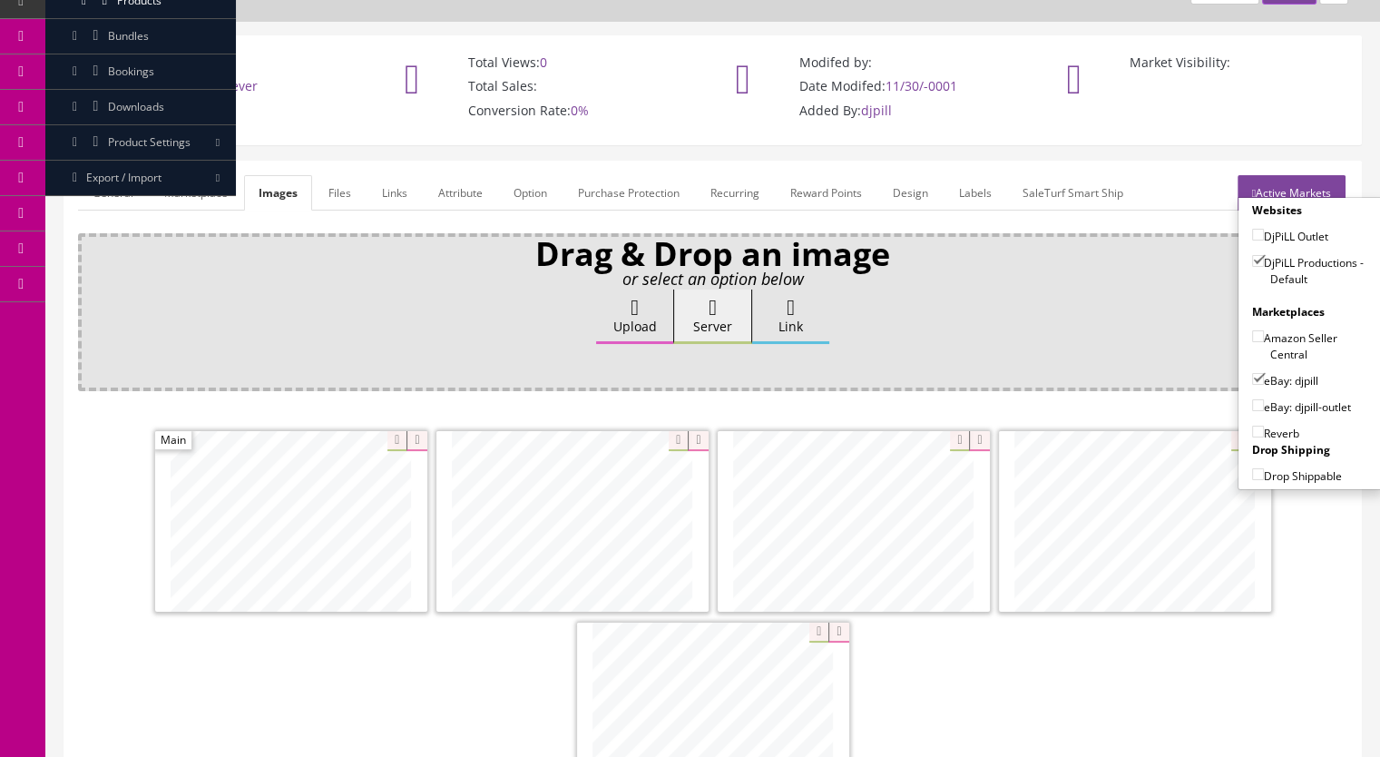
checkbox input"] "true"
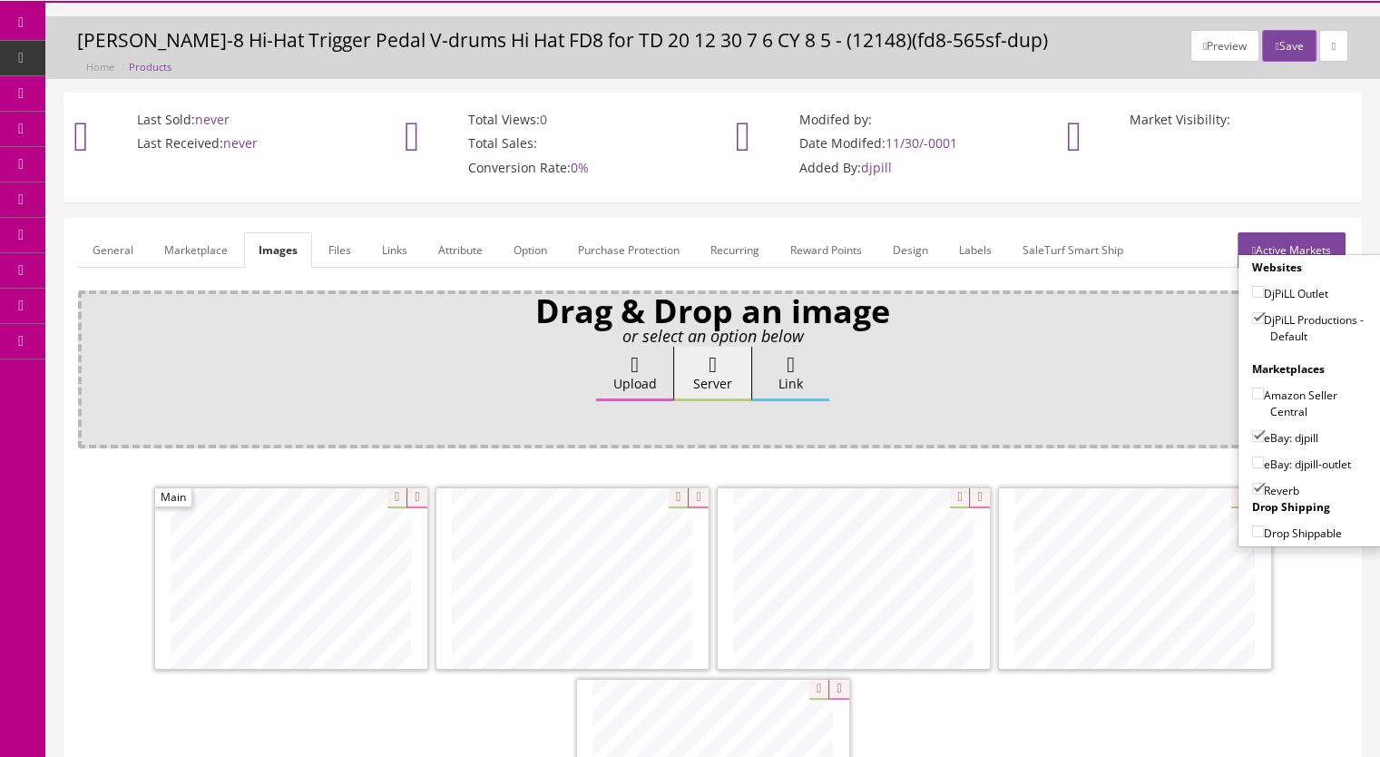
scroll to position [0, 0]
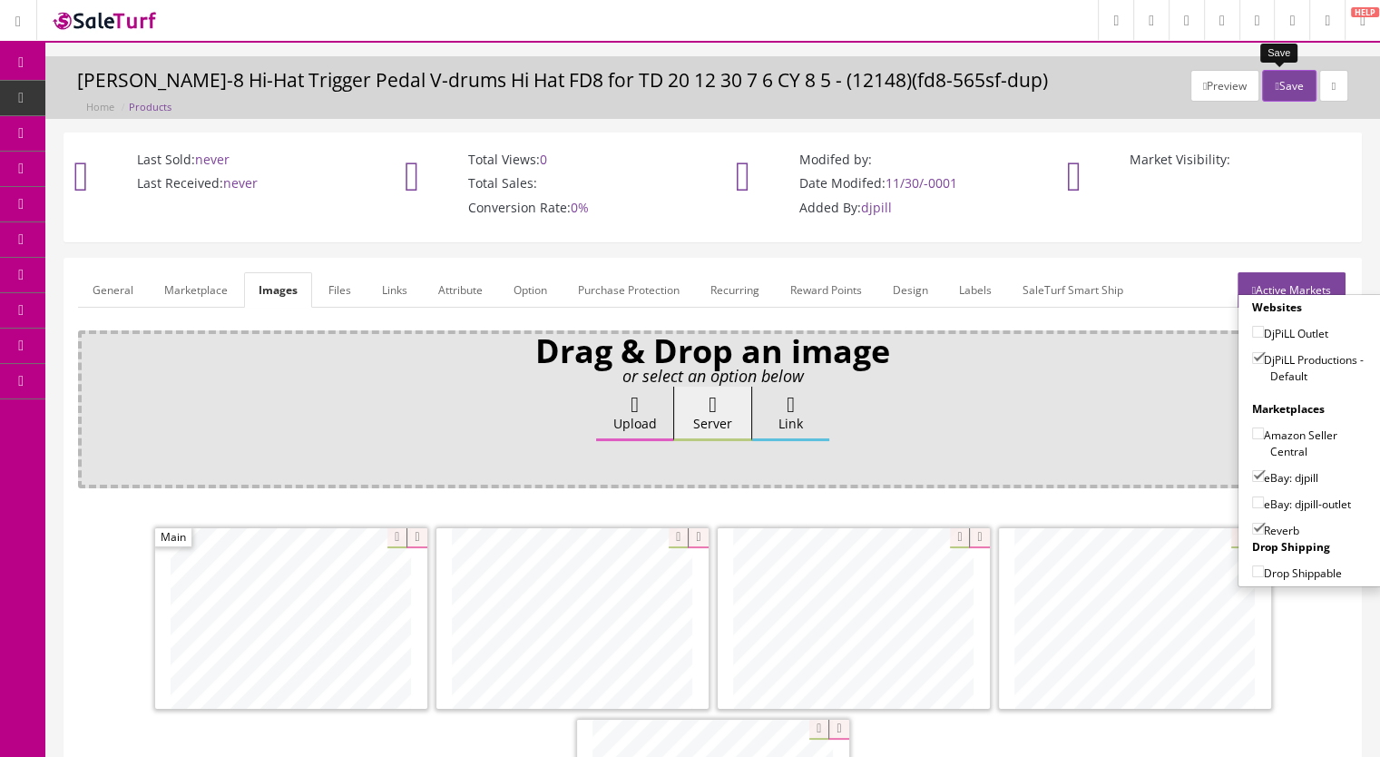
click at [1270, 99] on button "Save" at bounding box center [1289, 86] width 54 height 32
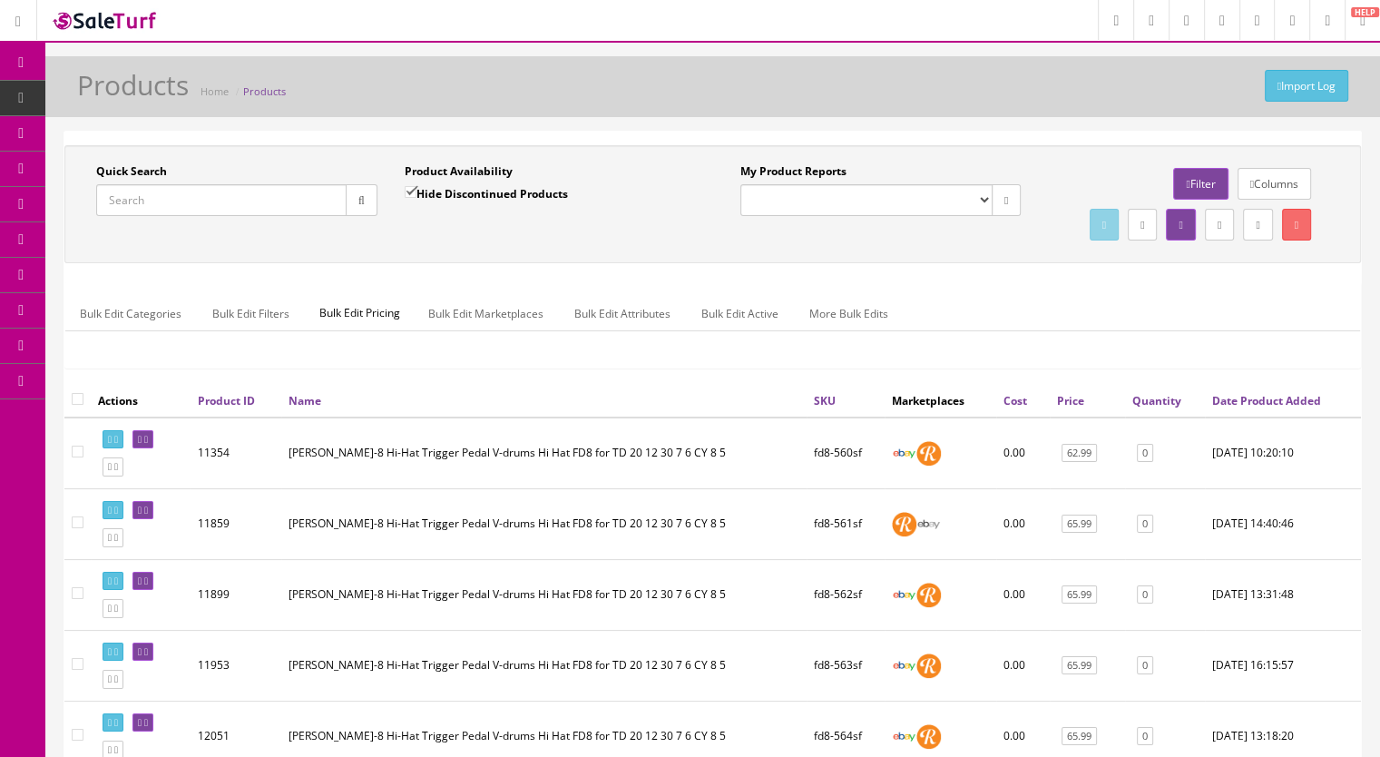
click at [184, 191] on input "Quick Search" at bounding box center [221, 200] width 250 height 32
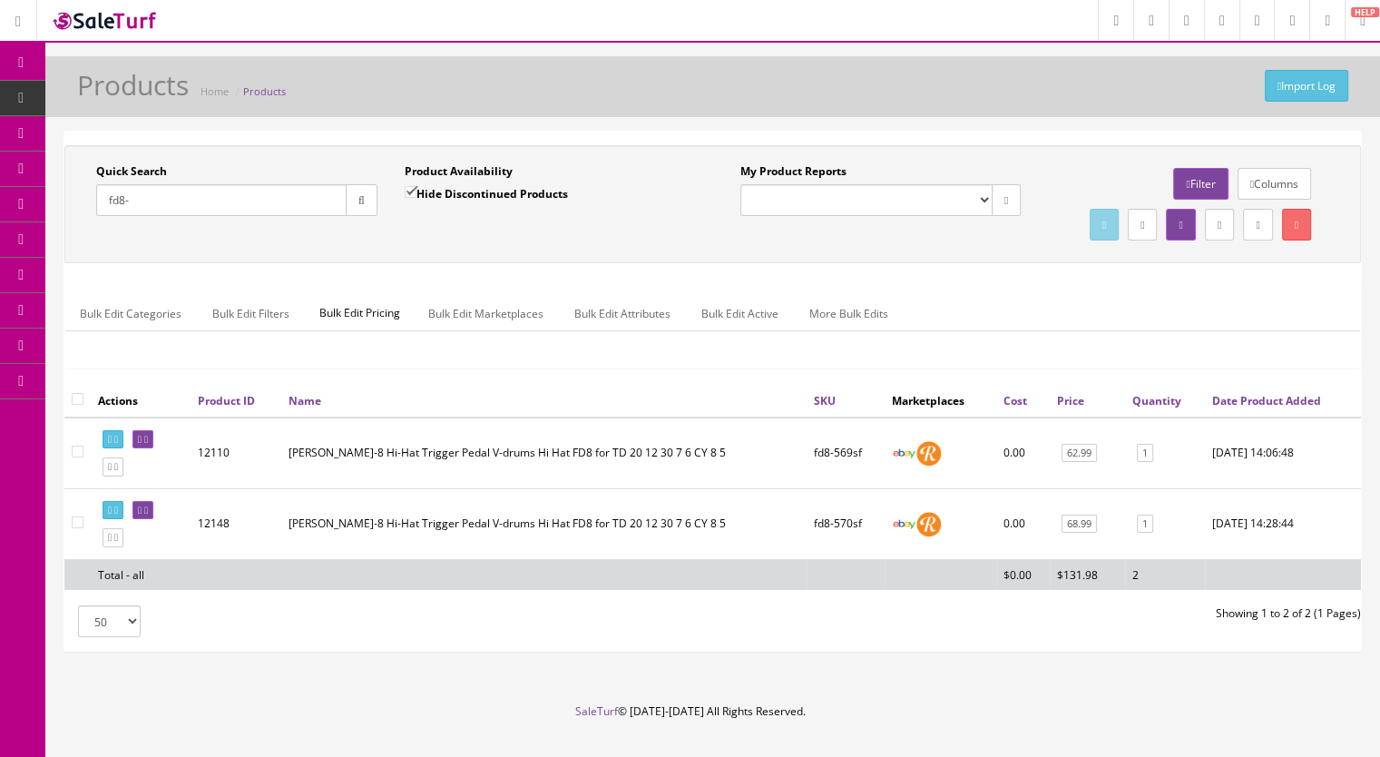
drag, startPoint x: 164, startPoint y: 199, endPoint x: 74, endPoint y: 193, distance: 90.9
click at [74, 193] on div "Quick Search fd8- Date From Product Availability Hide Discontinued Products Dat…" at bounding box center [391, 196] width 644 height 66
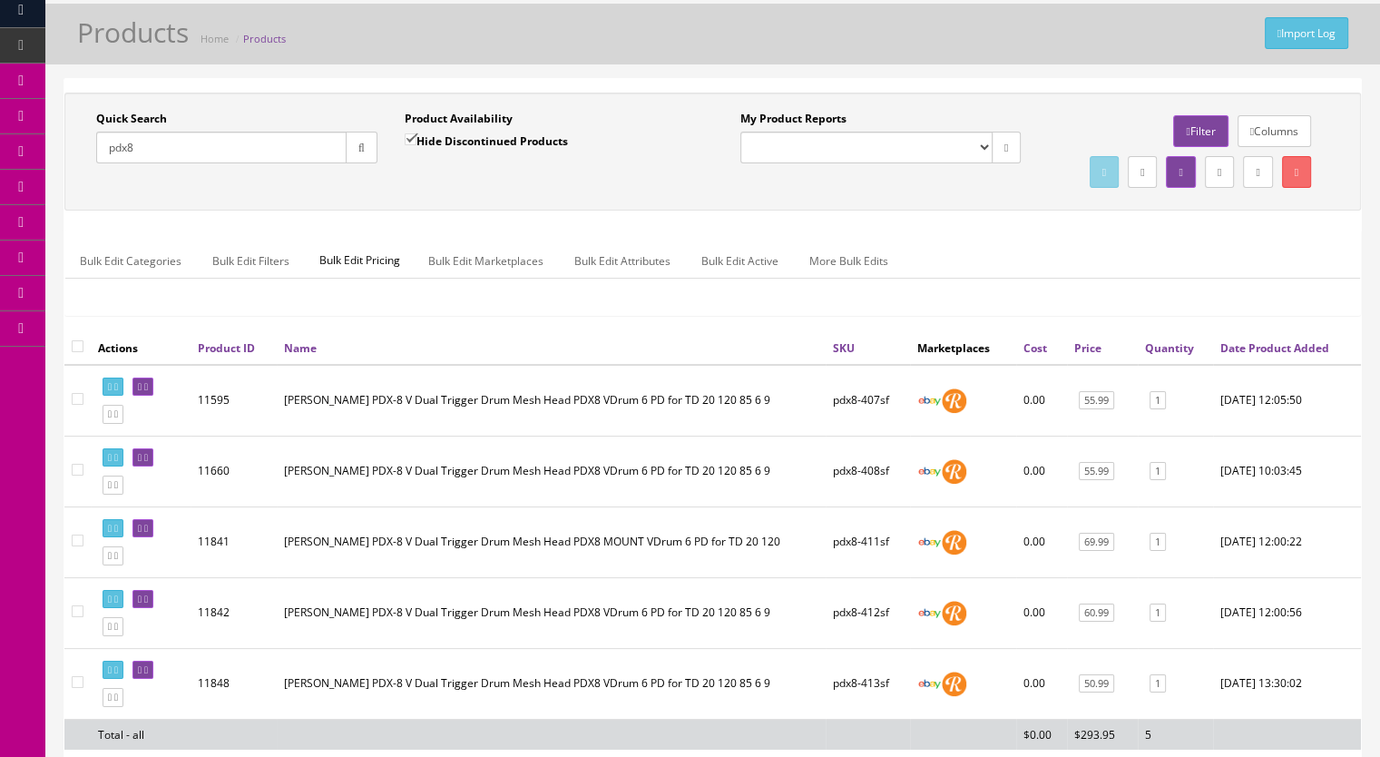
scroll to position [283, 0]
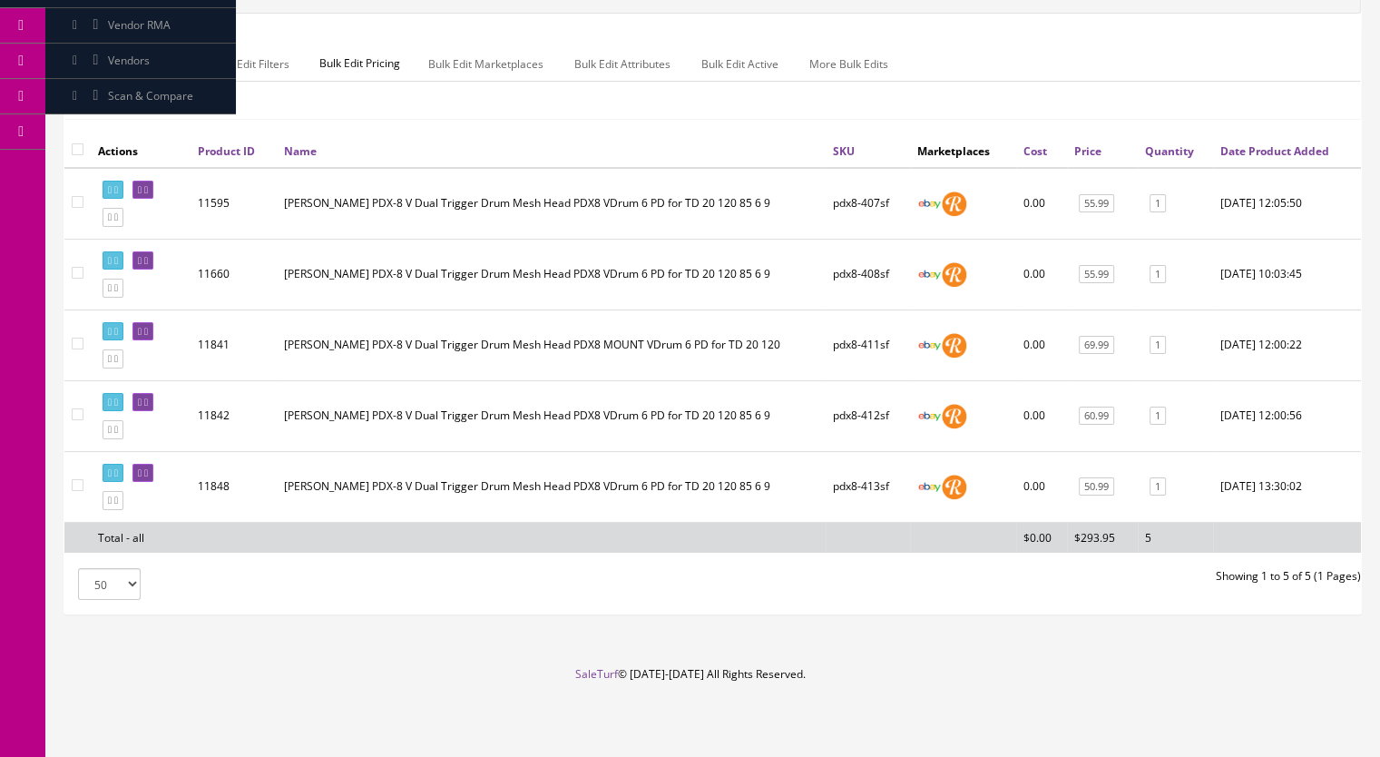
type input "pdx8"
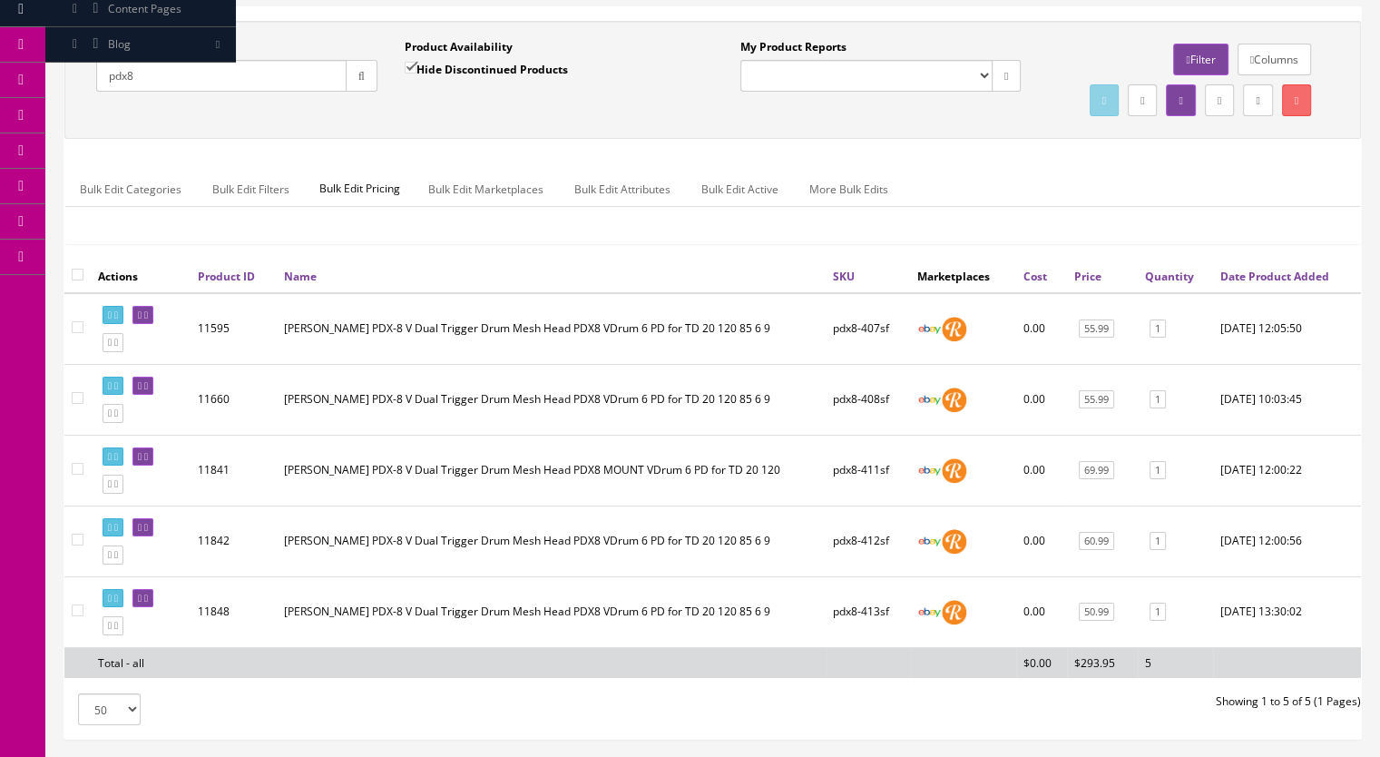
scroll to position [0, 0]
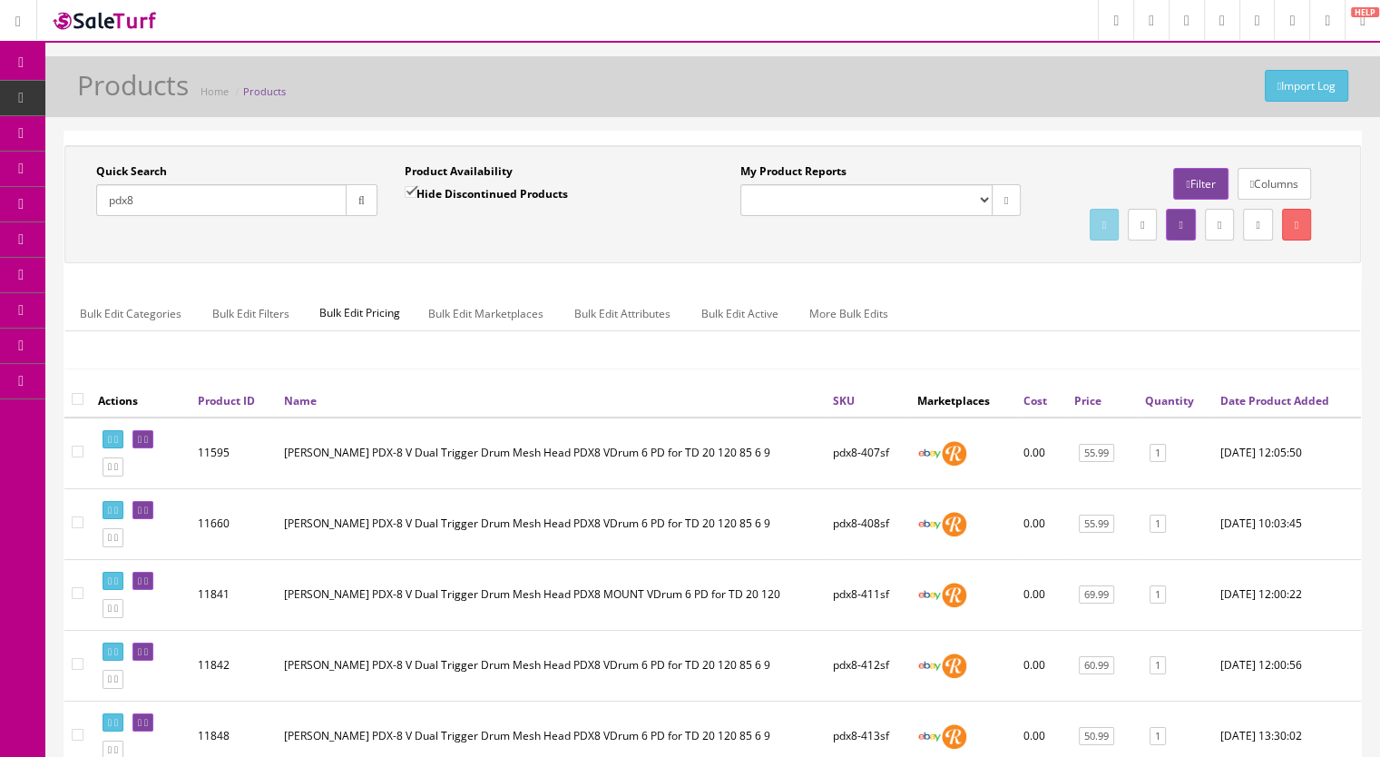
click at [160, 90] on span "Products" at bounding box center [139, 97] width 44 height 15
click at [192, 201] on input "Quick Search" at bounding box center [221, 200] width 250 height 32
click at [167, 201] on input "Quick Search" at bounding box center [221, 200] width 250 height 32
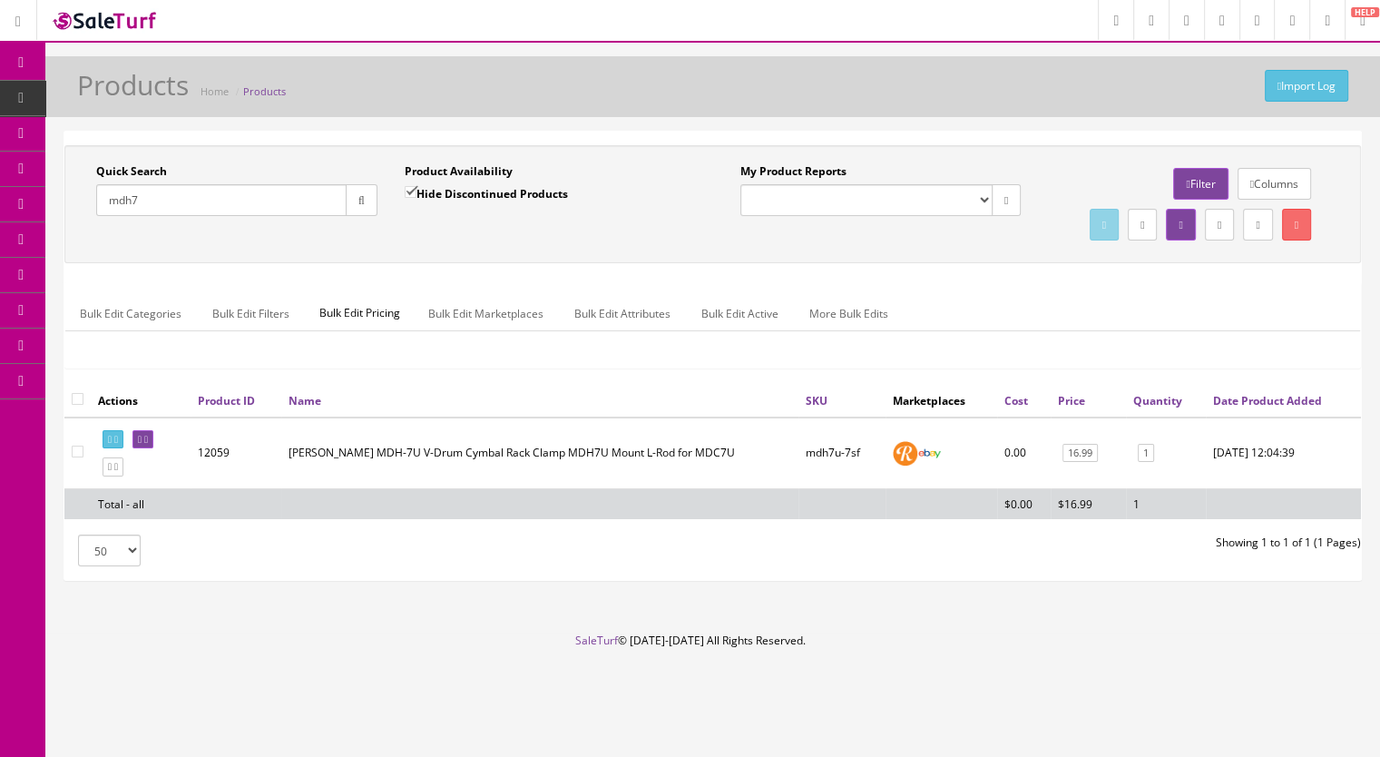
drag, startPoint x: 145, startPoint y: 200, endPoint x: 40, endPoint y: 204, distance: 105.4
click at [40, 204] on div "Research Trends Trending on Ebay Google Trends Amazon Insights (Login Before Cl…" at bounding box center [690, 378] width 1380 height 757
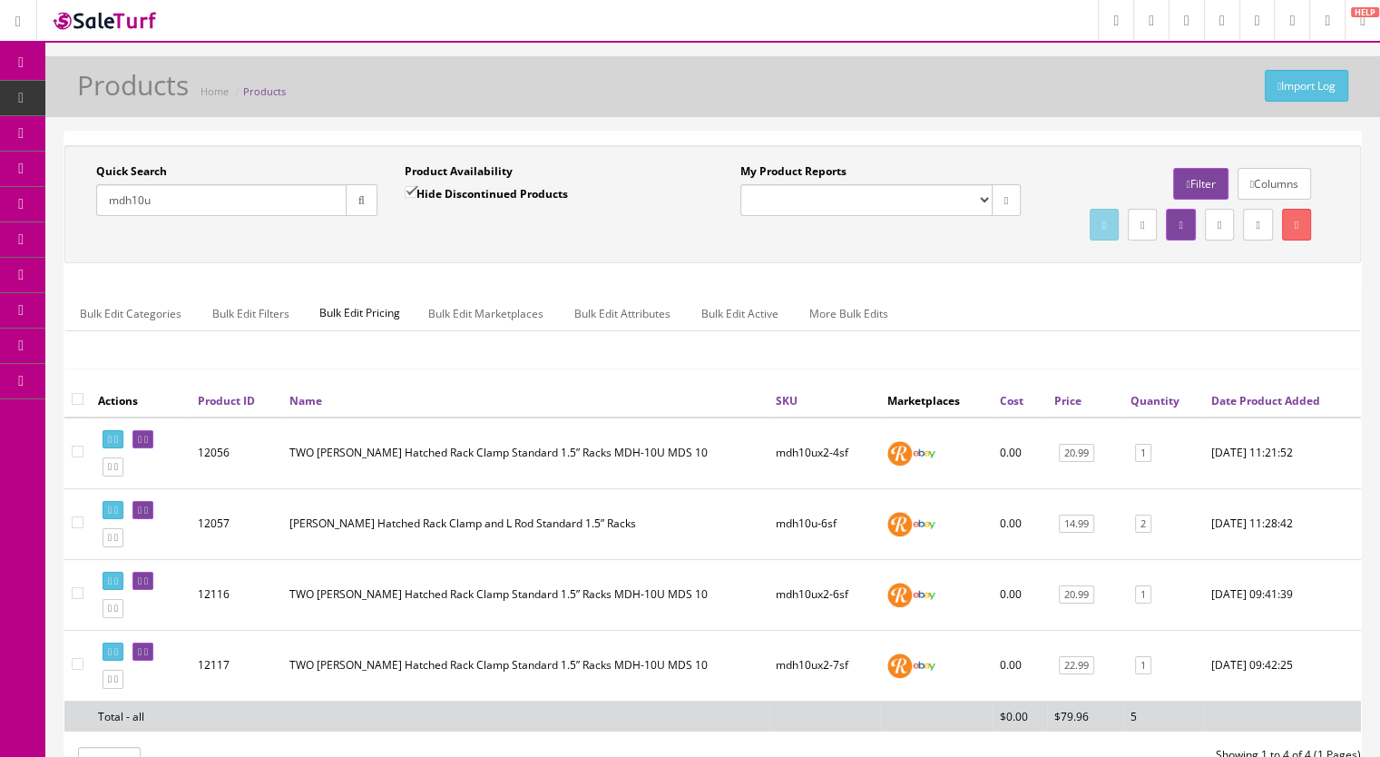
type input "mdh10u"
click at [152, 102] on span "Products" at bounding box center [139, 97] width 44 height 15
click at [127, 206] on input "Quick Search" at bounding box center [221, 200] width 250 height 32
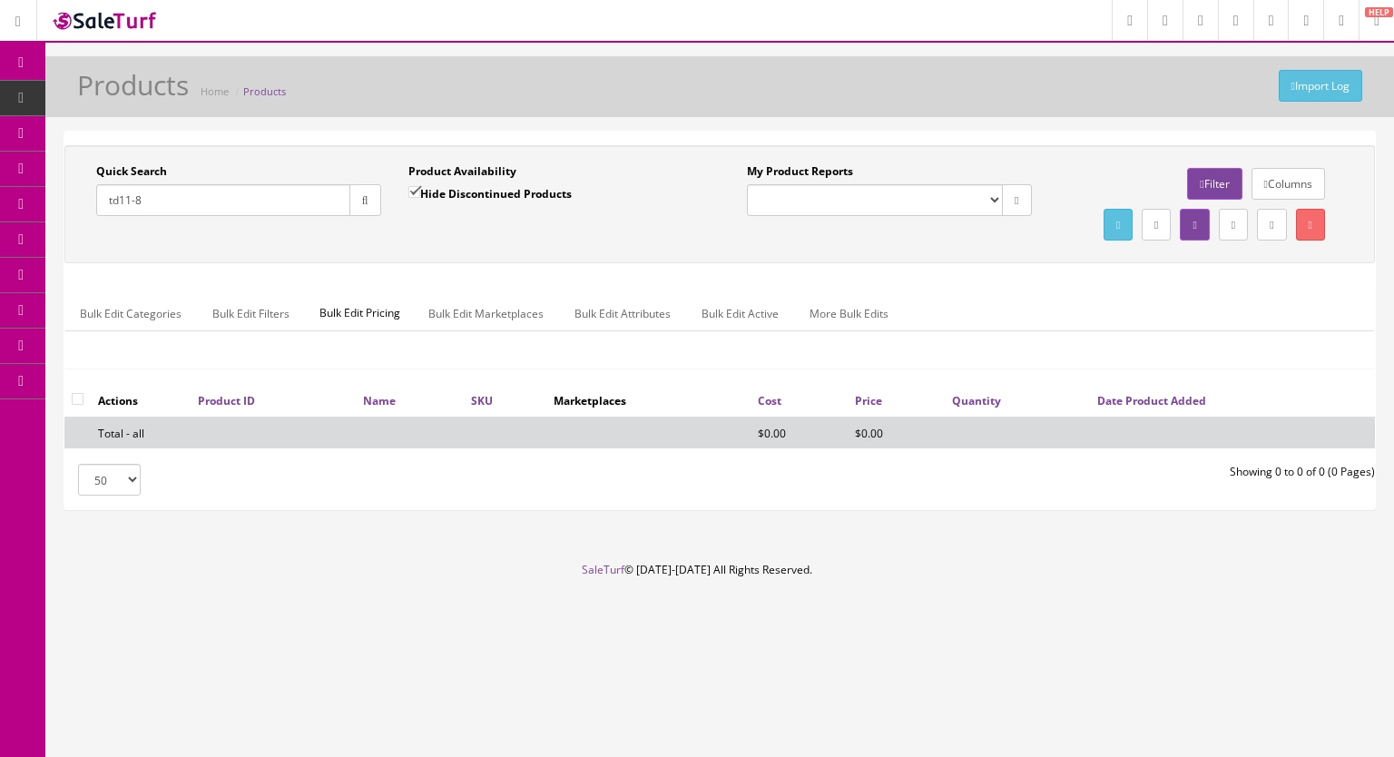
type input "td11-8"
click at [415, 188] on input "Hide Discontinued Products" at bounding box center [414, 192] width 12 height 12
checkbox input "false"
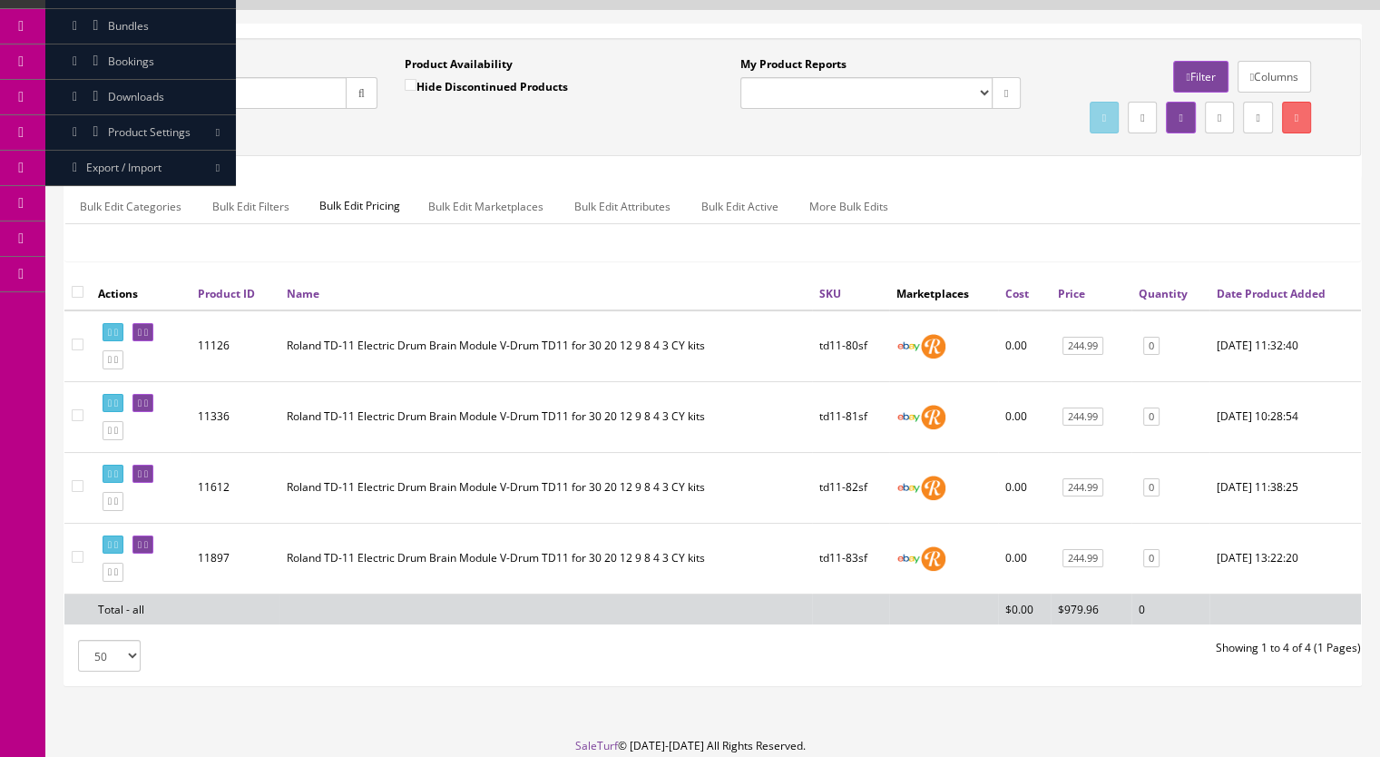
scroll to position [212, 0]
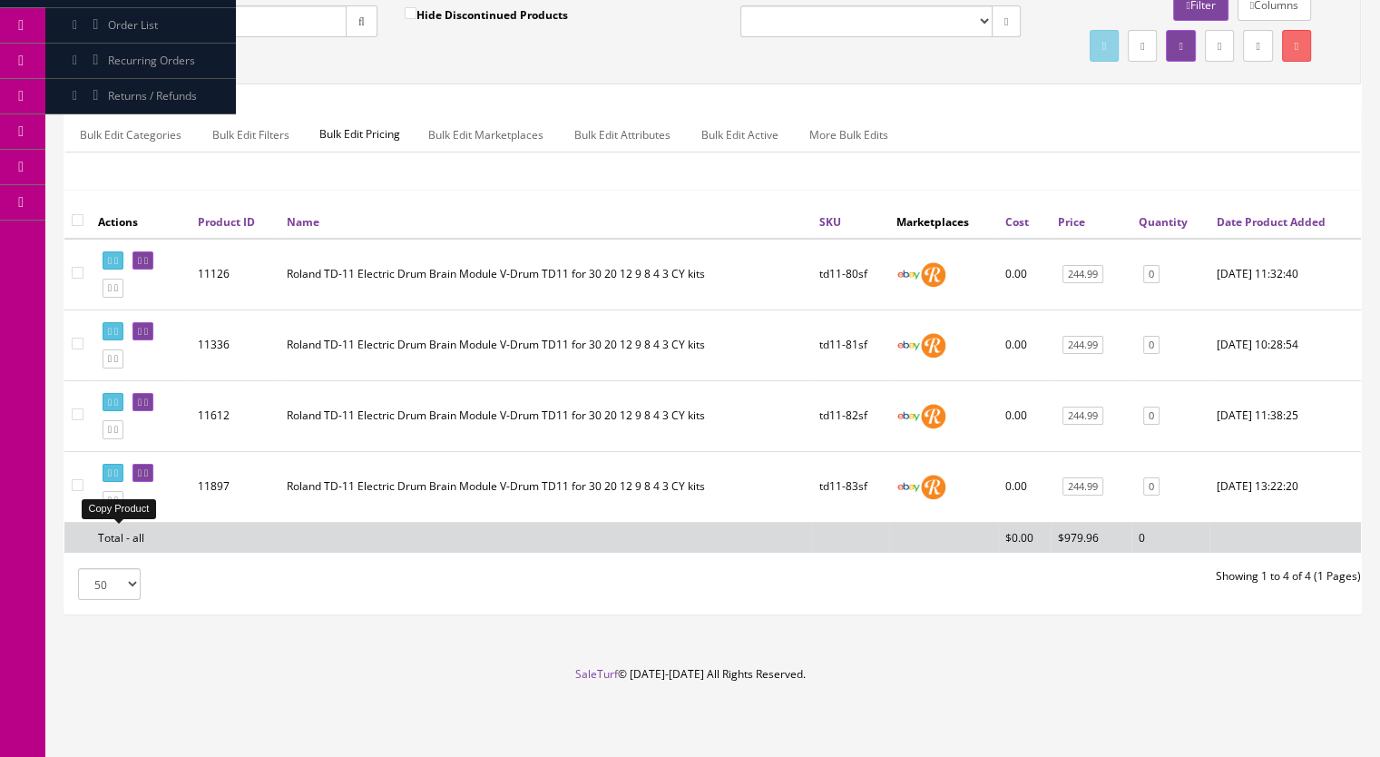
click at [118, 499] on icon at bounding box center [116, 500] width 4 height 10
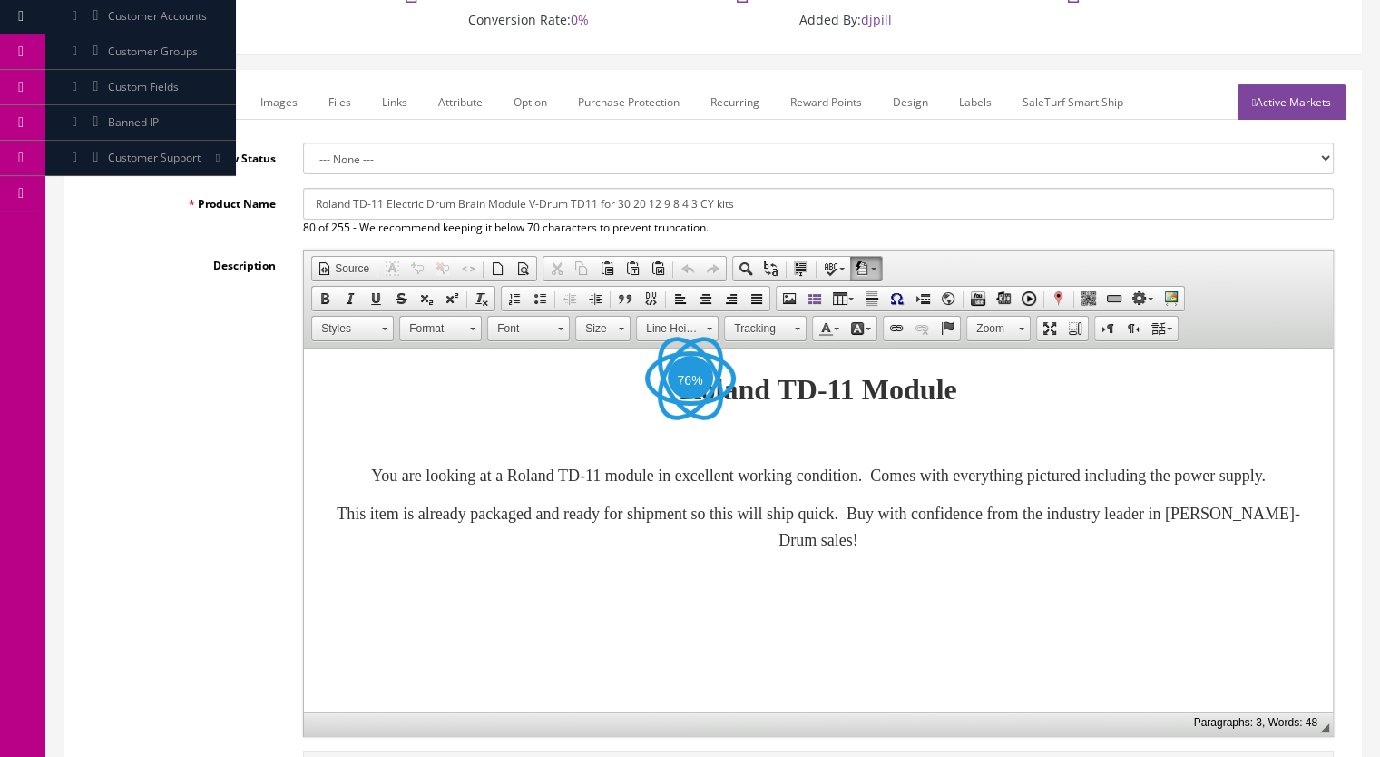
scroll to position [544, 0]
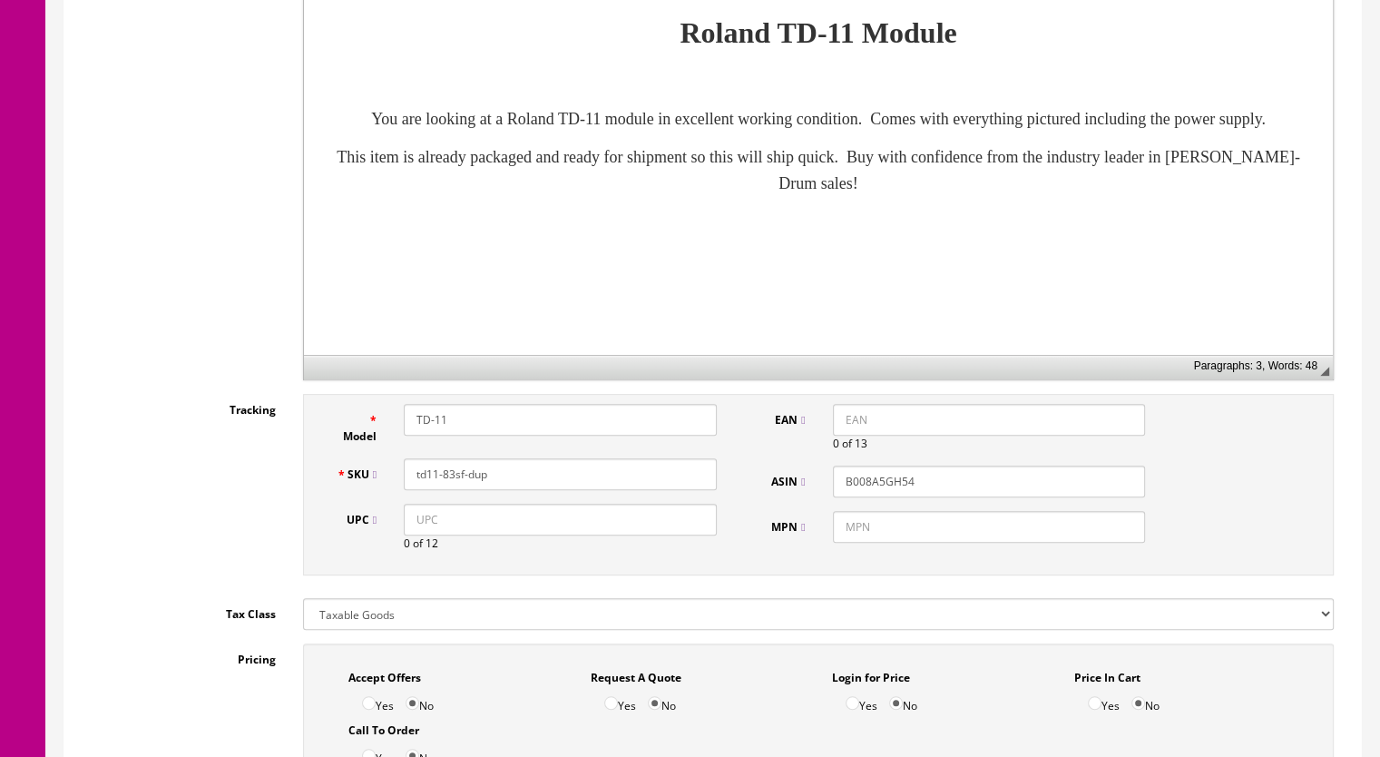
drag, startPoint x: 497, startPoint y: 476, endPoint x: 448, endPoint y: 481, distance: 49.2
click at [448, 481] on input "td11-83sf-dup" at bounding box center [560, 474] width 313 height 32
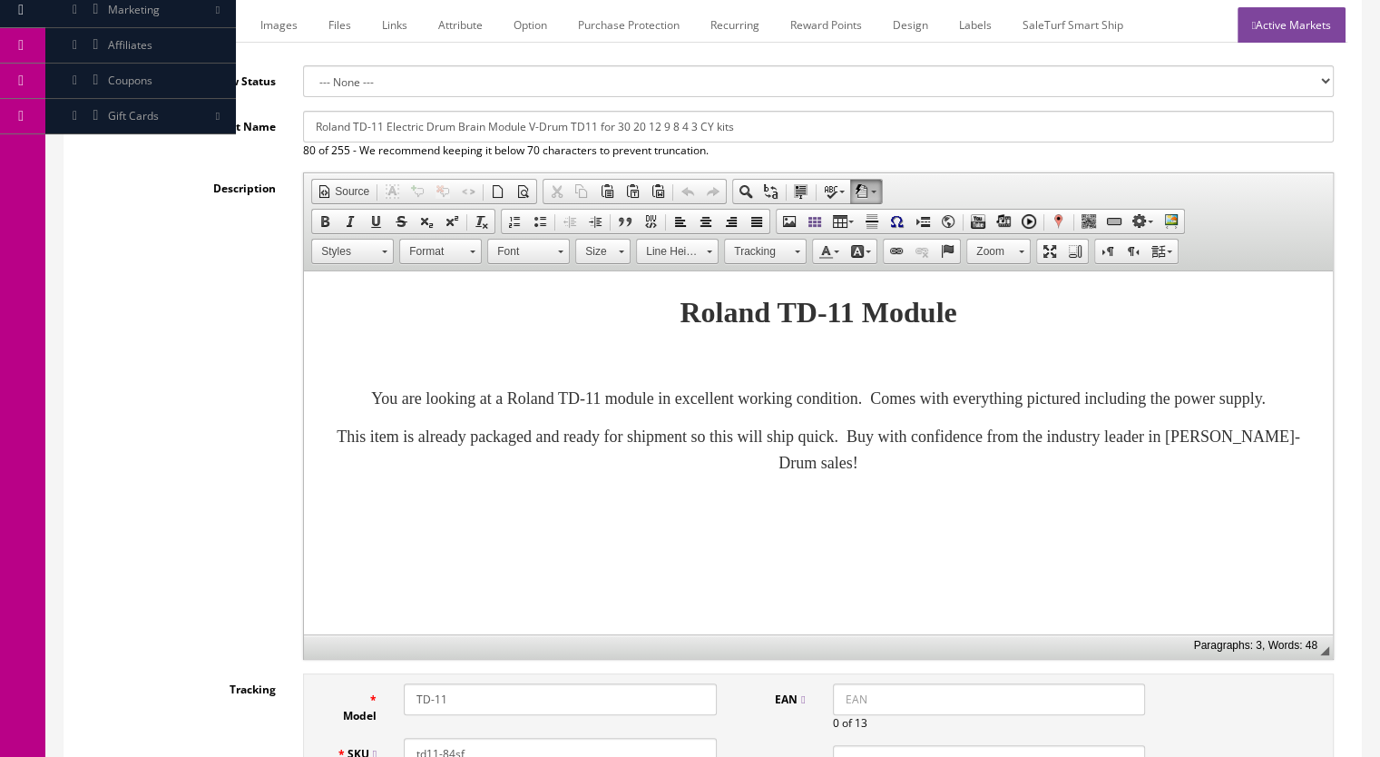
scroll to position [91, 0]
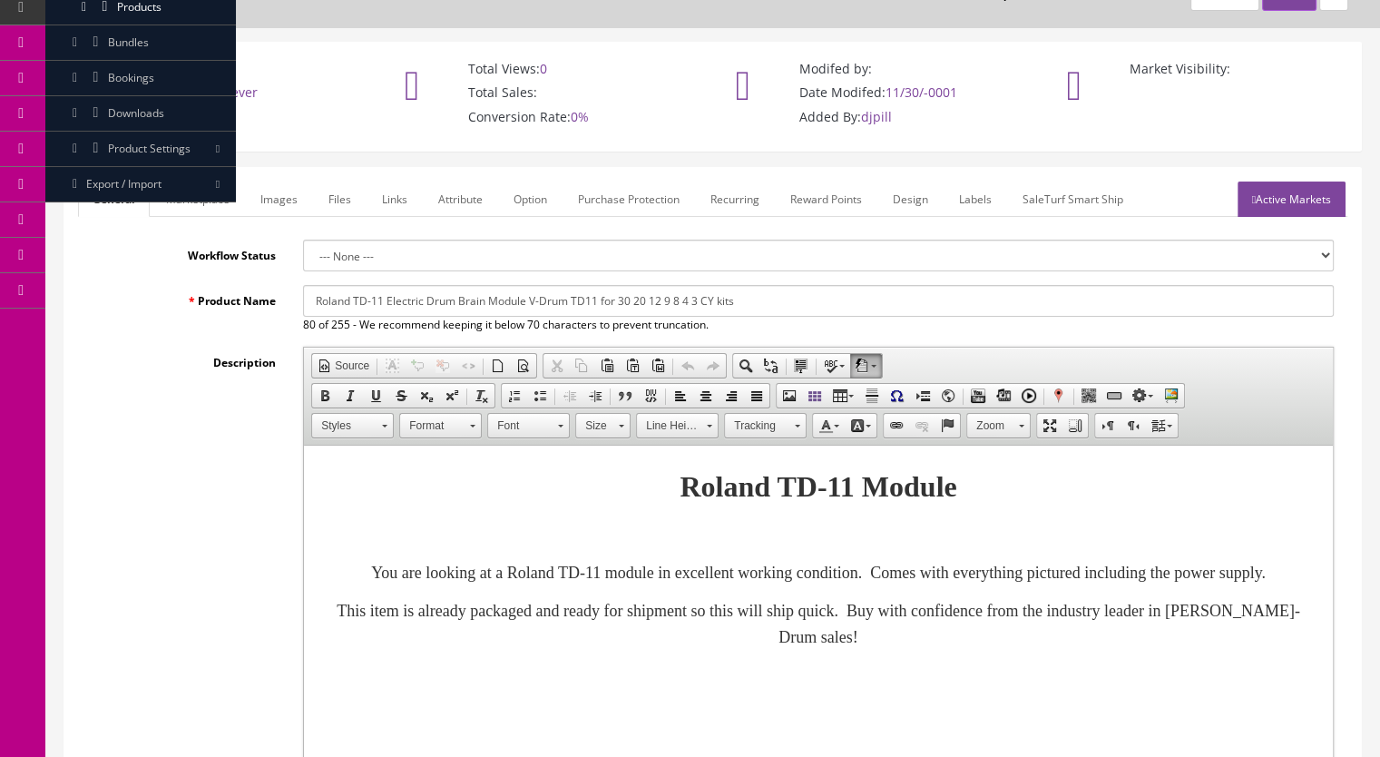
type input "td11-84sf"
click at [207, 183] on link "Marketplace" at bounding box center [198, 198] width 93 height 35
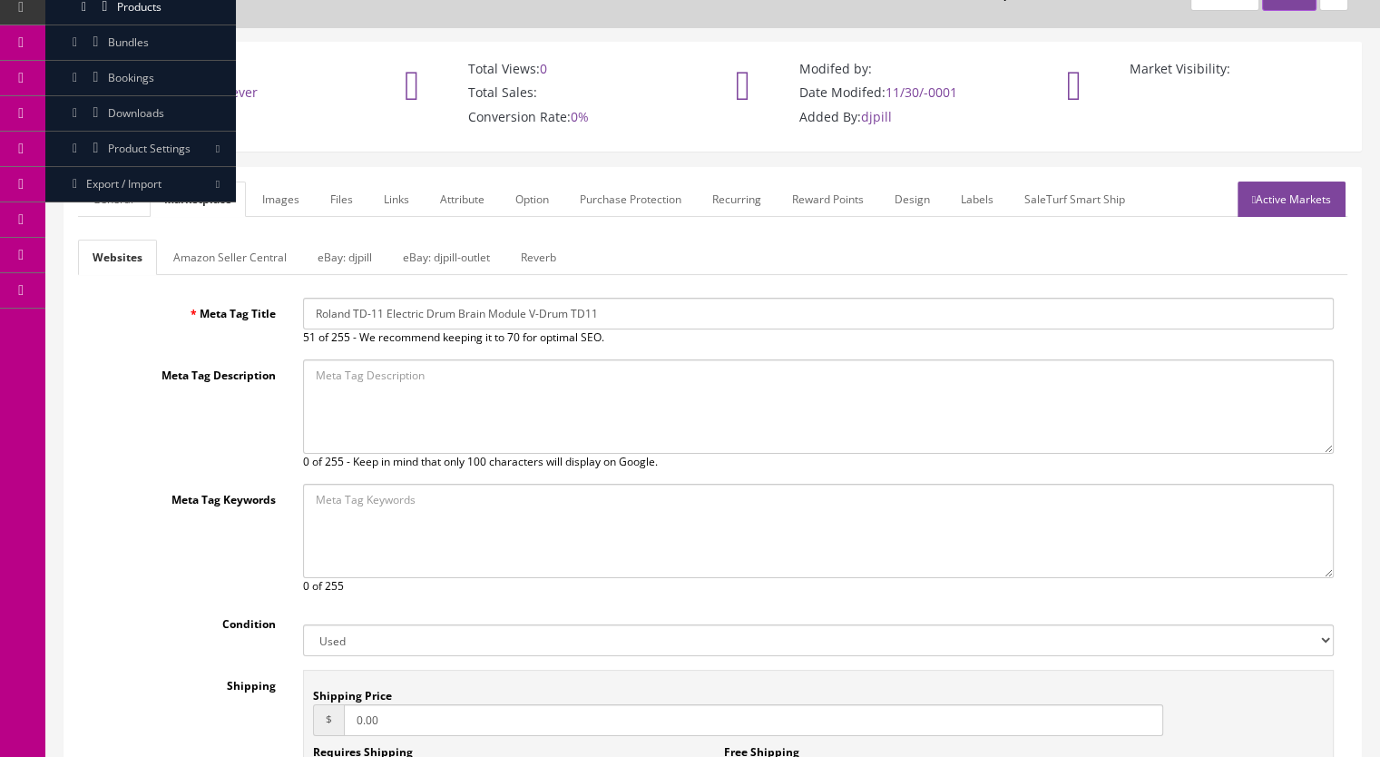
click at [538, 252] on link "Reverb" at bounding box center [538, 257] width 64 height 35
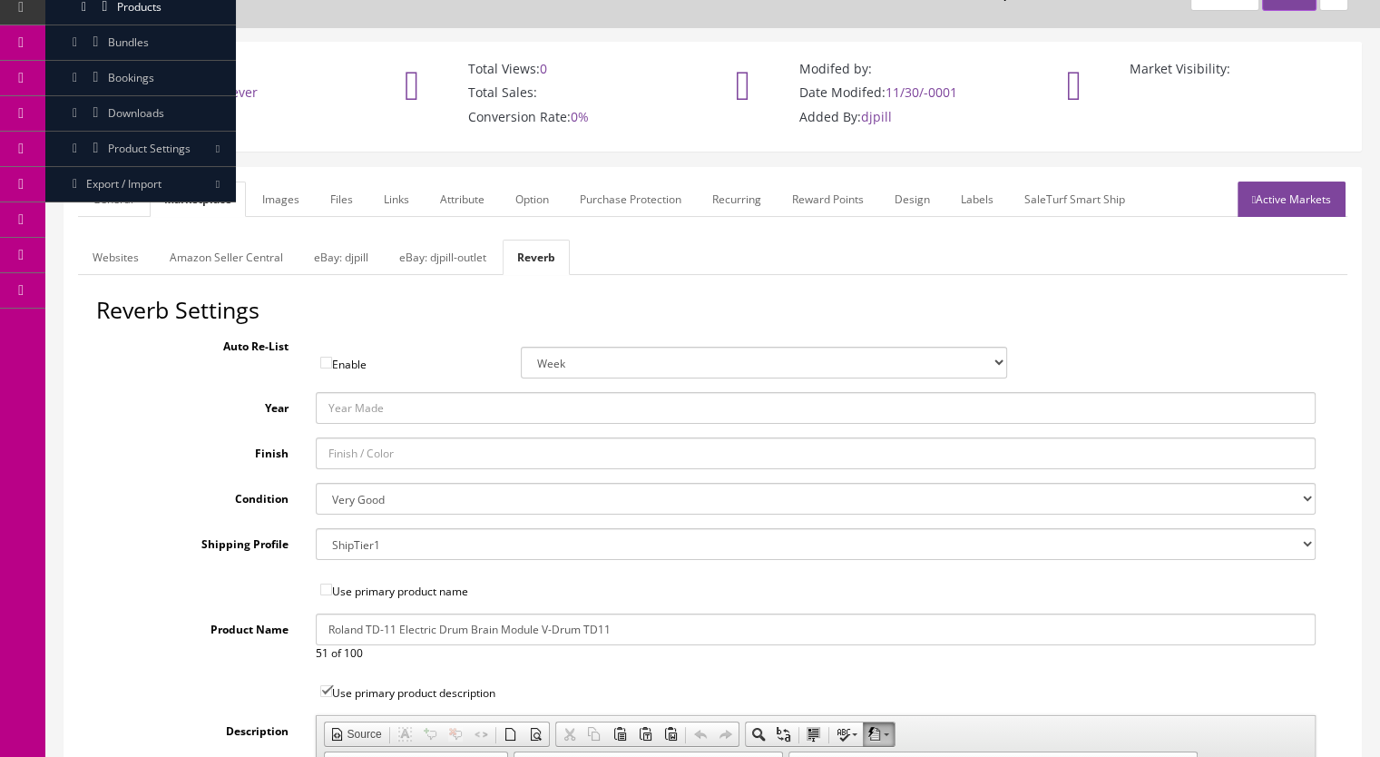
click at [276, 210] on link "Images" at bounding box center [281, 198] width 66 height 35
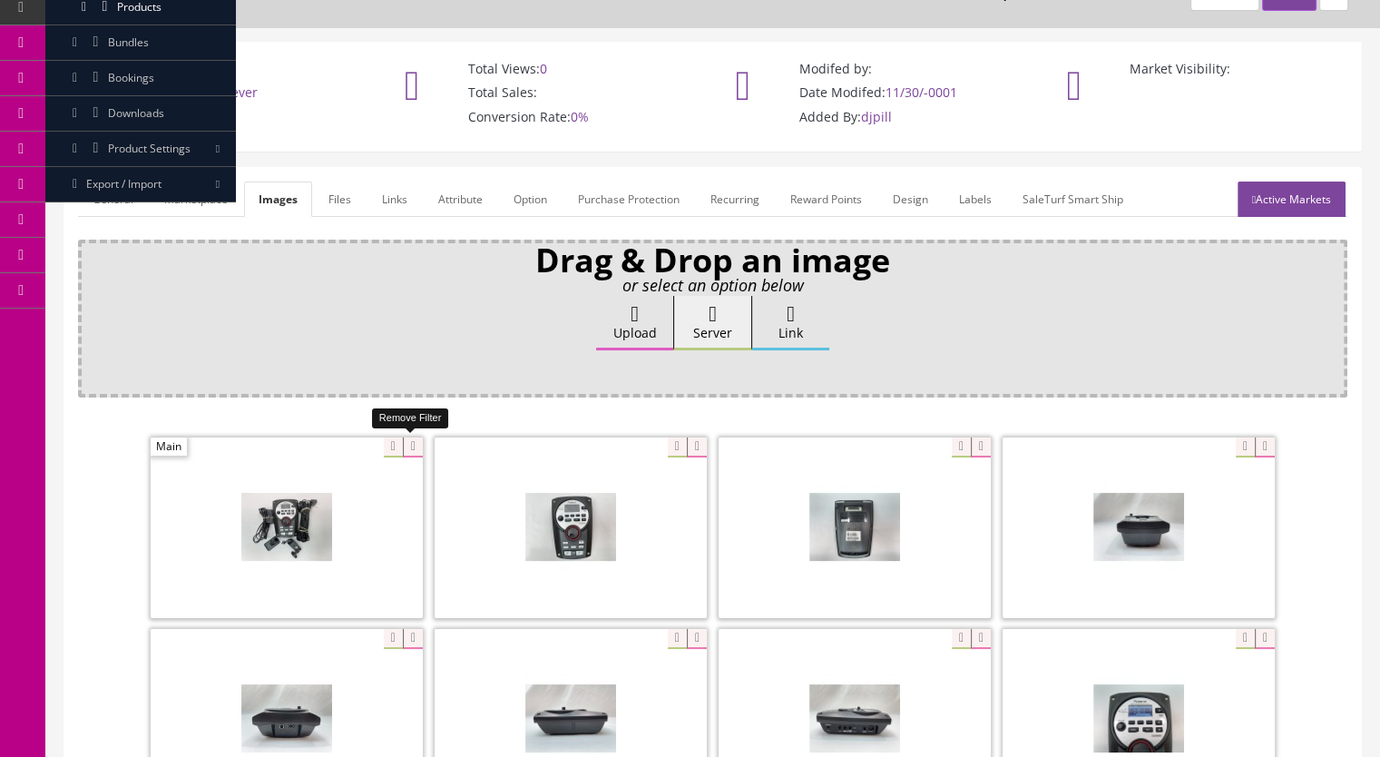
click at [407, 445] on icon at bounding box center [413, 447] width 20 height 20
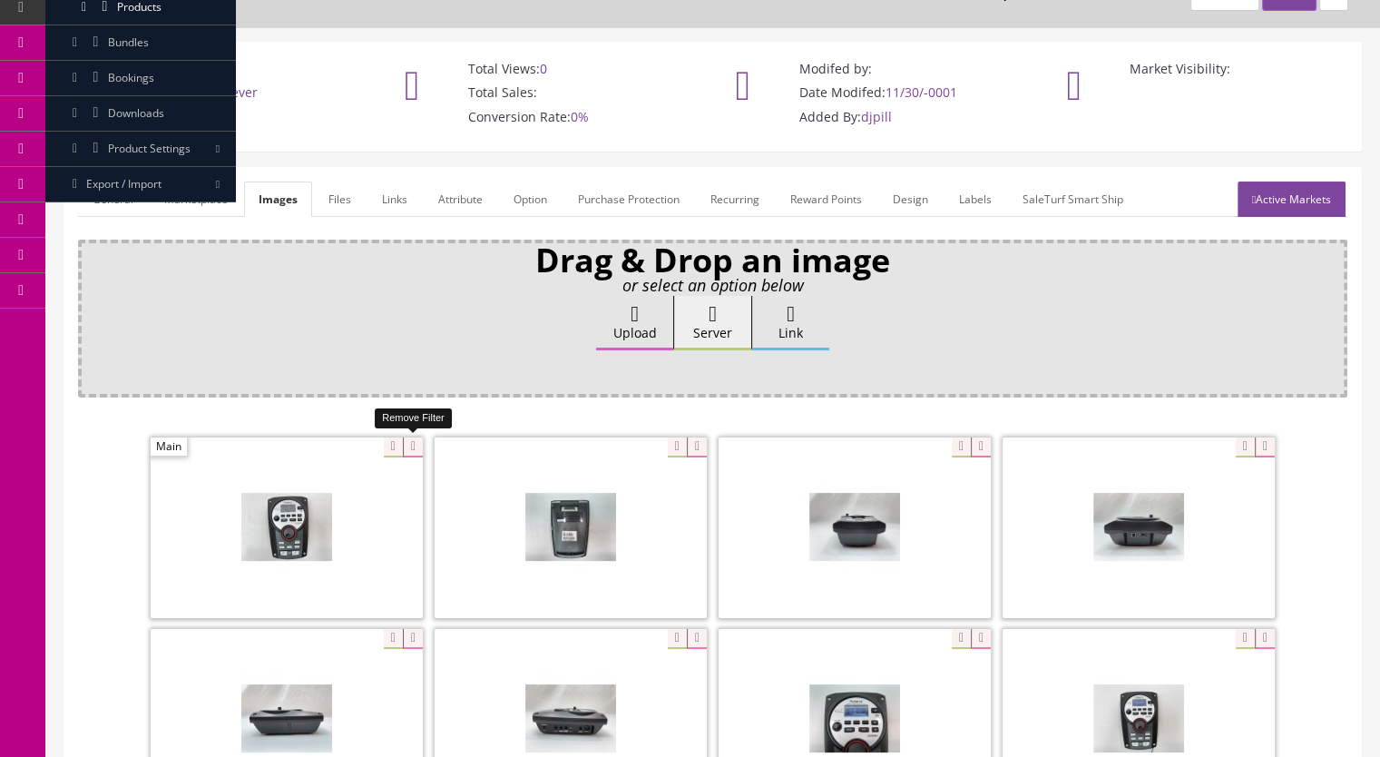
click at [414, 449] on icon at bounding box center [413, 447] width 20 height 20
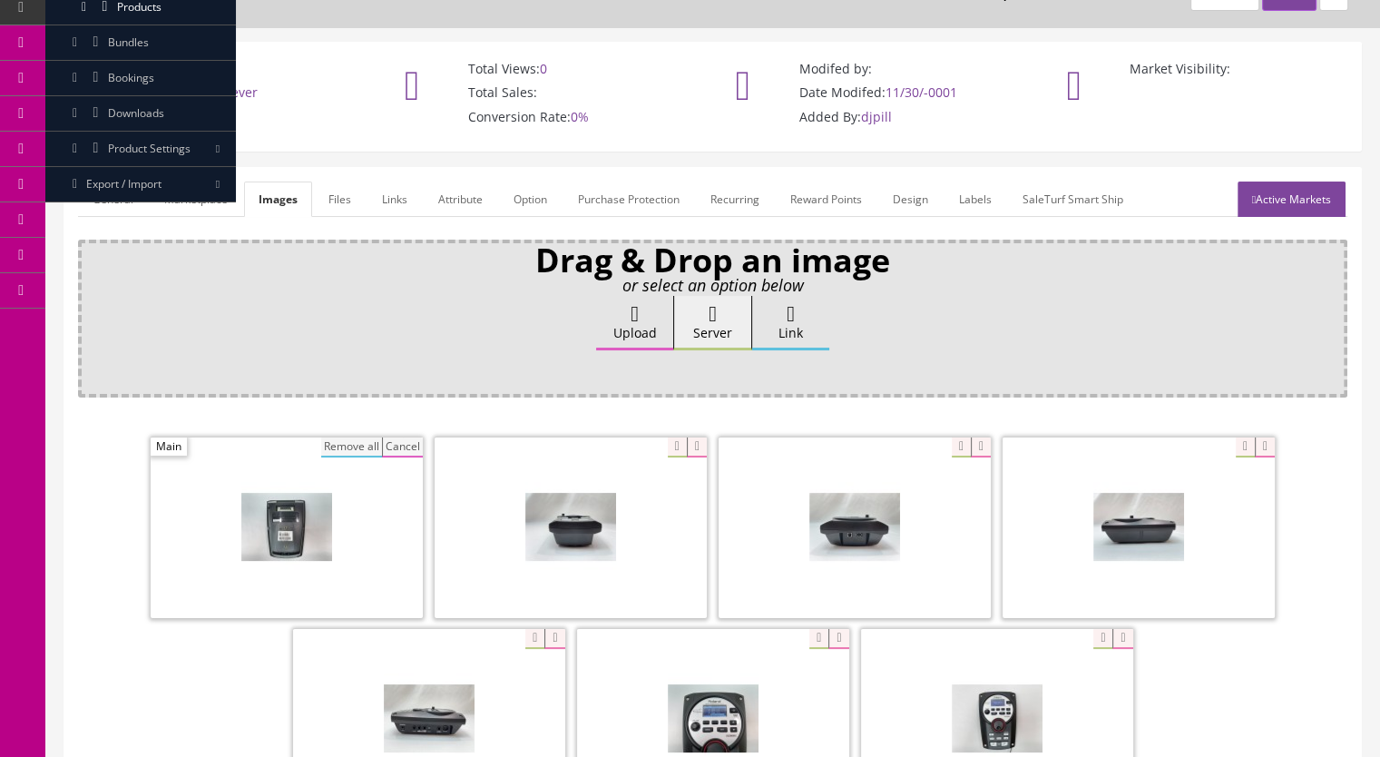
click at [357, 447] on button "Remove all" at bounding box center [351, 447] width 61 height 20
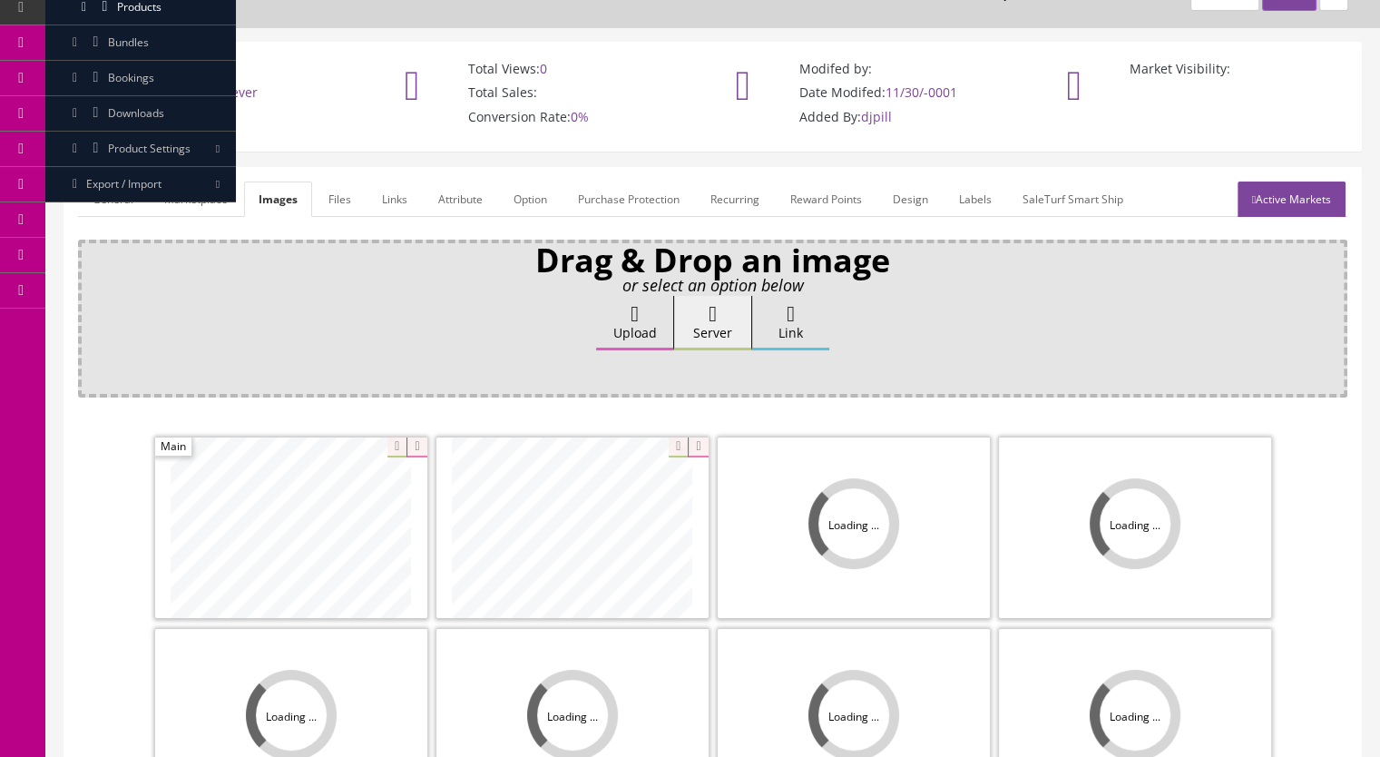
scroll to position [363, 0]
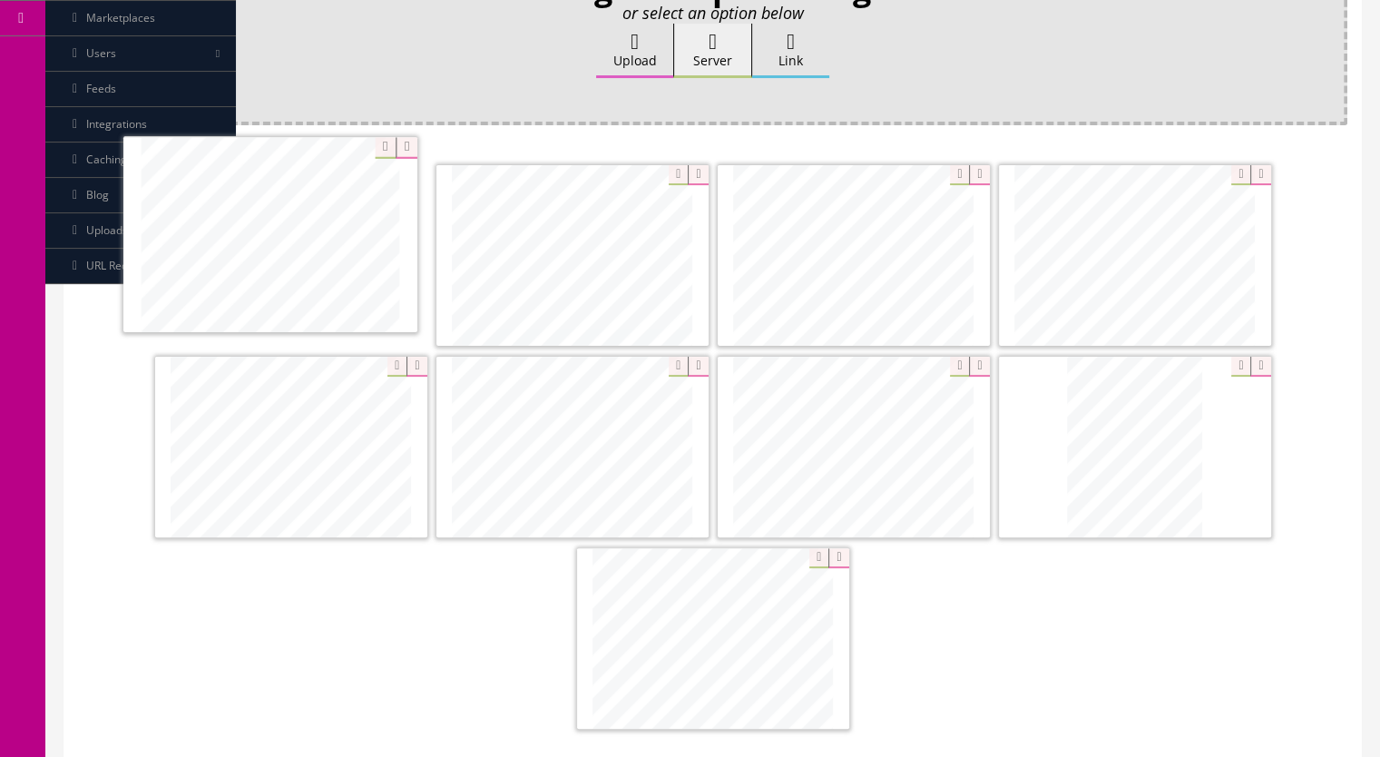
drag, startPoint x: 795, startPoint y: 441, endPoint x: 300, endPoint y: 257, distance: 527.8
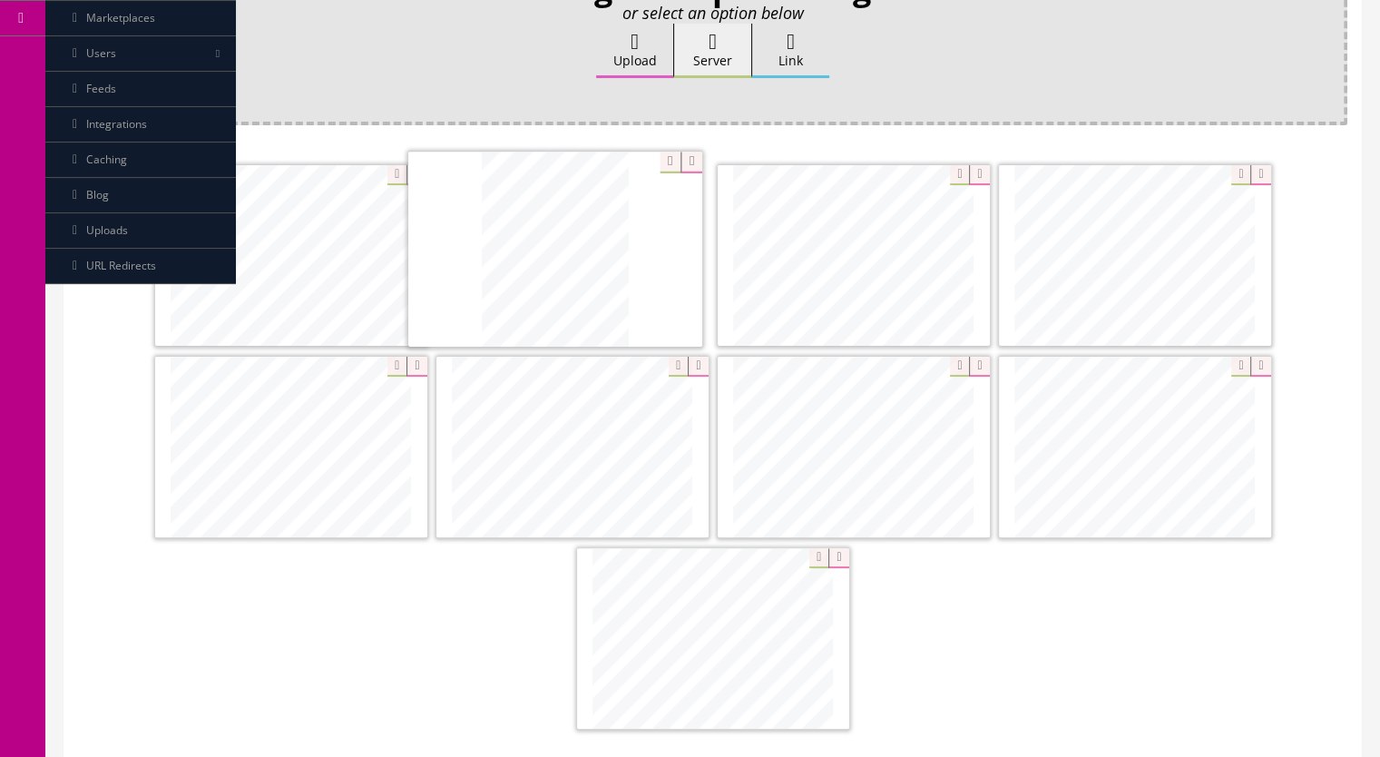
drag, startPoint x: 1138, startPoint y: 472, endPoint x: 558, endPoint y: 277, distance: 611.8
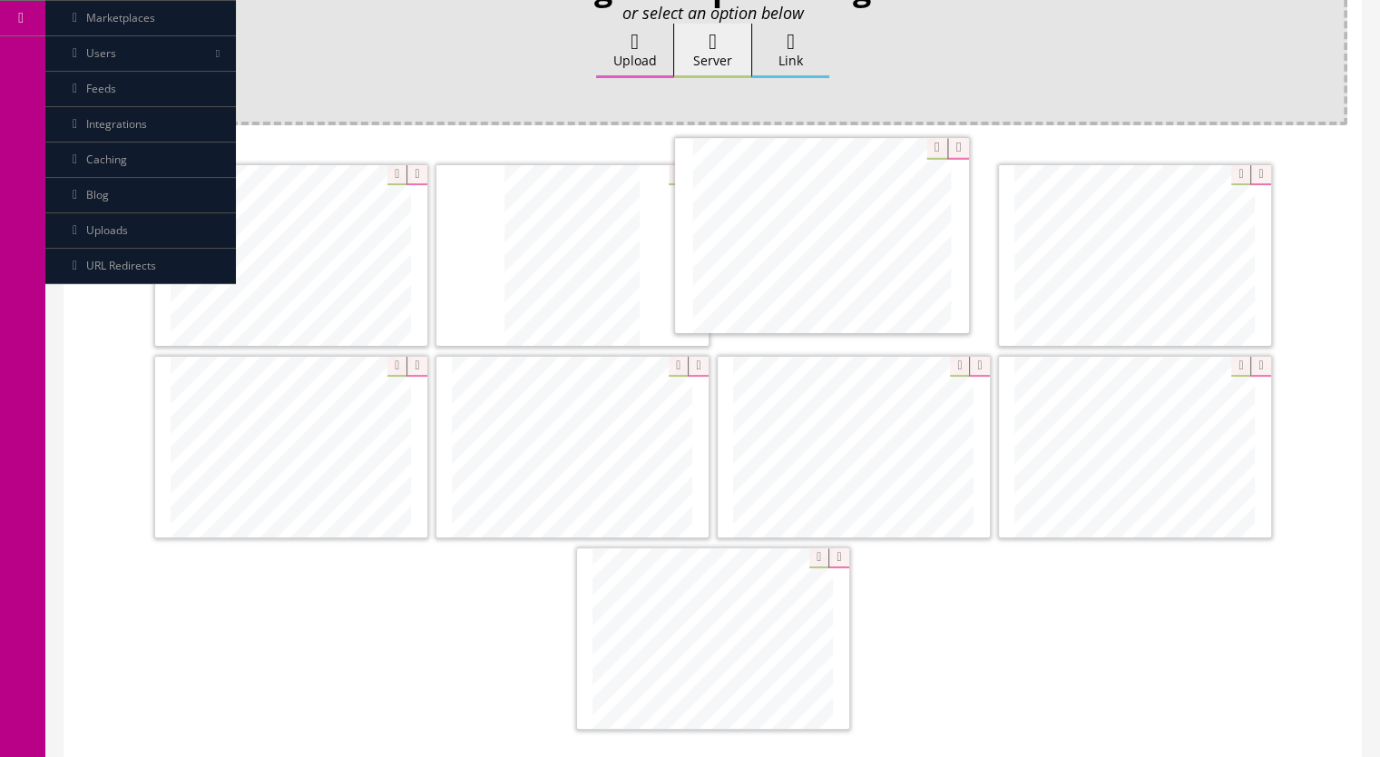
drag, startPoint x: 668, startPoint y: 639, endPoint x: 796, endPoint y: 239, distance: 420.1
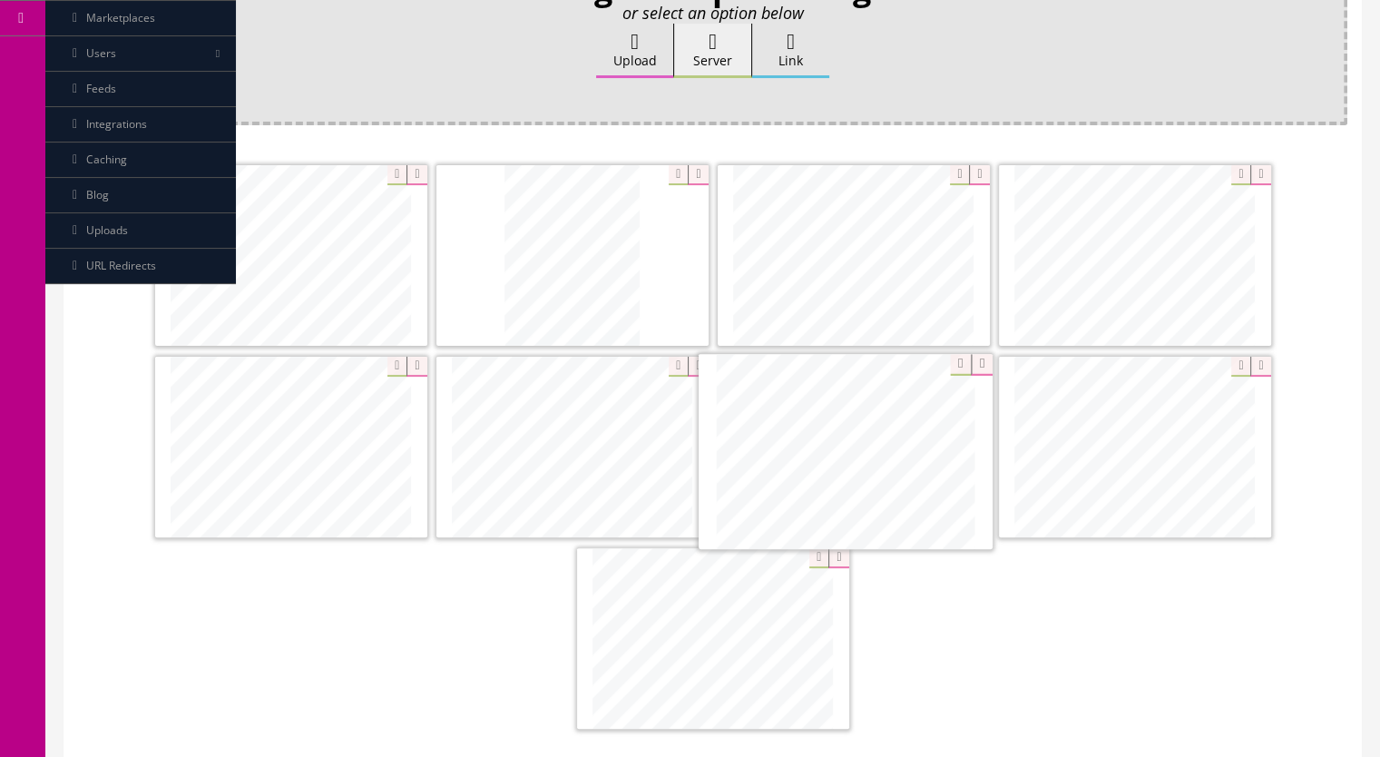
drag, startPoint x: 761, startPoint y: 650, endPoint x: 894, endPoint y: 466, distance: 226.9
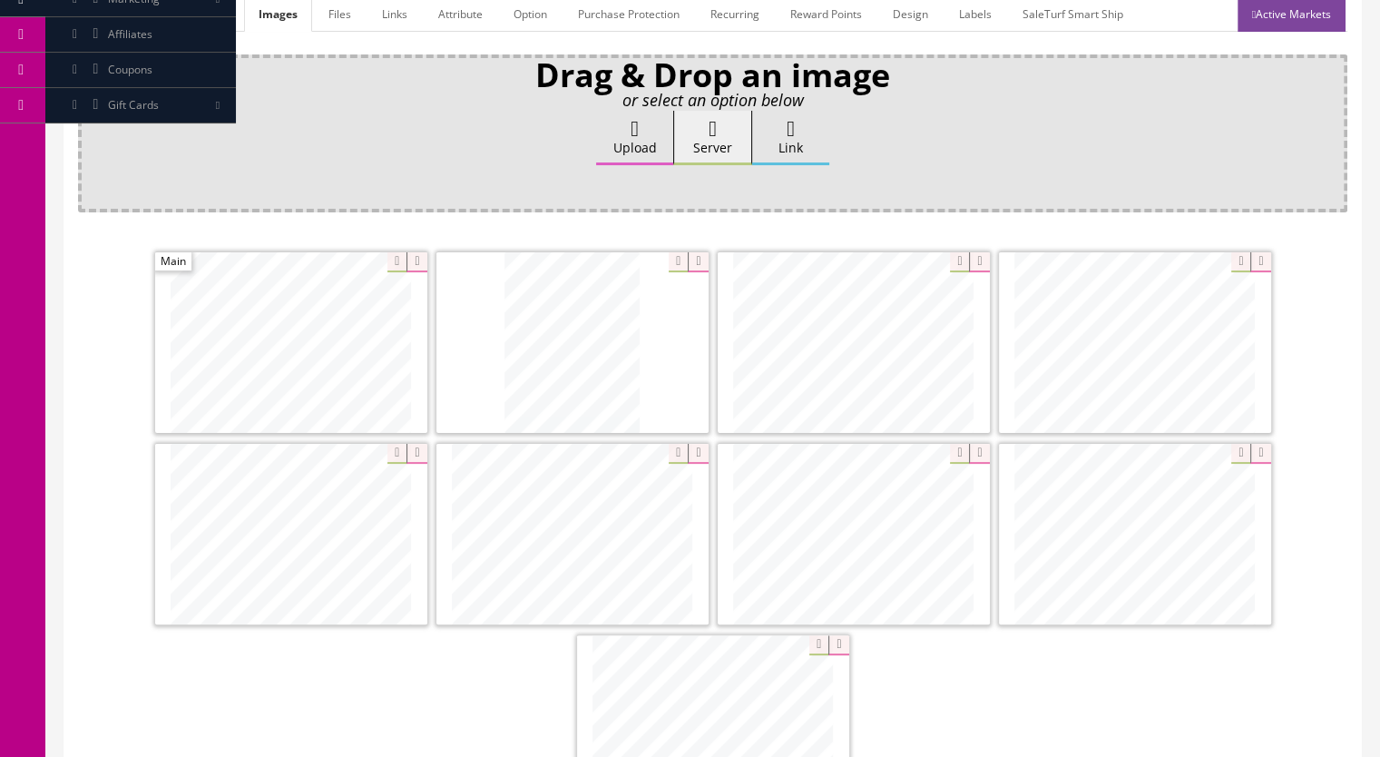
scroll to position [181, 0]
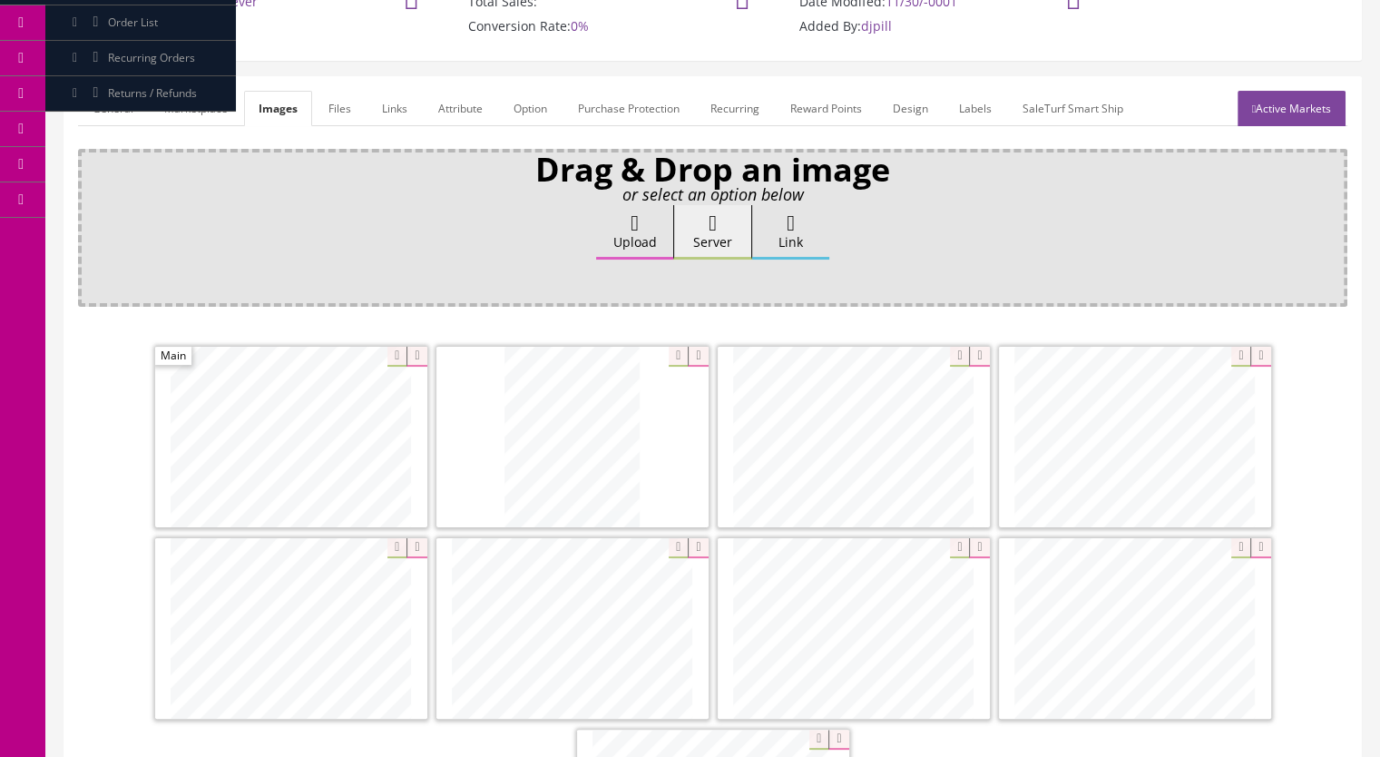
click at [1260, 109] on link "Active Markets" at bounding box center [1292, 108] width 108 height 35
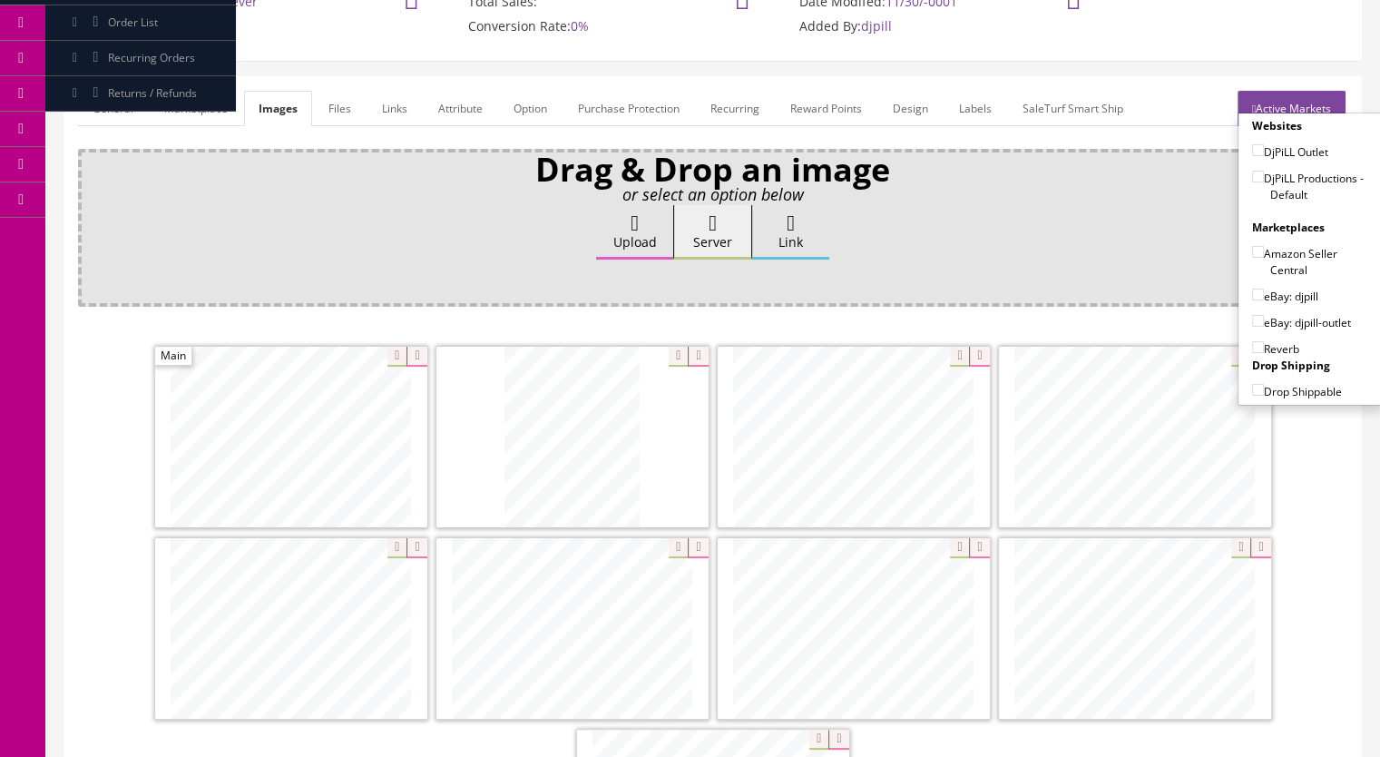
click at [1252, 173] on input"] "DjPiLL Productions - Default" at bounding box center [1258, 177] width 12 height 12
checkbox input"] "true"
click at [1252, 289] on input"] "eBay: djpill" at bounding box center [1258, 295] width 12 height 12
checkbox input"] "true"
click at [1252, 348] on label "Reverb" at bounding box center [1275, 348] width 47 height 18
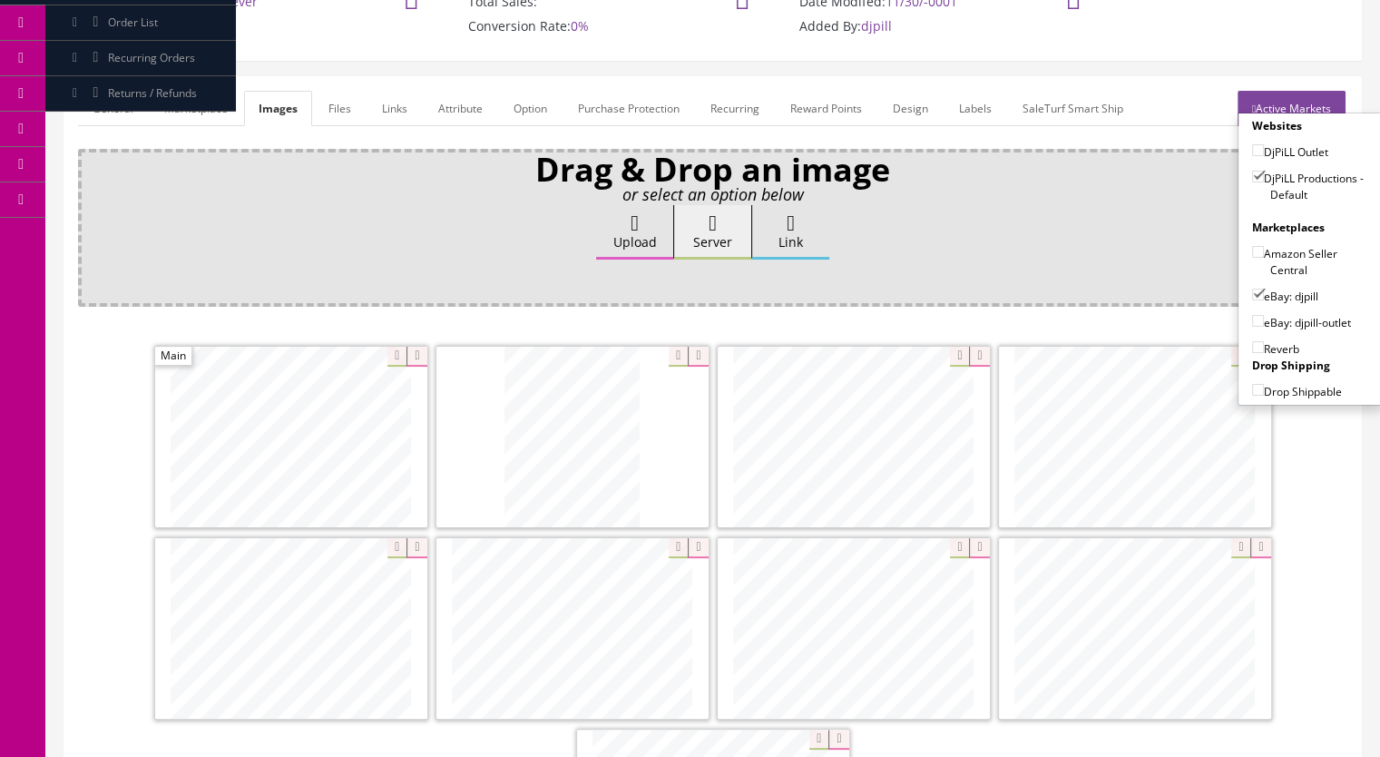
click at [1252, 341] on input"] "Reverb" at bounding box center [1258, 347] width 12 height 12
checkbox input"] "true"
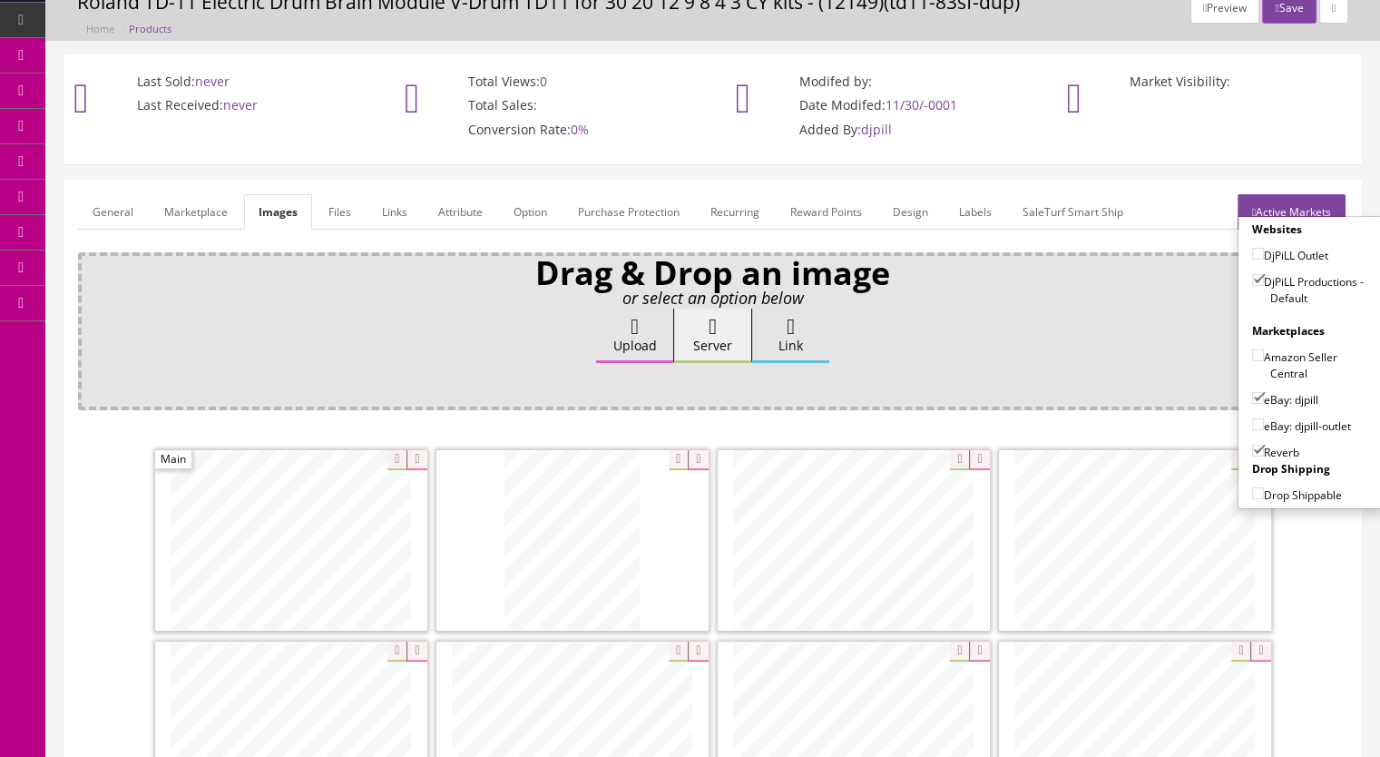
scroll to position [0, 0]
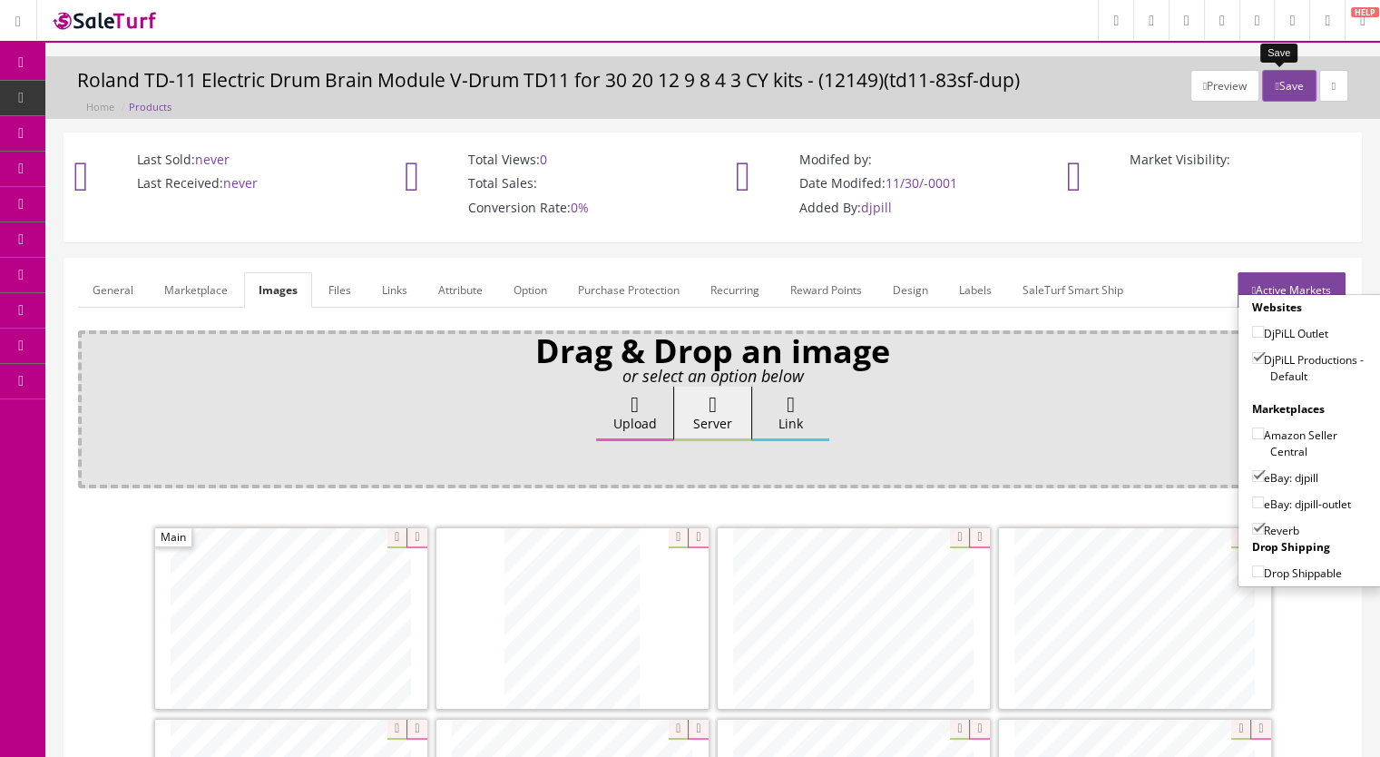
click at [1273, 89] on button "Save" at bounding box center [1289, 86] width 54 height 32
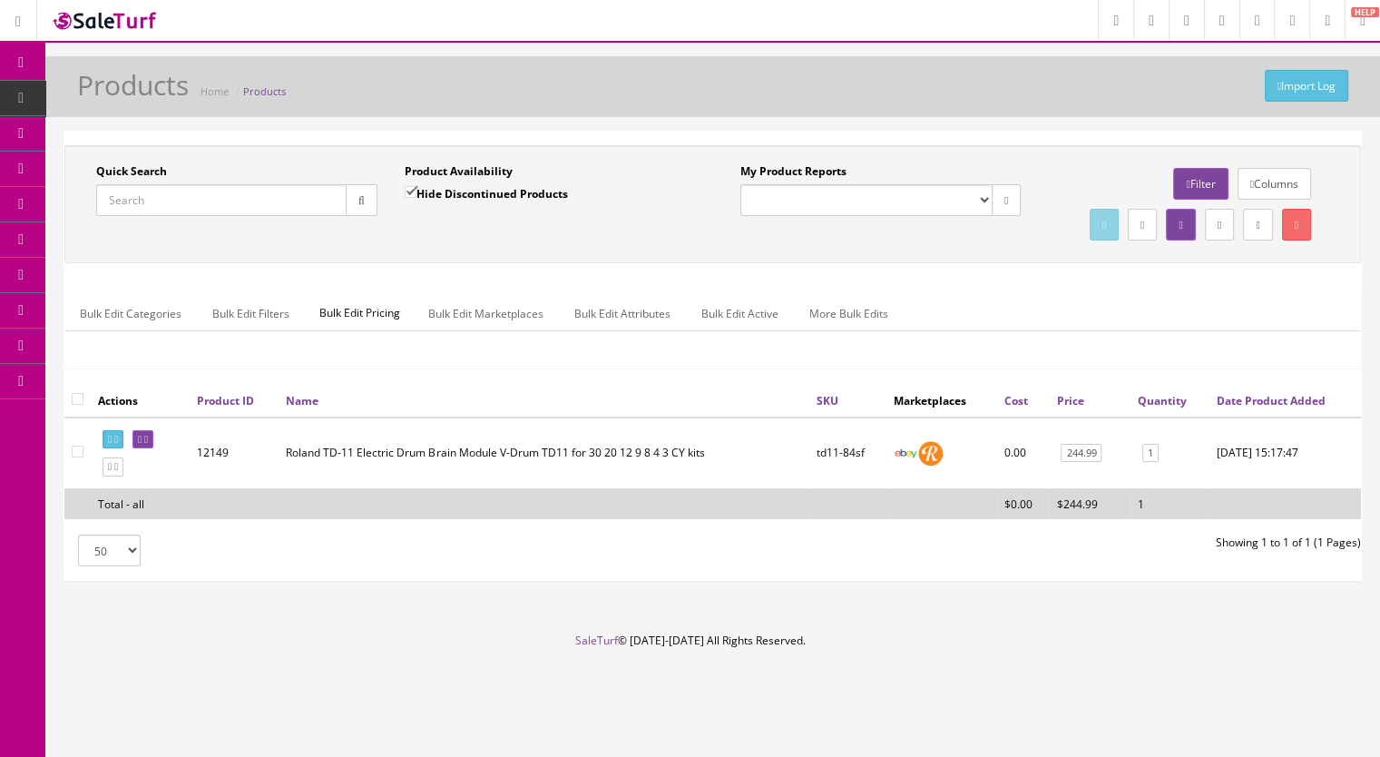
click at [191, 204] on input "Quick Search" at bounding box center [221, 200] width 250 height 32
type input "kd9-"
click at [118, 472] on icon at bounding box center [116, 467] width 4 height 10
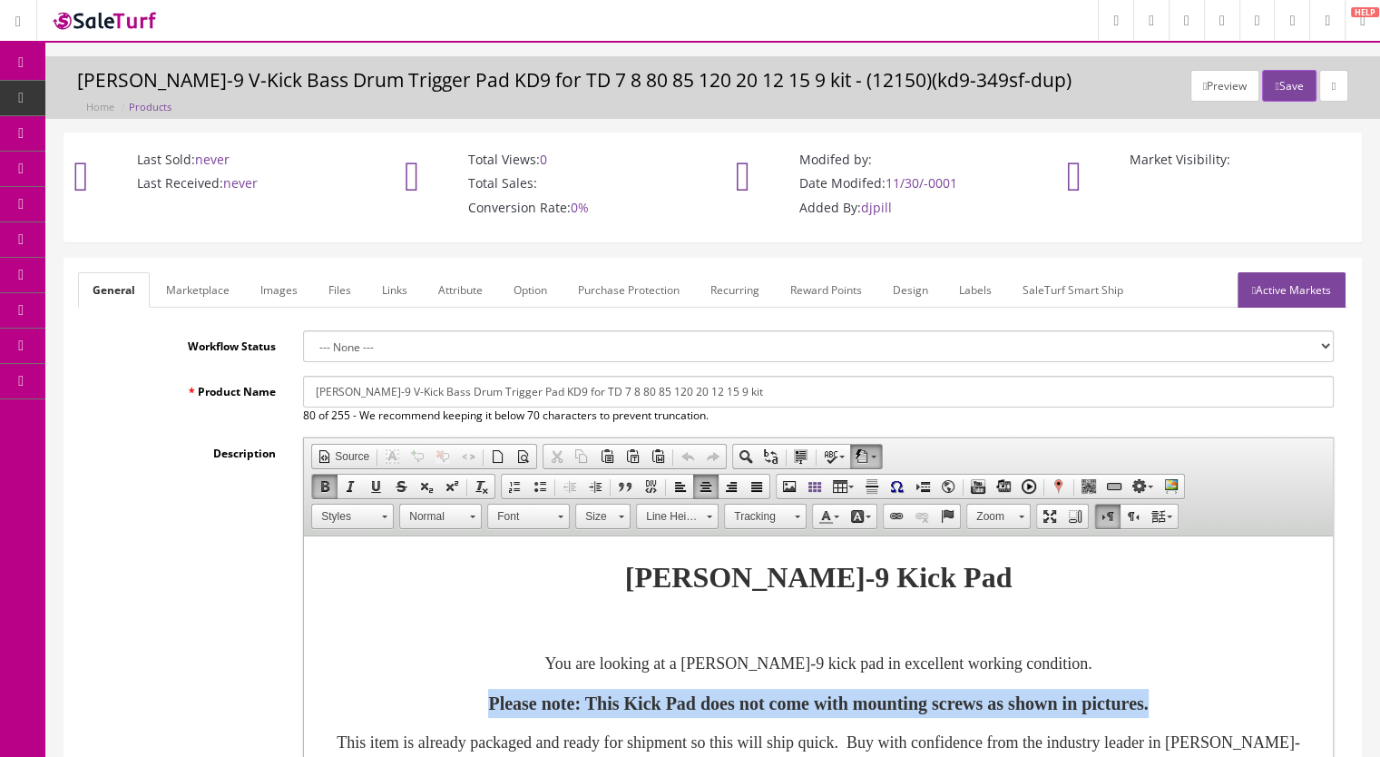
drag, startPoint x: 1288, startPoint y: 709, endPoint x: 263, endPoint y: 714, distance: 1024.5
click at [304, 714] on html "[PERSON_NAME]-9 Kick Pad You are looking at a [PERSON_NAME]-9 kick pad in excel…" at bounding box center [818, 667] width 1029 height 263
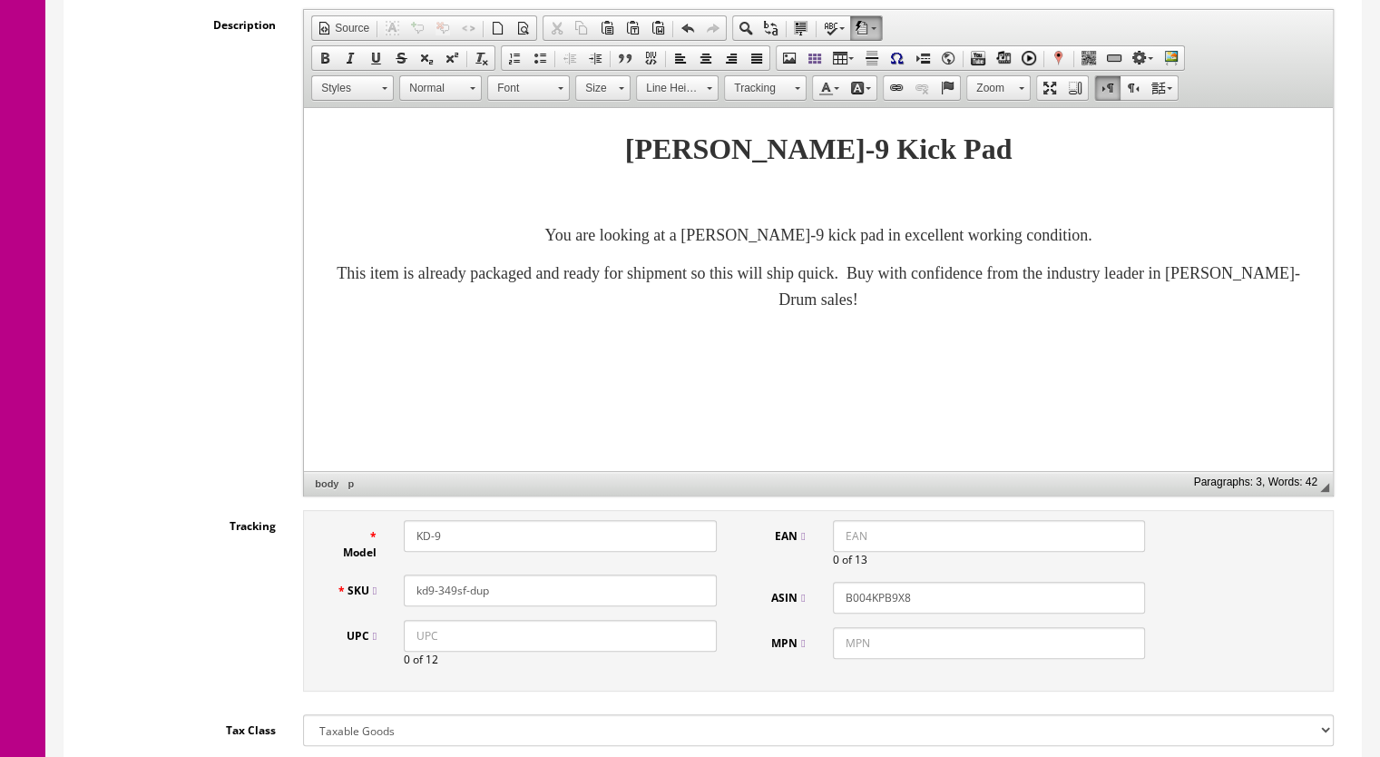
scroll to position [454, 0]
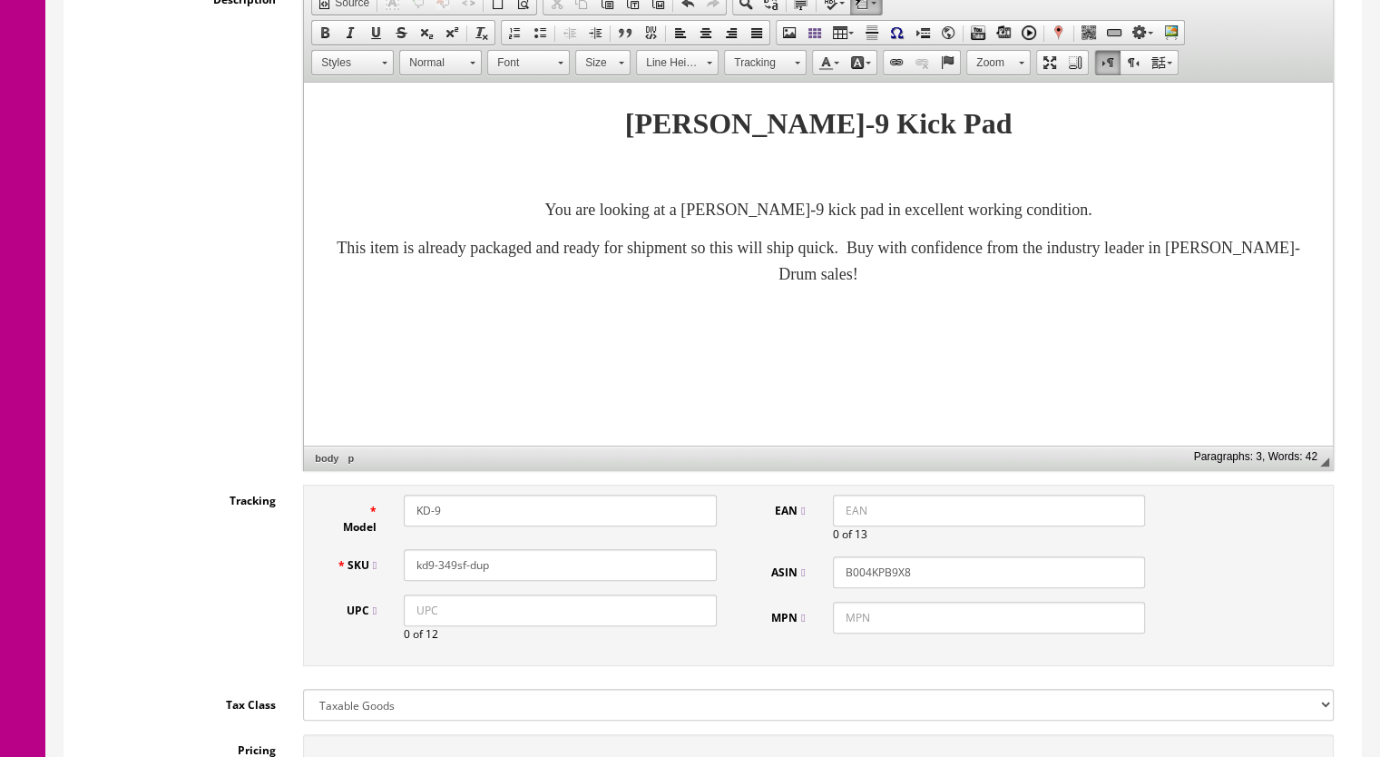
drag, startPoint x: 510, startPoint y: 571, endPoint x: 446, endPoint y: 572, distance: 63.5
click at [446, 572] on input "kd9-349sf-dup" at bounding box center [560, 565] width 313 height 32
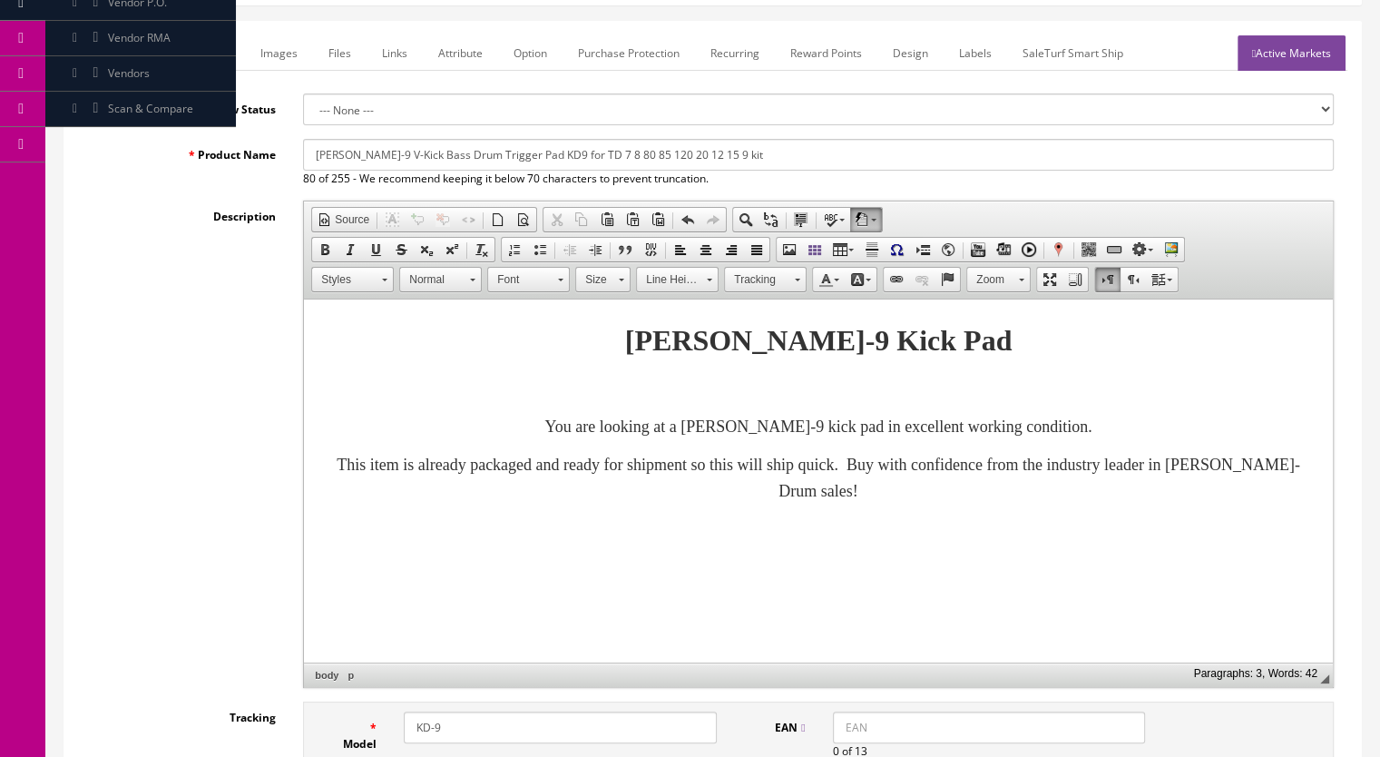
scroll to position [91, 0]
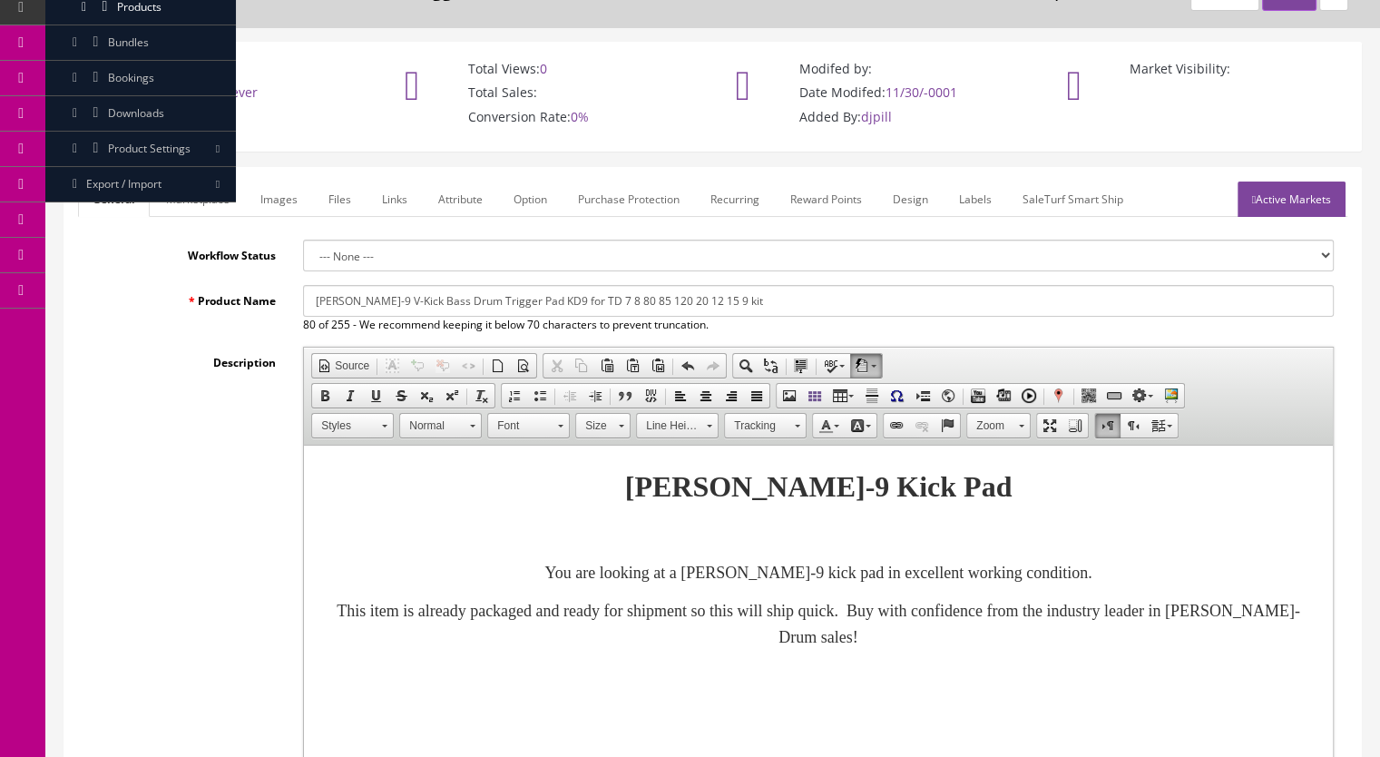
type input "kd9-350sf"
click at [178, 207] on link "Marketplace" at bounding box center [198, 198] width 93 height 35
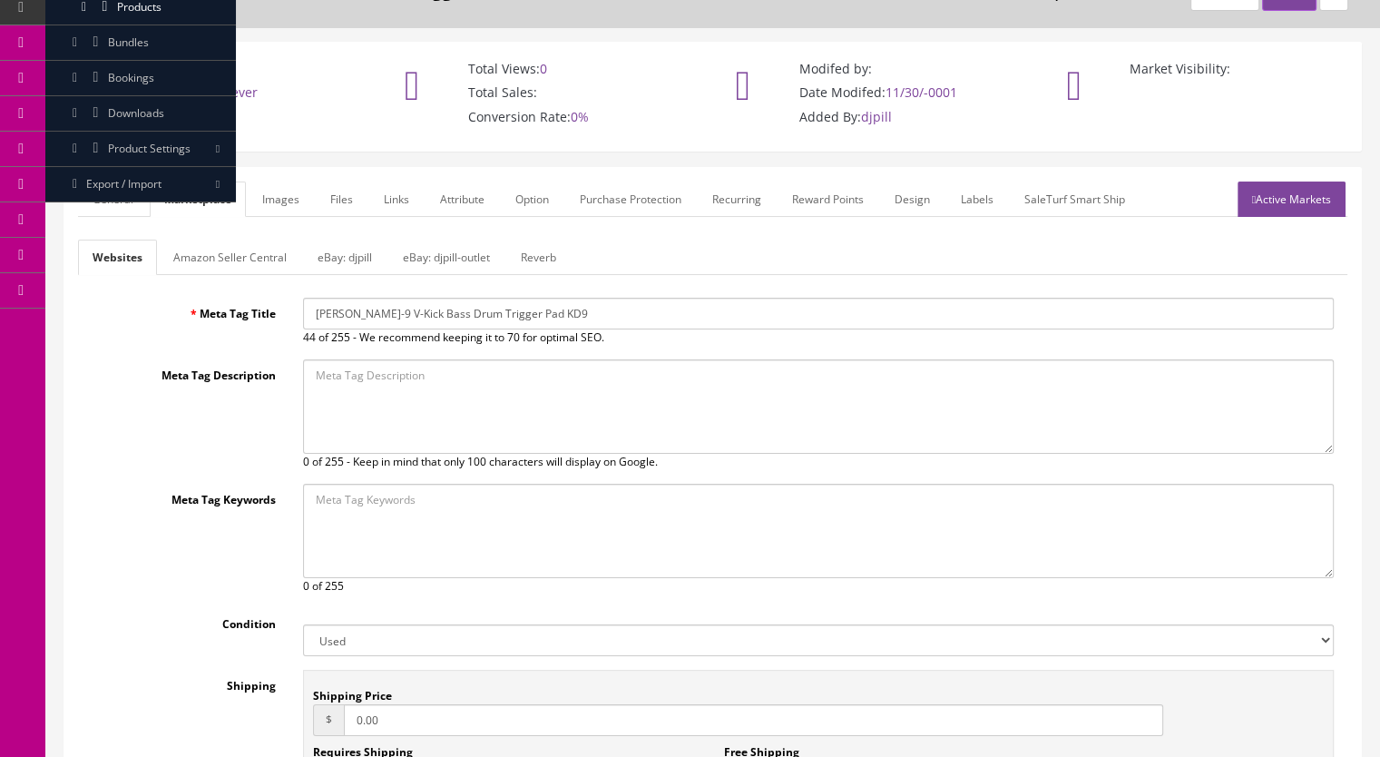
click at [541, 269] on link "Reverb" at bounding box center [538, 257] width 64 height 35
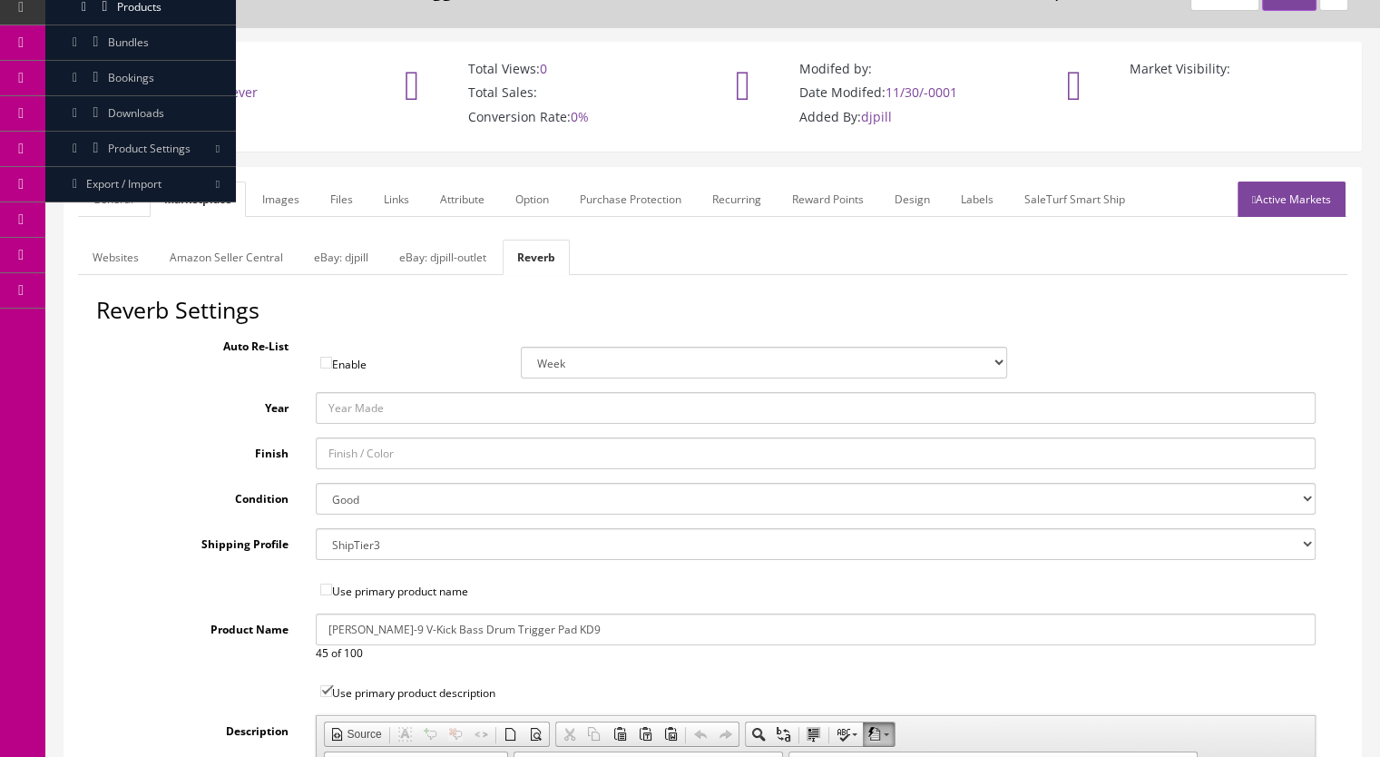
click at [283, 198] on link "Images" at bounding box center [281, 198] width 66 height 35
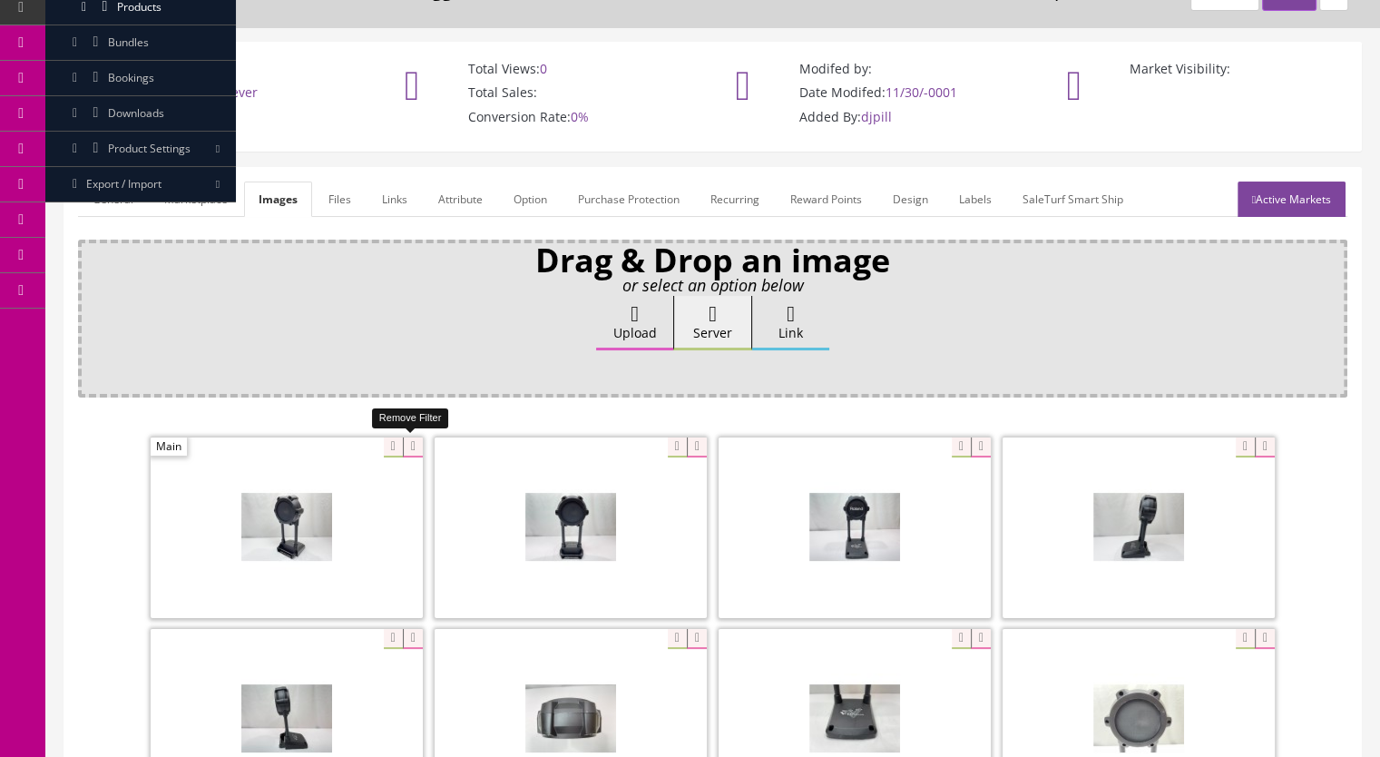
click at [404, 439] on icon at bounding box center [413, 447] width 20 height 20
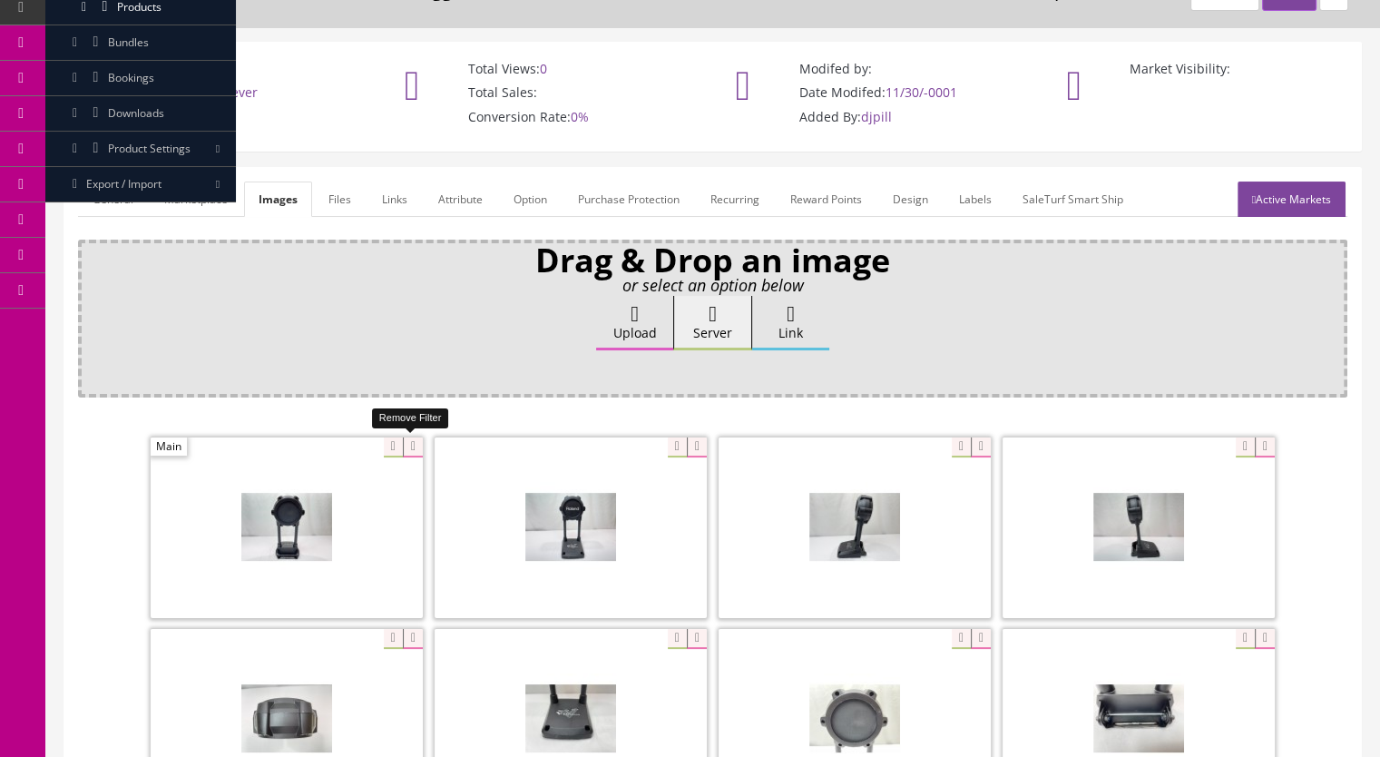
click at [407, 442] on icon at bounding box center [413, 447] width 20 height 20
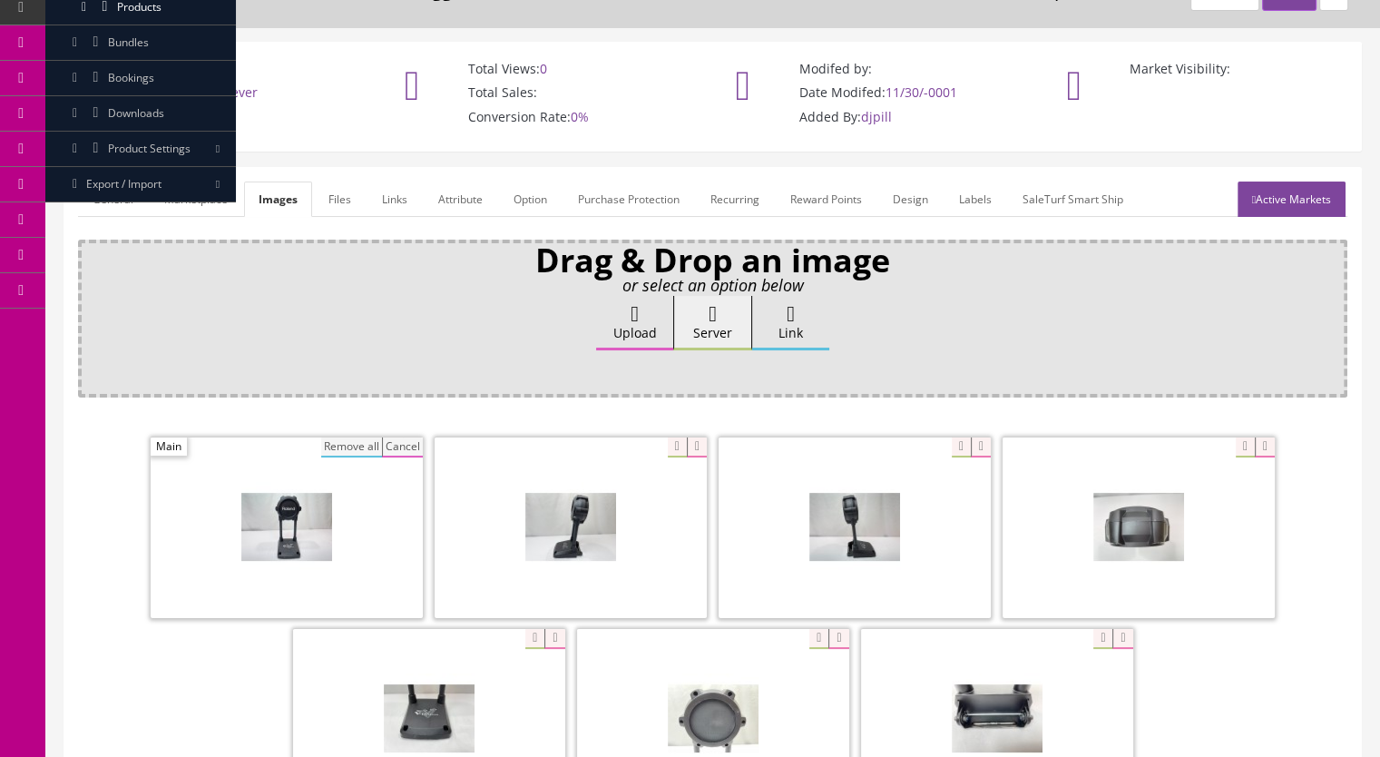
click at [349, 443] on button "Remove all" at bounding box center [351, 447] width 61 height 20
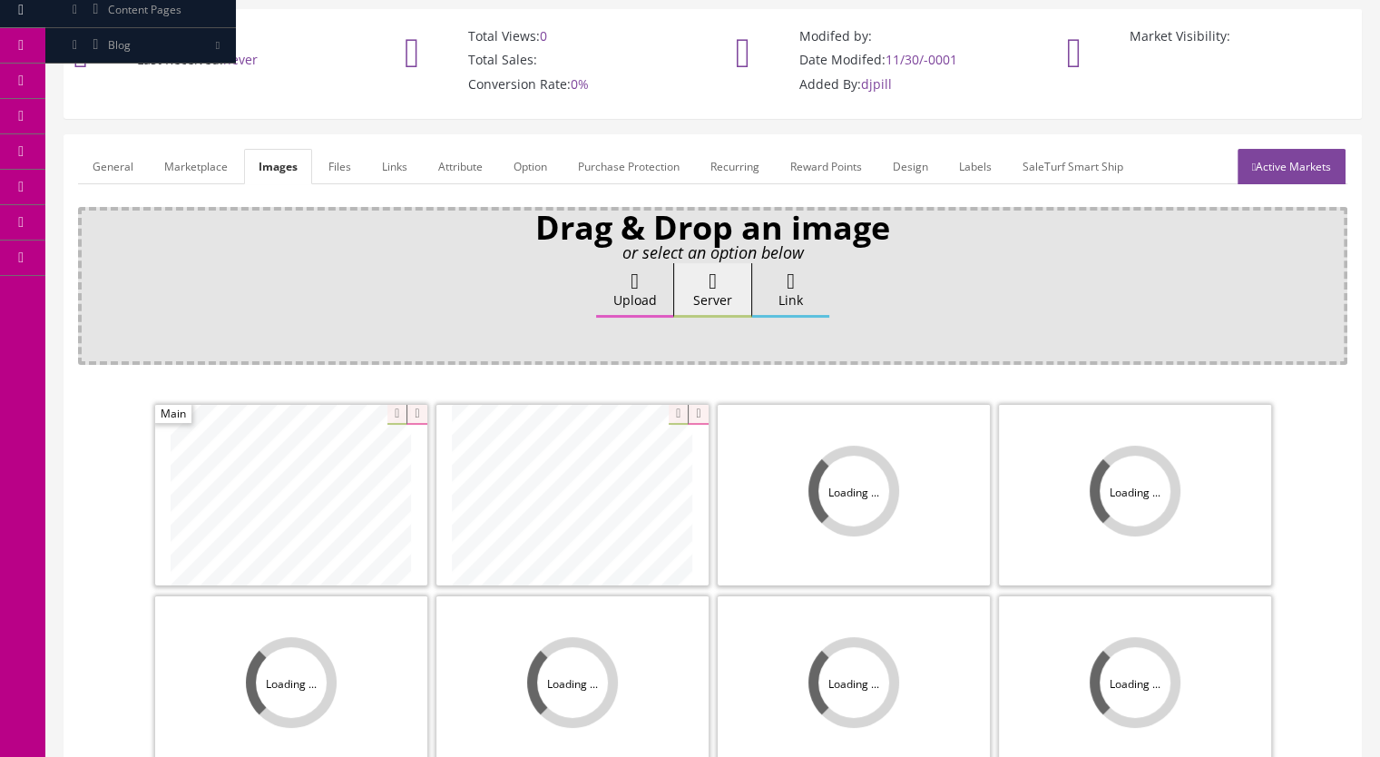
scroll to position [272, 0]
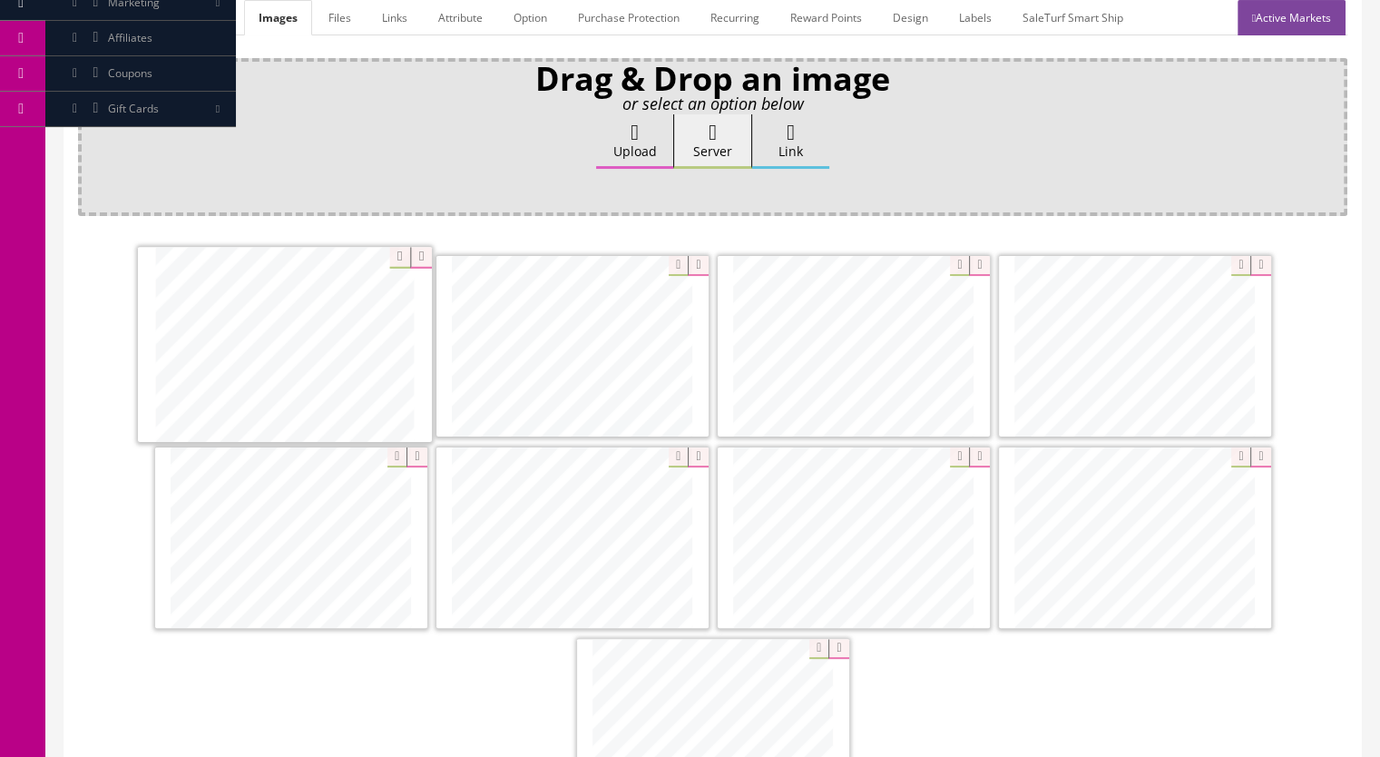
drag, startPoint x: 136, startPoint y: 351, endPoint x: 220, endPoint y: 358, distance: 83.8
drag, startPoint x: 1056, startPoint y: 332, endPoint x: 471, endPoint y: 332, distance: 585.3
drag, startPoint x: 341, startPoint y: 531, endPoint x: 907, endPoint y: 350, distance: 593.5
drag, startPoint x: 642, startPoint y: 531, endPoint x: 1215, endPoint y: 346, distance: 601.8
drag, startPoint x: 860, startPoint y: 531, endPoint x: 860, endPoint y: 335, distance: 196.0
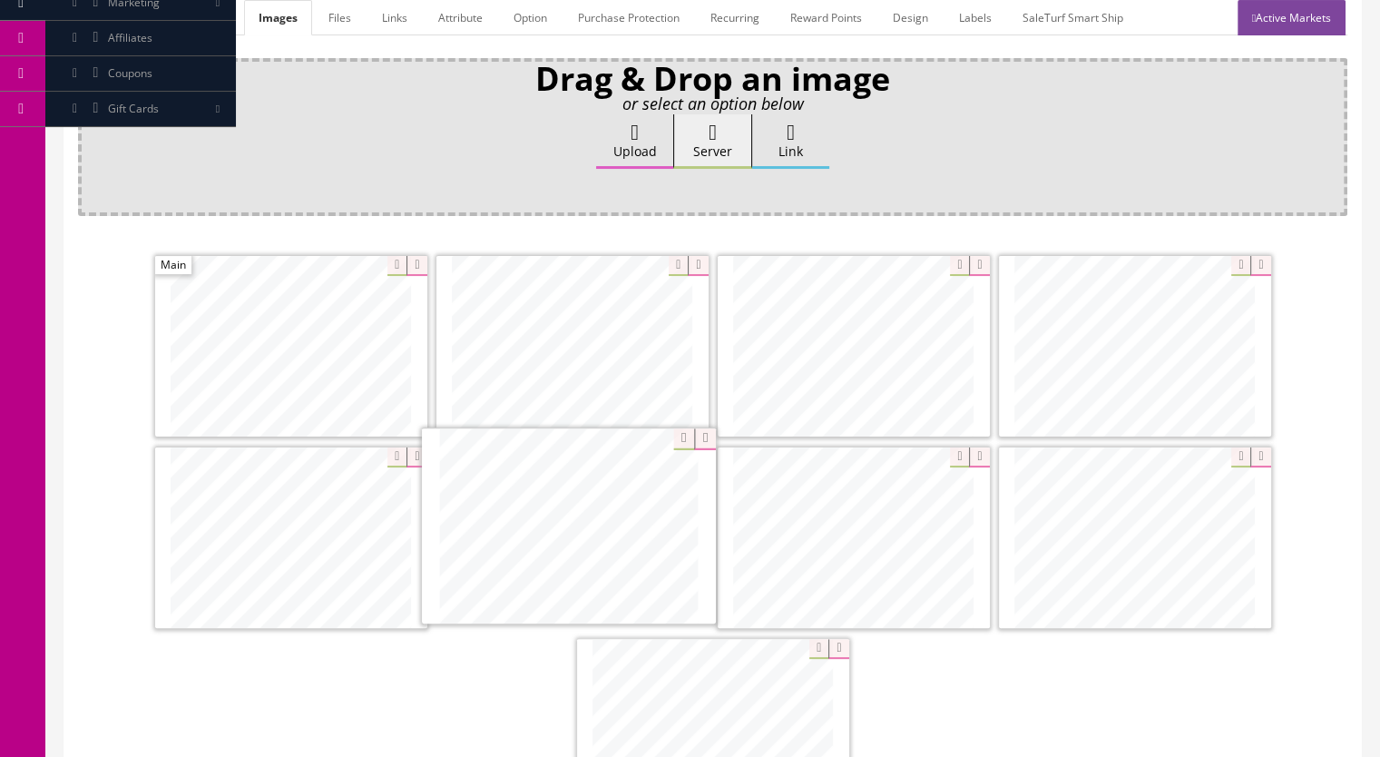
drag, startPoint x: 680, startPoint y: 548, endPoint x: 596, endPoint y: 545, distance: 83.5
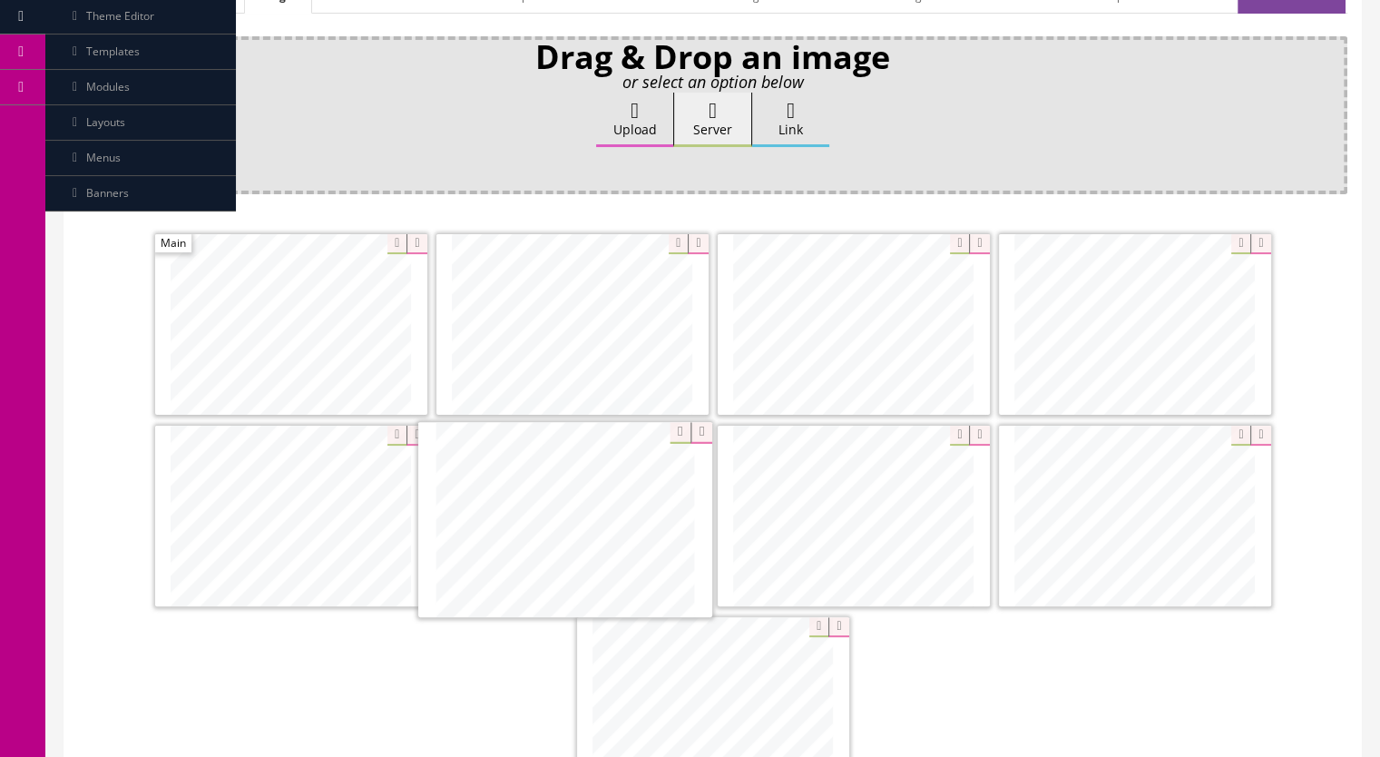
drag, startPoint x: 683, startPoint y: 709, endPoint x: 585, endPoint y: 530, distance: 203.9
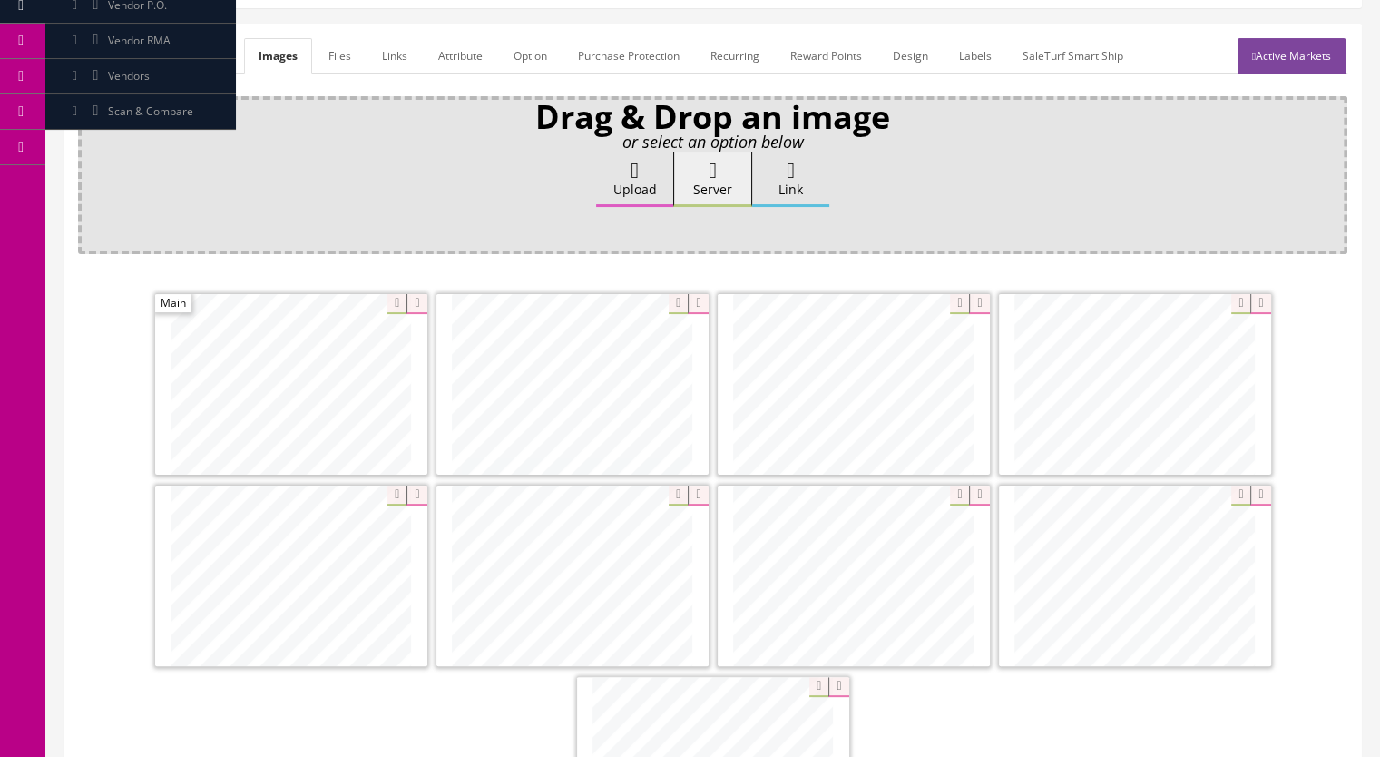
scroll to position [203, 0]
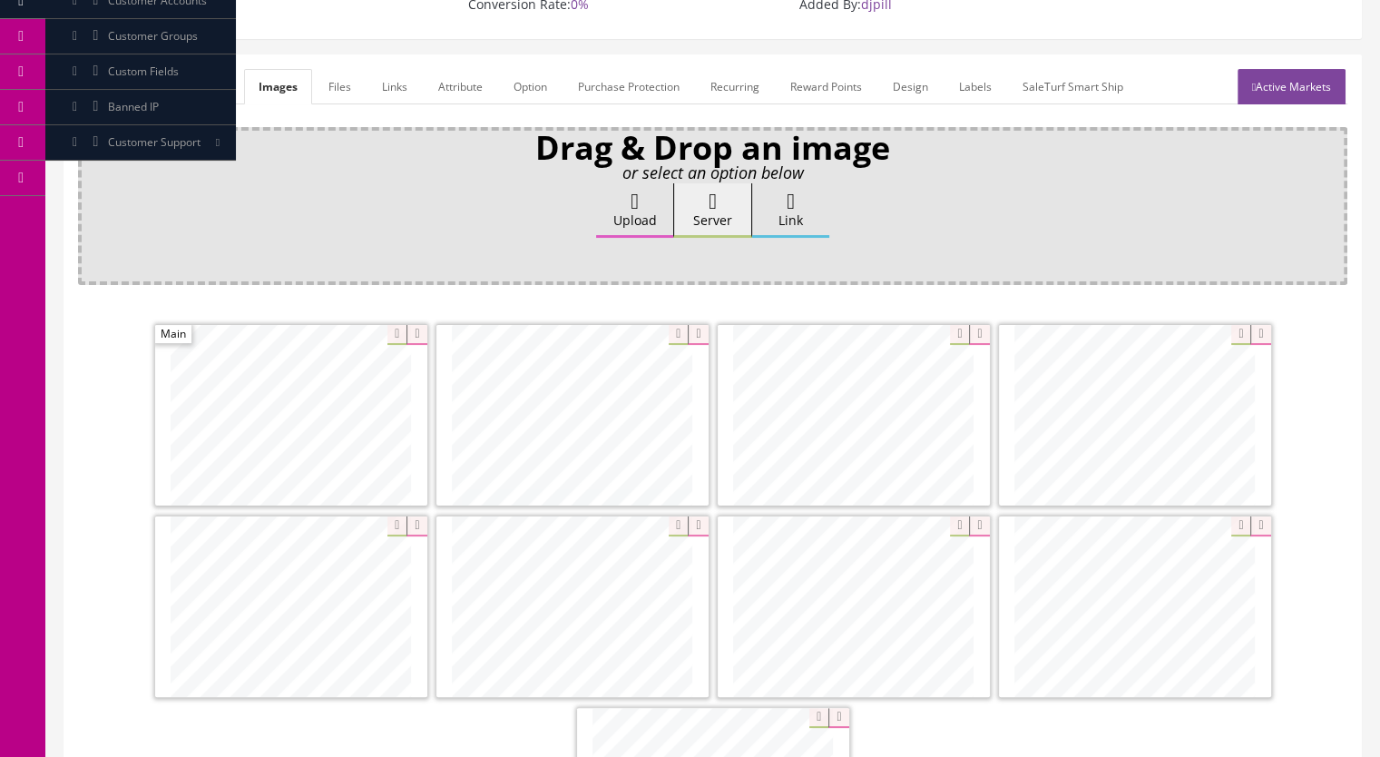
click at [1280, 89] on link "Active Markets" at bounding box center [1292, 86] width 108 height 35
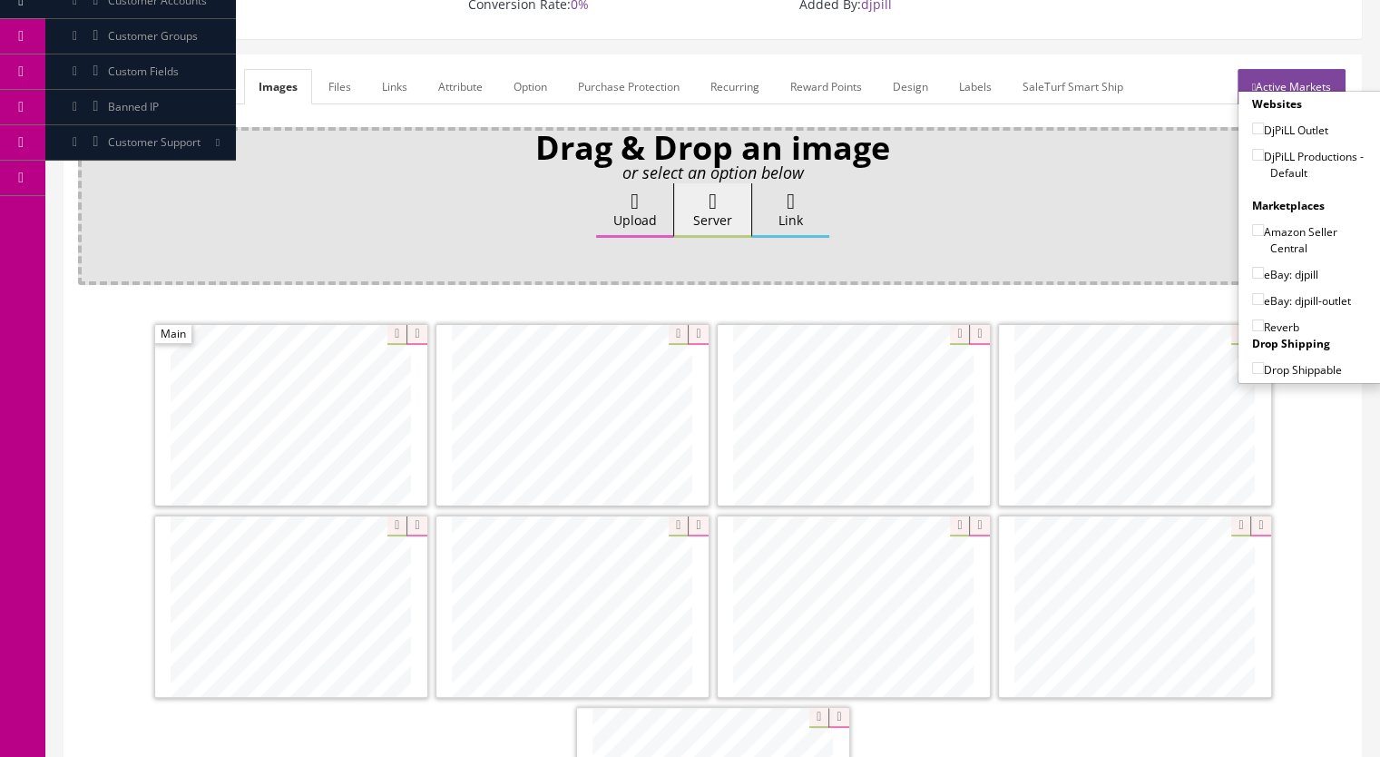
click at [1252, 151] on input"] "DjPiLL Productions - Default" at bounding box center [1258, 155] width 12 height 12
checkbox input"] "true"
click at [1252, 270] on input"] "eBay: djpill" at bounding box center [1258, 273] width 12 height 12
checkbox input"] "true"
click at [1257, 324] on label "Reverb" at bounding box center [1275, 327] width 47 height 18
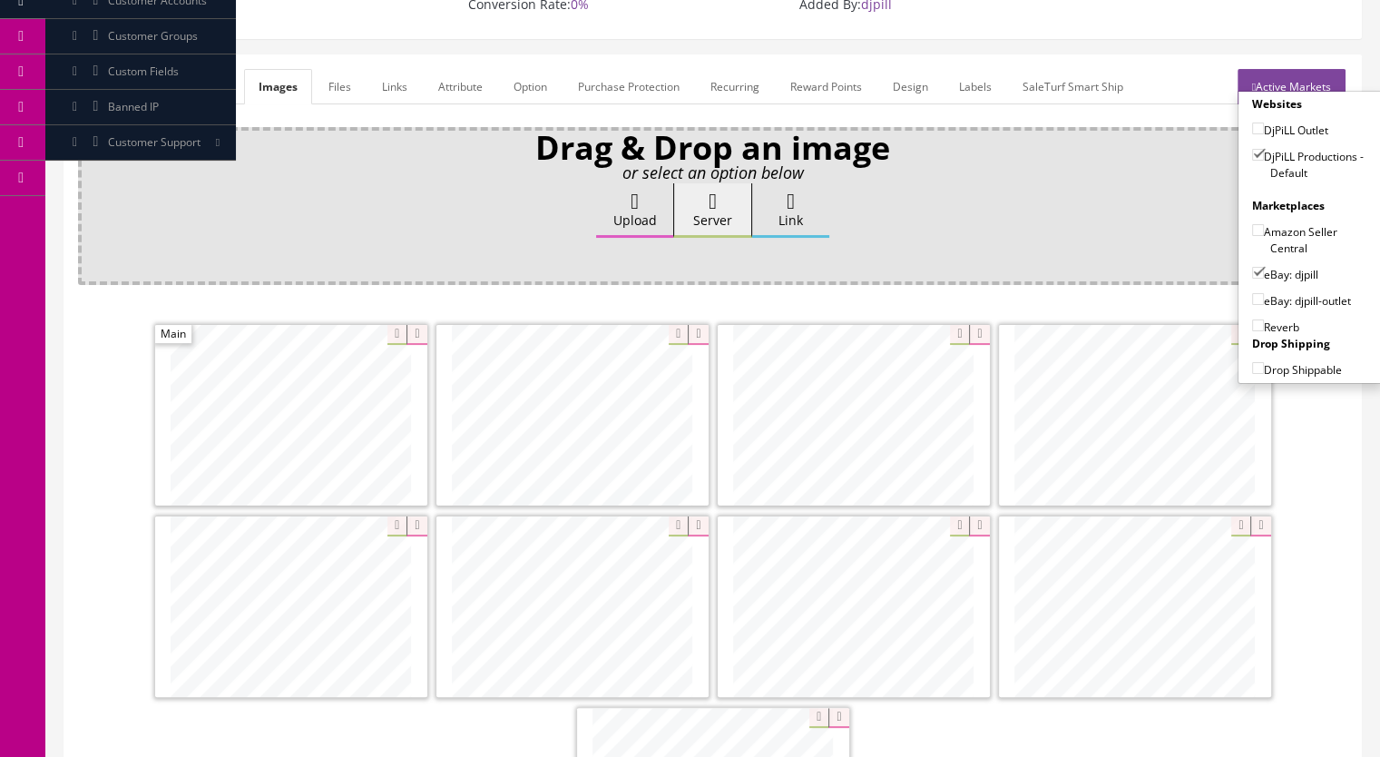
click at [1257, 324] on input"] "Reverb" at bounding box center [1258, 325] width 12 height 12
checkbox input"] "true"
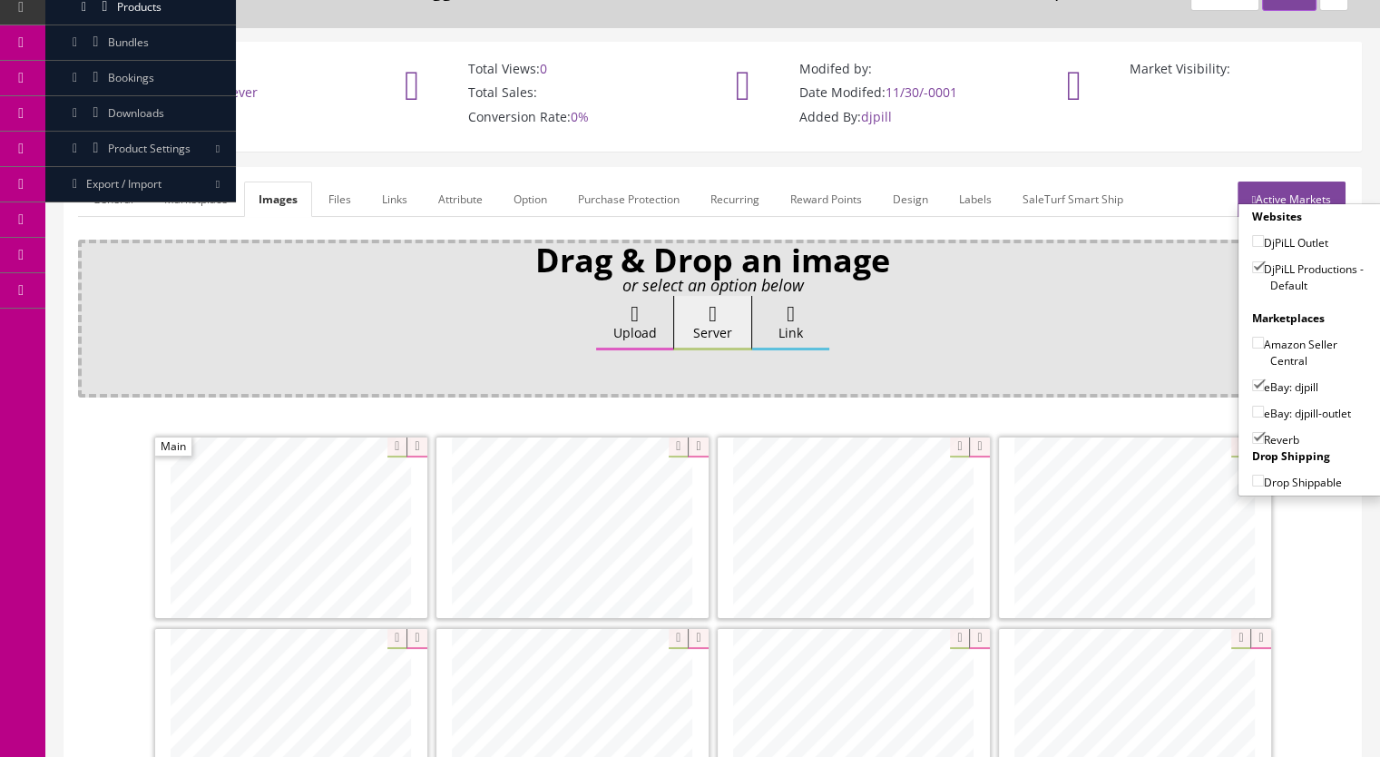
scroll to position [0, 0]
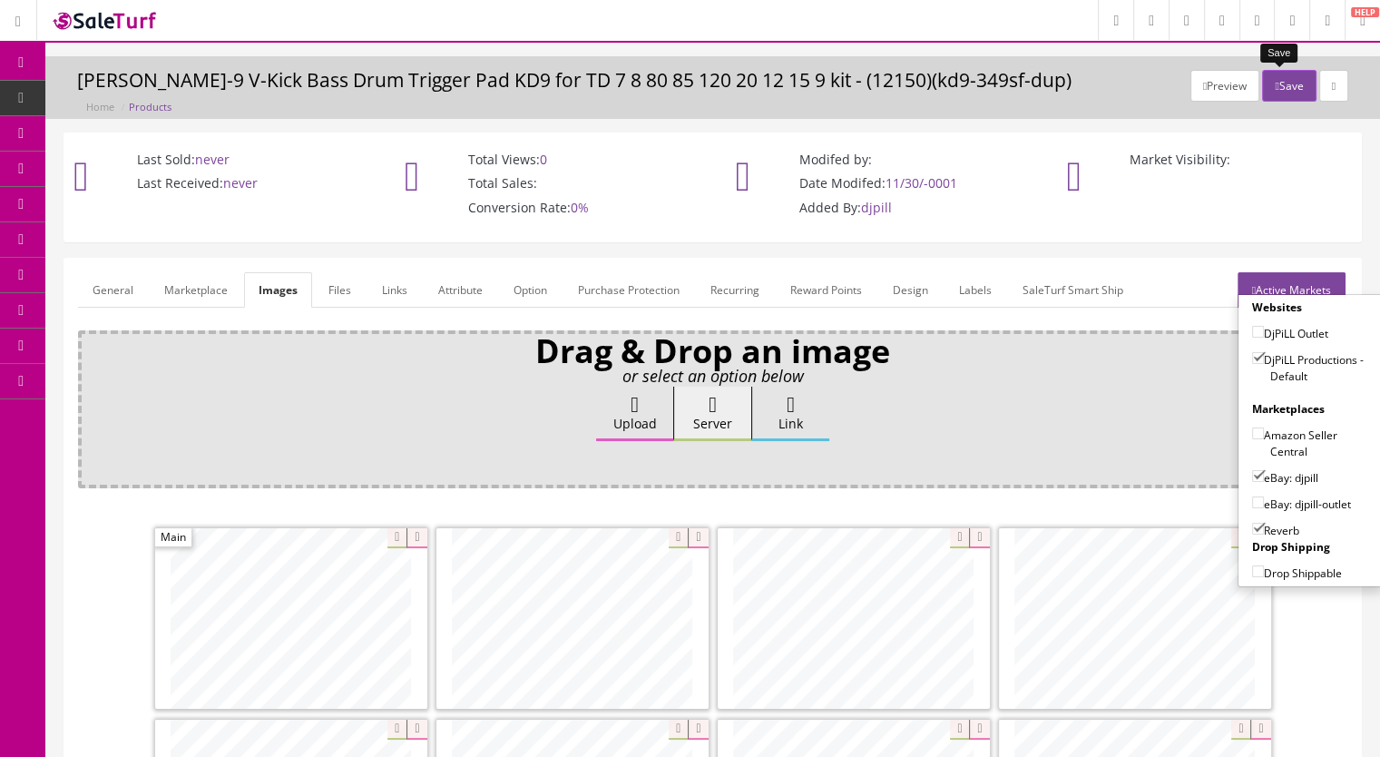
click at [1276, 83] on button "Save" at bounding box center [1289, 86] width 54 height 32
